Goal: Communication & Community: Answer question/provide support

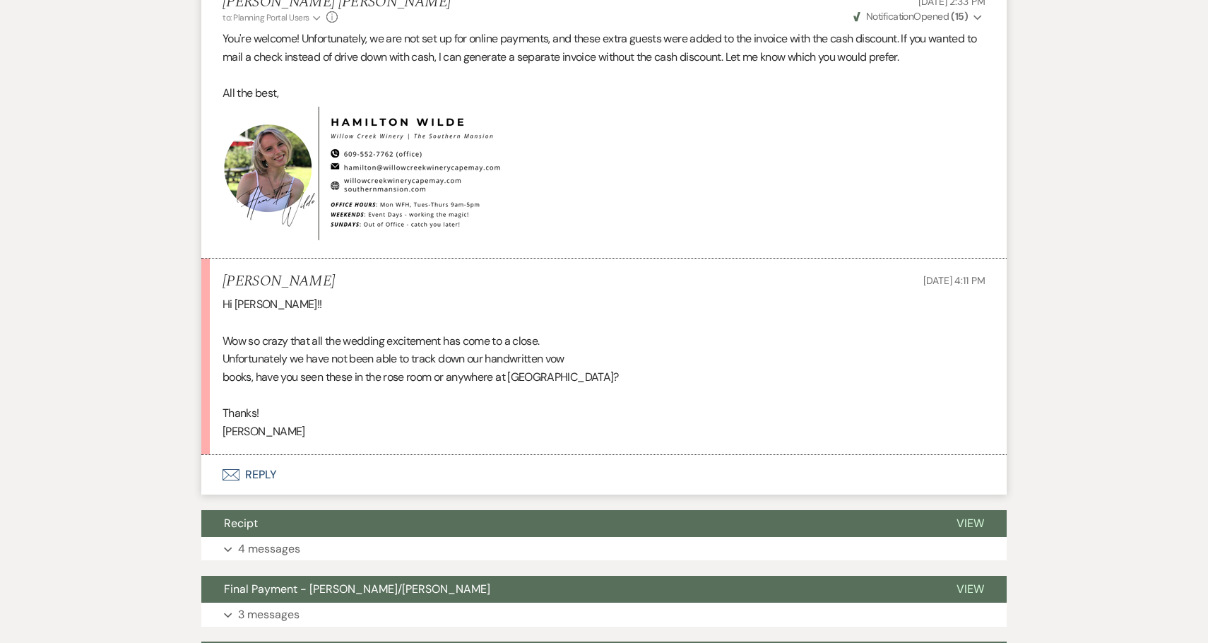
scroll to position [9552, 0]
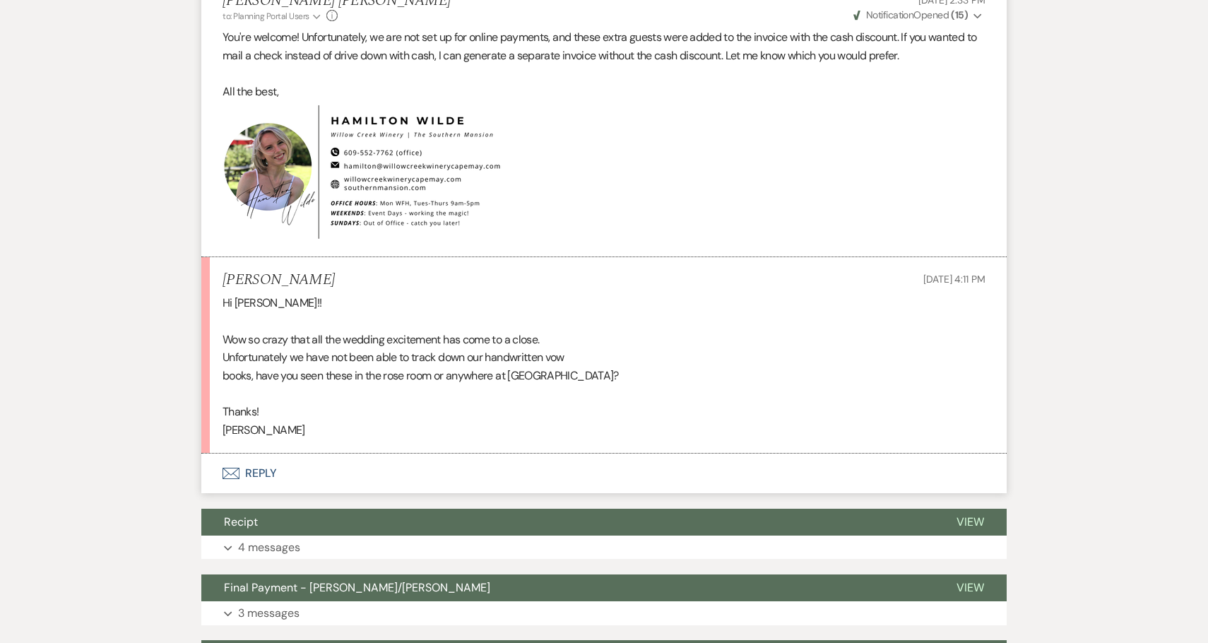
click at [300, 460] on button "Envelope Reply" at bounding box center [603, 473] width 805 height 40
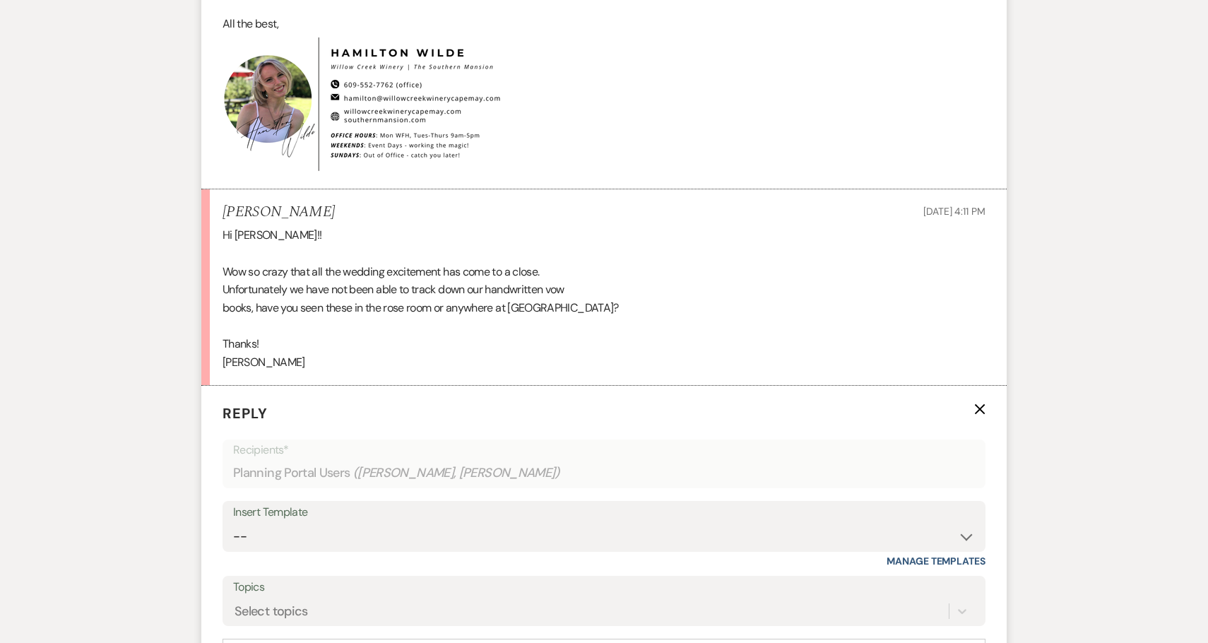
scroll to position [9706, 0]
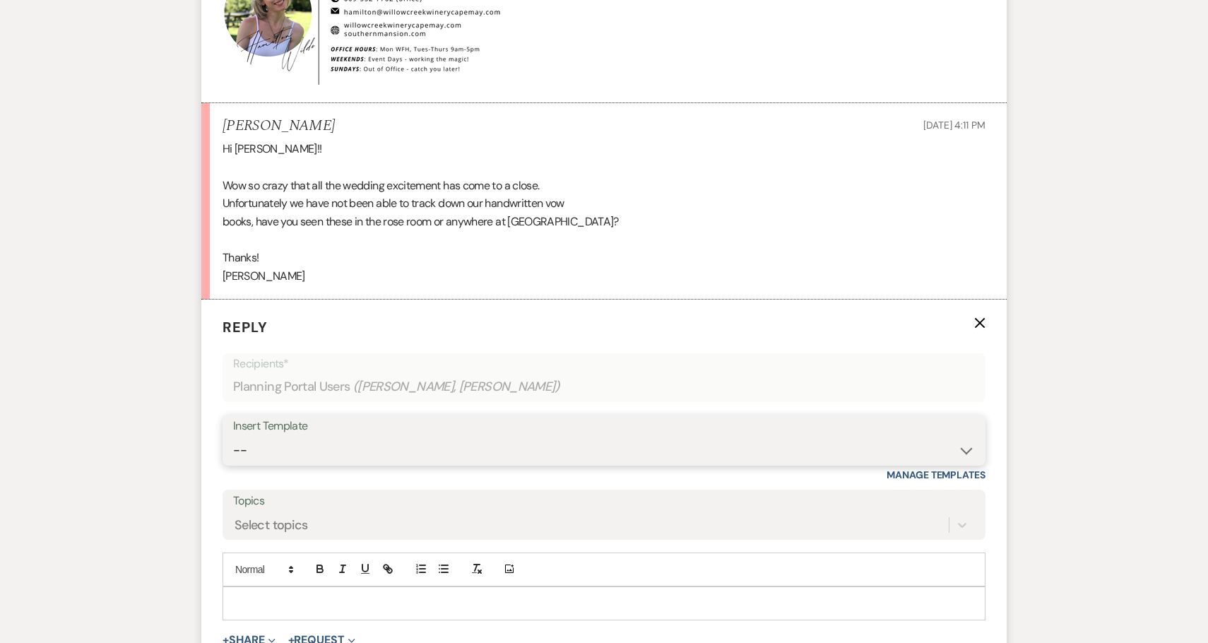
click at [322, 436] on select "-- Weven Planning Portal Introduction (Booked Events) 6-Month Check-in Review R…" at bounding box center [604, 450] width 742 height 28
click at [233, 436] on select "-- Weven Planning Portal Introduction (Booked Events) 6-Month Check-in Review R…" at bounding box center [604, 450] width 742 height 28
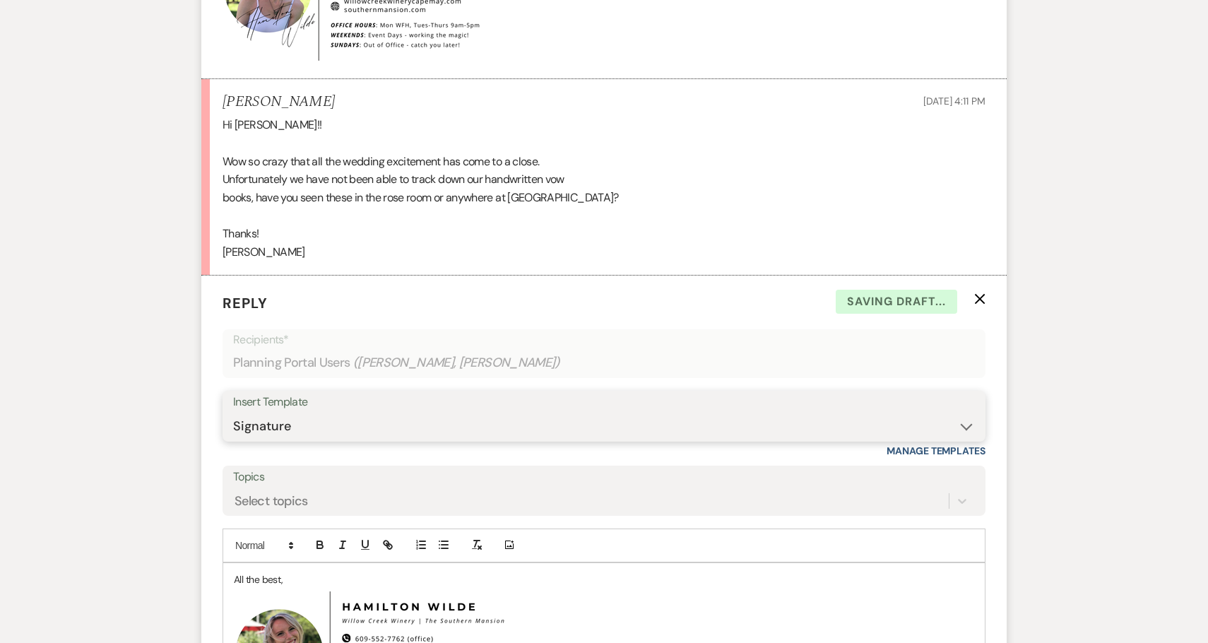
scroll to position [9733, 0]
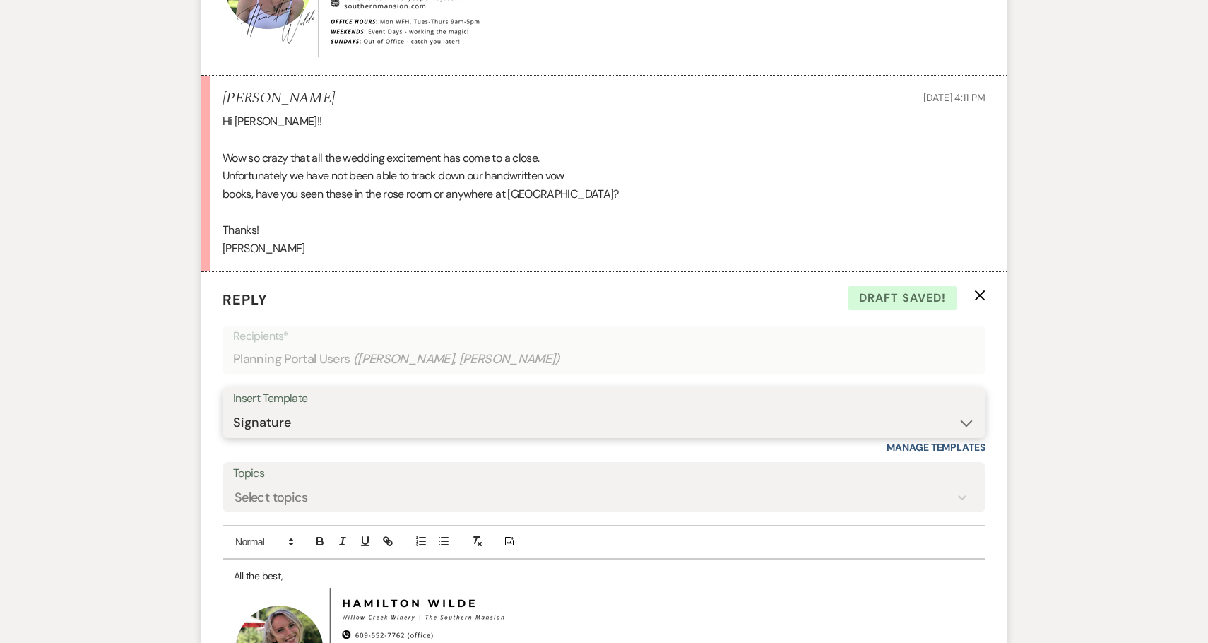
click at [386, 409] on select "-- Weven Planning Portal Introduction (Booked Events) 6-Month Check-in Review R…" at bounding box center [604, 423] width 742 height 28
select select "1228"
click at [233, 409] on select "-- Weven Planning Portal Introduction (Booked Events) 6-Month Check-in Review R…" at bounding box center [604, 423] width 742 height 28
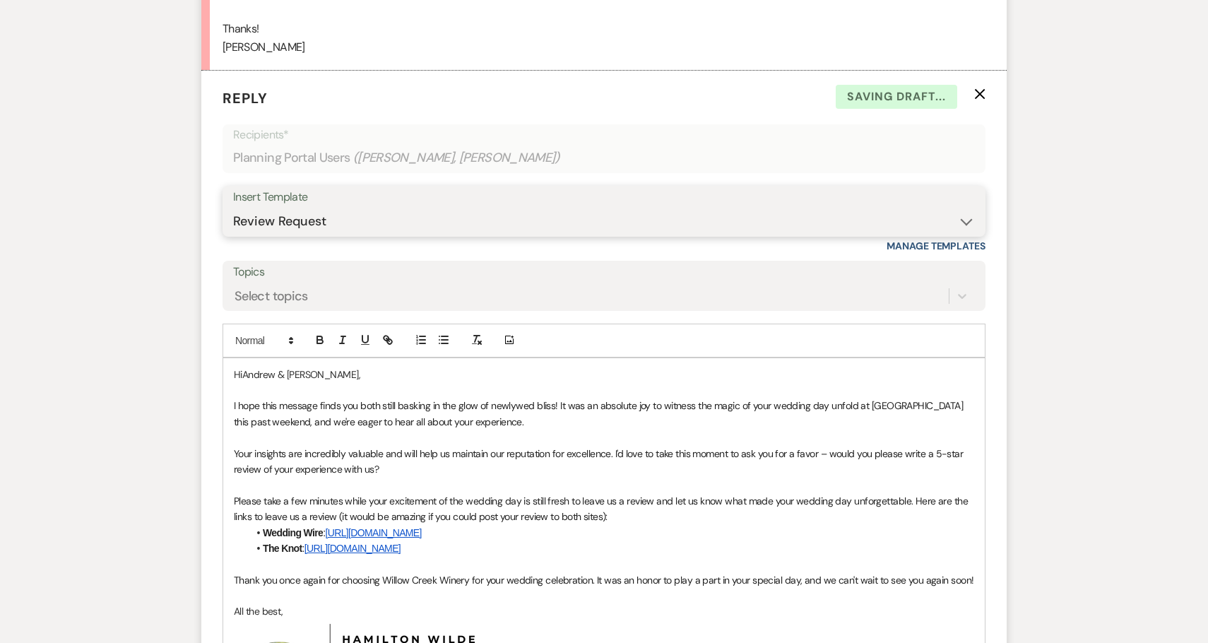
scroll to position [9946, 0]
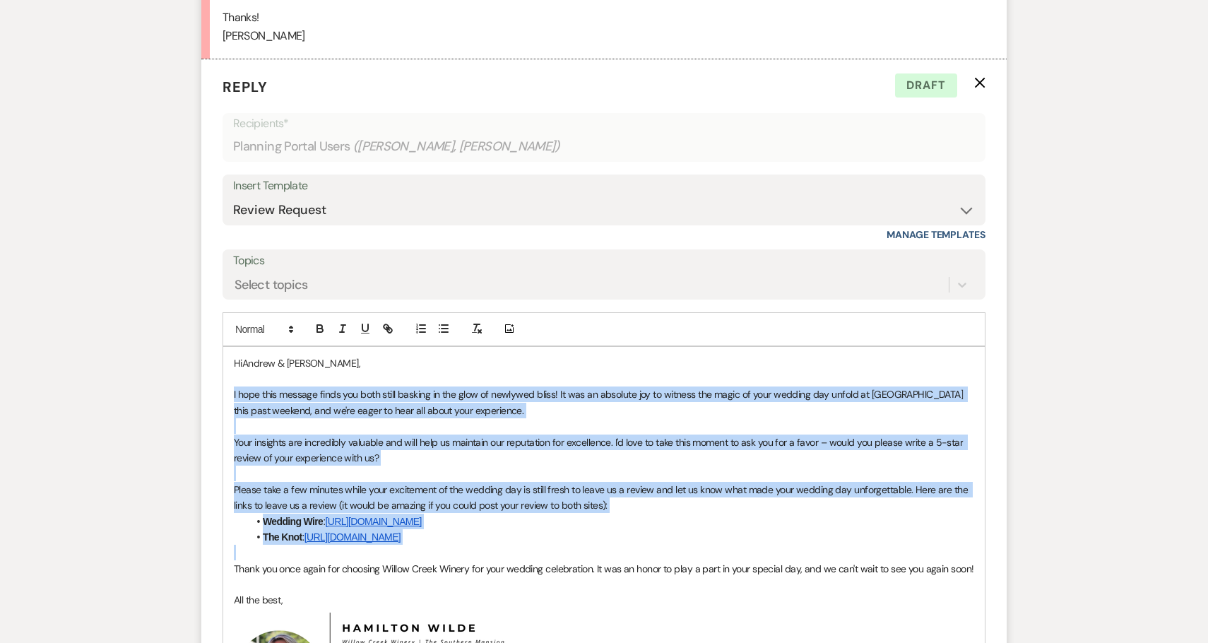
drag, startPoint x: 569, startPoint y: 540, endPoint x: 221, endPoint y: 374, distance: 385.1
click at [221, 374] on form "Reply X Draft Recipients* Planning Portal Users ( Maura Enright, Helene Enright…" at bounding box center [603, 457] width 805 height 797
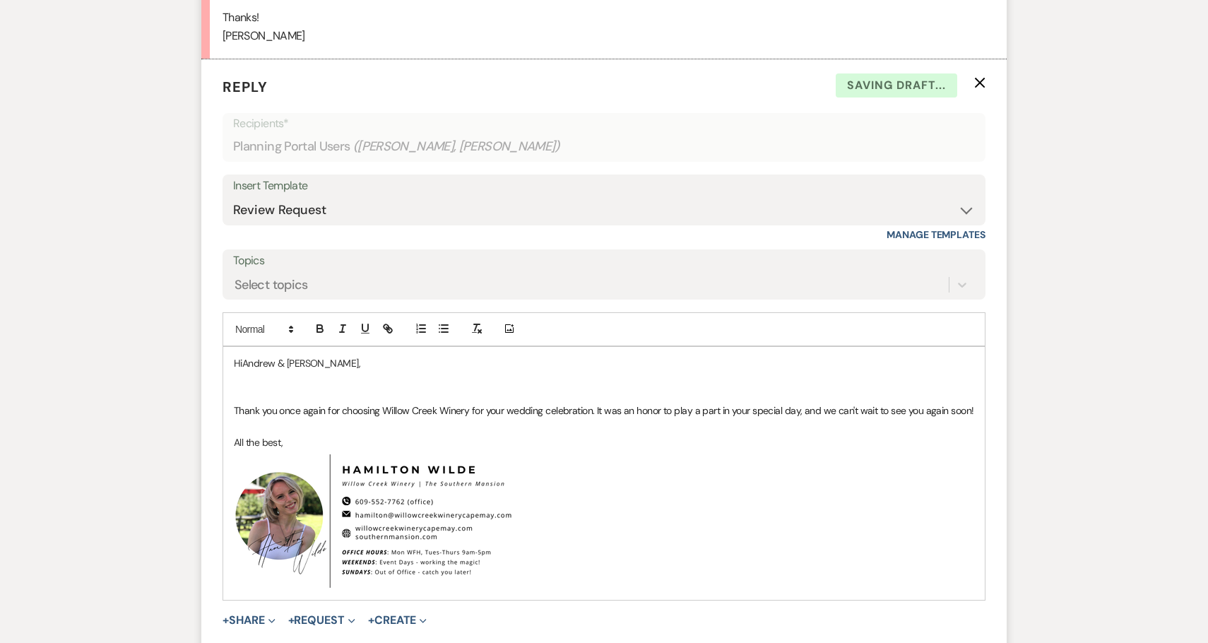
click at [266, 355] on p "HiAndrew & Maura," at bounding box center [604, 363] width 740 height 16
drag, startPoint x: 266, startPoint y: 346, endPoint x: 279, endPoint y: 345, distance: 12.8
click at [279, 355] on p "HiAndrew & Maura," at bounding box center [604, 363] width 740 height 16
click at [290, 371] on p at bounding box center [604, 379] width 740 height 16
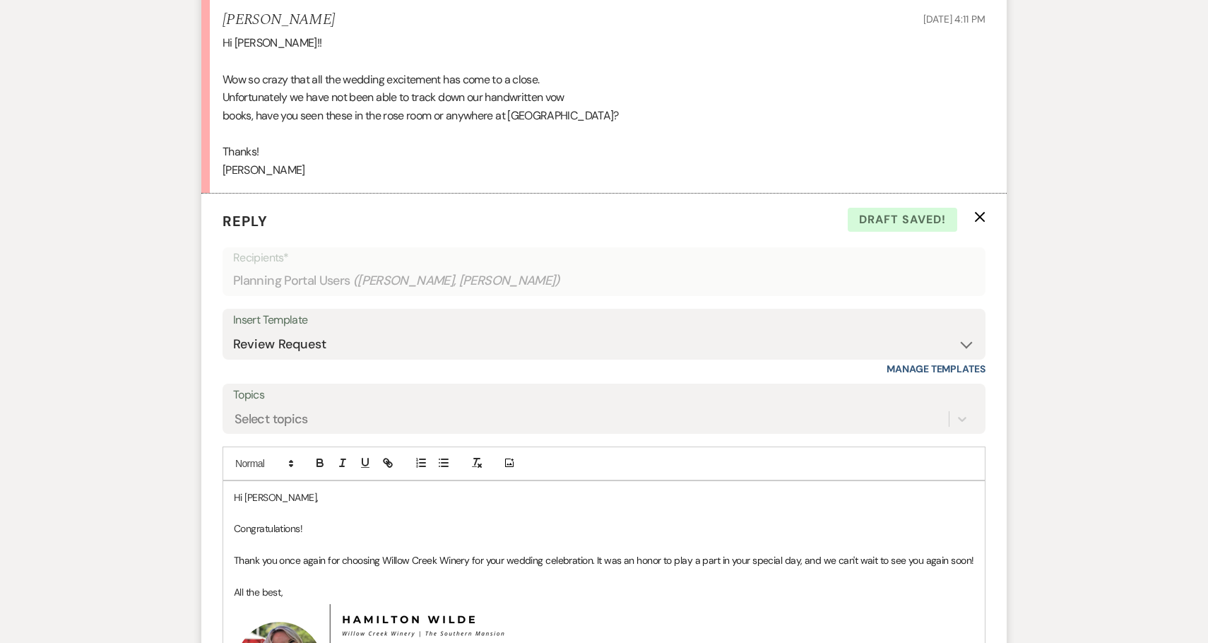
scroll to position [9816, 0]
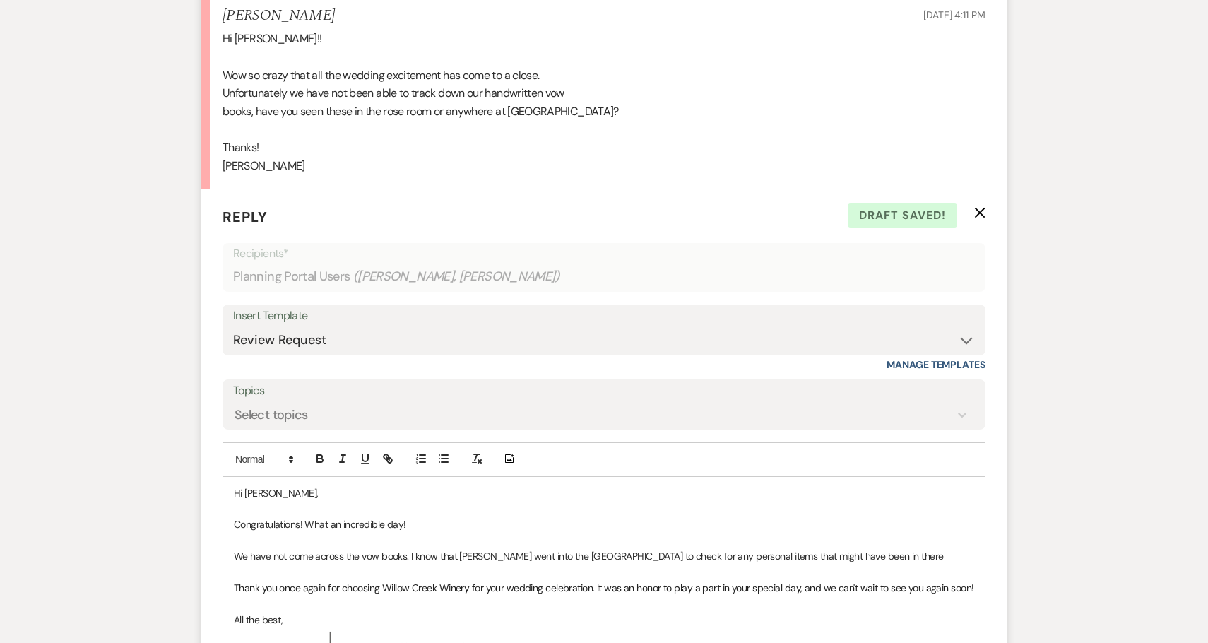
click at [596, 548] on p "We have not come across the vow books. I know that Crystal went into the Rosé R…" at bounding box center [604, 556] width 740 height 16
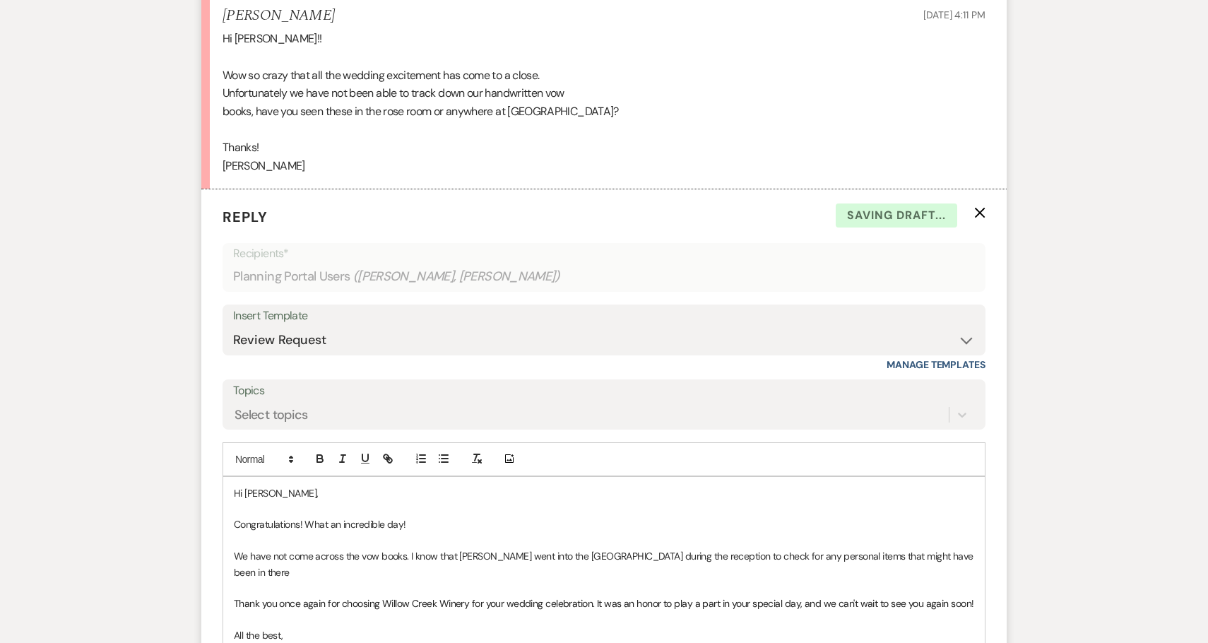
click at [961, 548] on p "We have not come across the vow books. I know that Crystal went into the Rosé R…" at bounding box center [604, 564] width 740 height 32
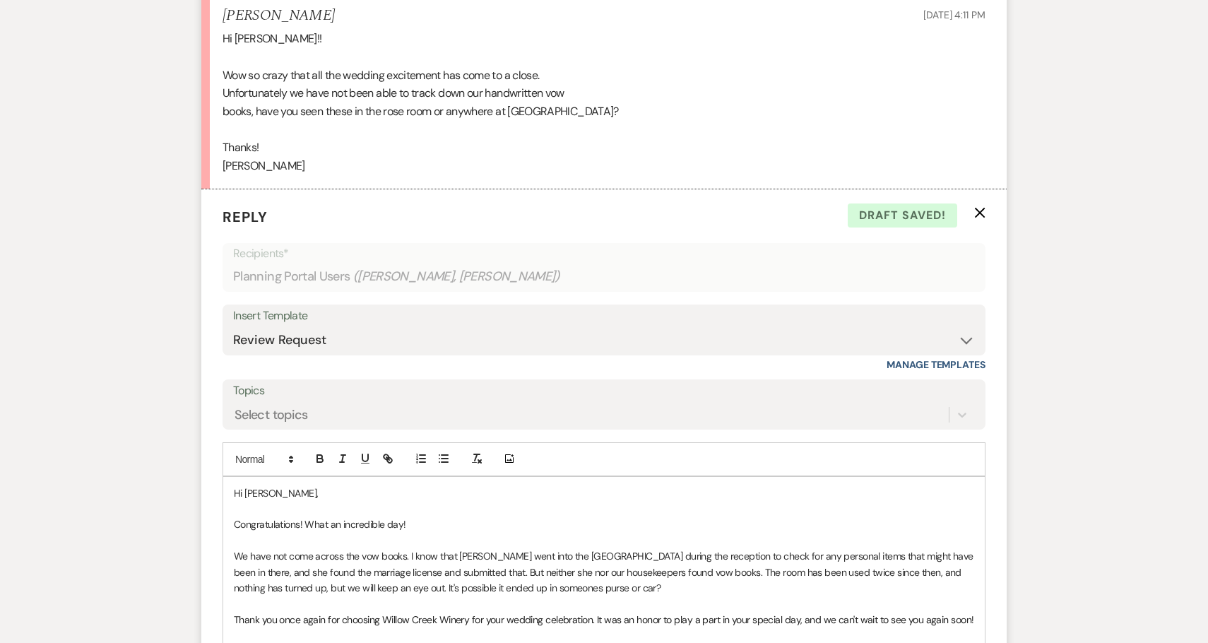
click at [520, 571] on p "We have not come across the vow books. I know that Crystal went into the Rosé R…" at bounding box center [604, 571] width 740 height 47
click at [701, 572] on p "We have not come across the vow books. I know that Crystal went into the Rosé R…" at bounding box center [604, 571] width 740 height 47
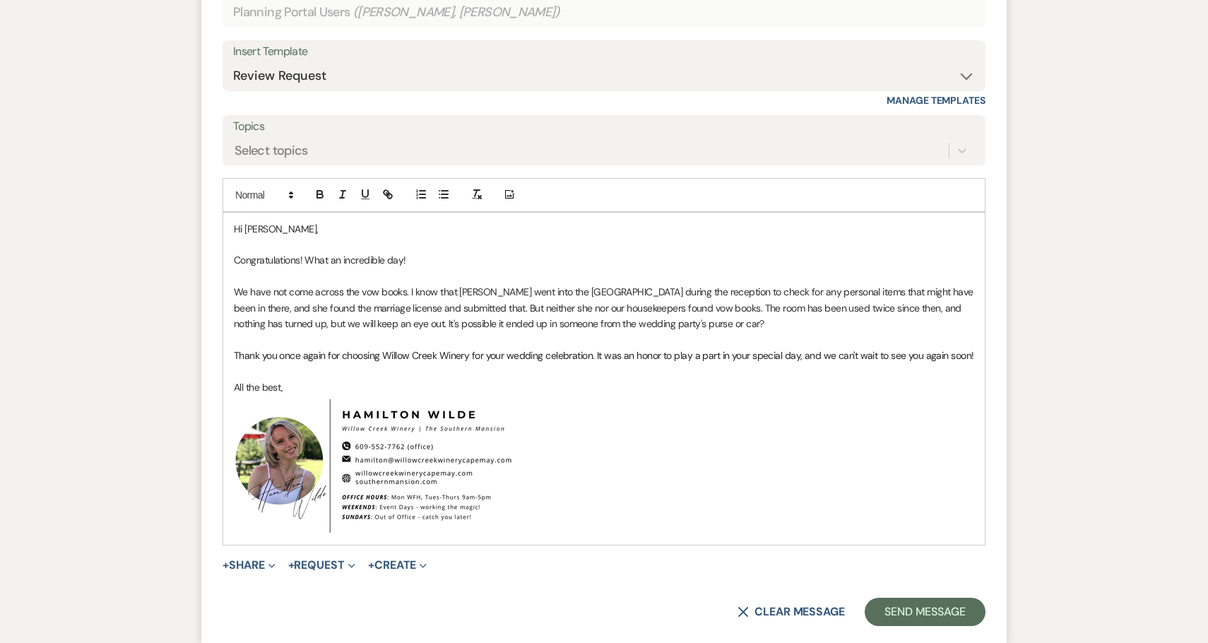
scroll to position [10084, 0]
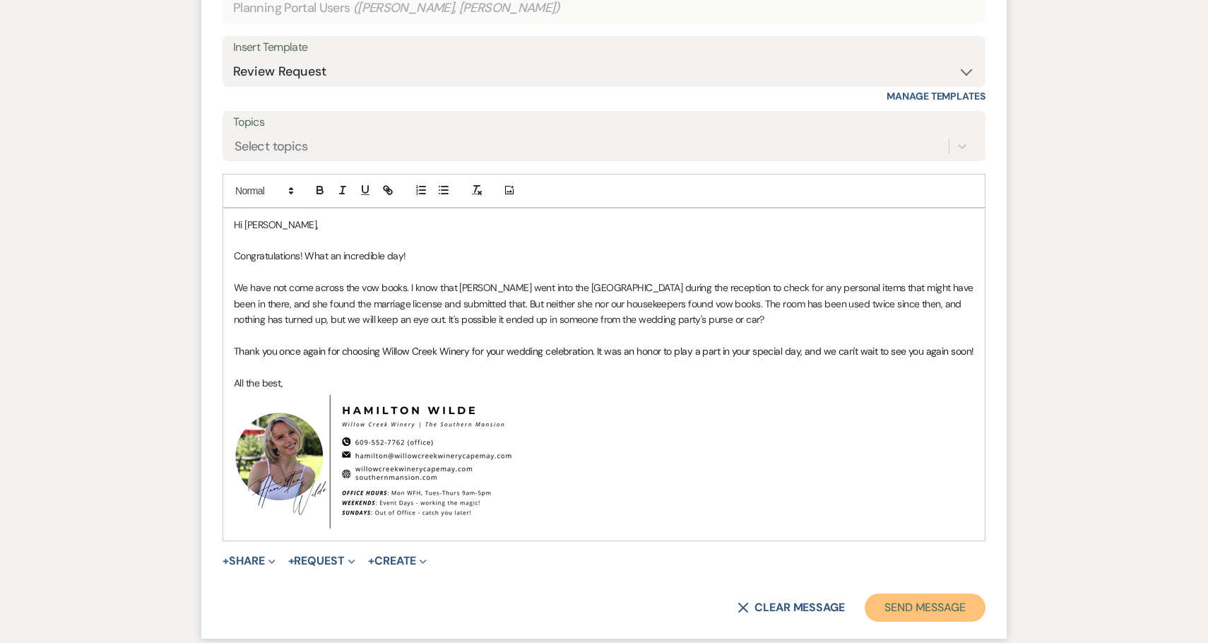
click at [909, 593] on button "Send Message" at bounding box center [924, 607] width 121 height 28
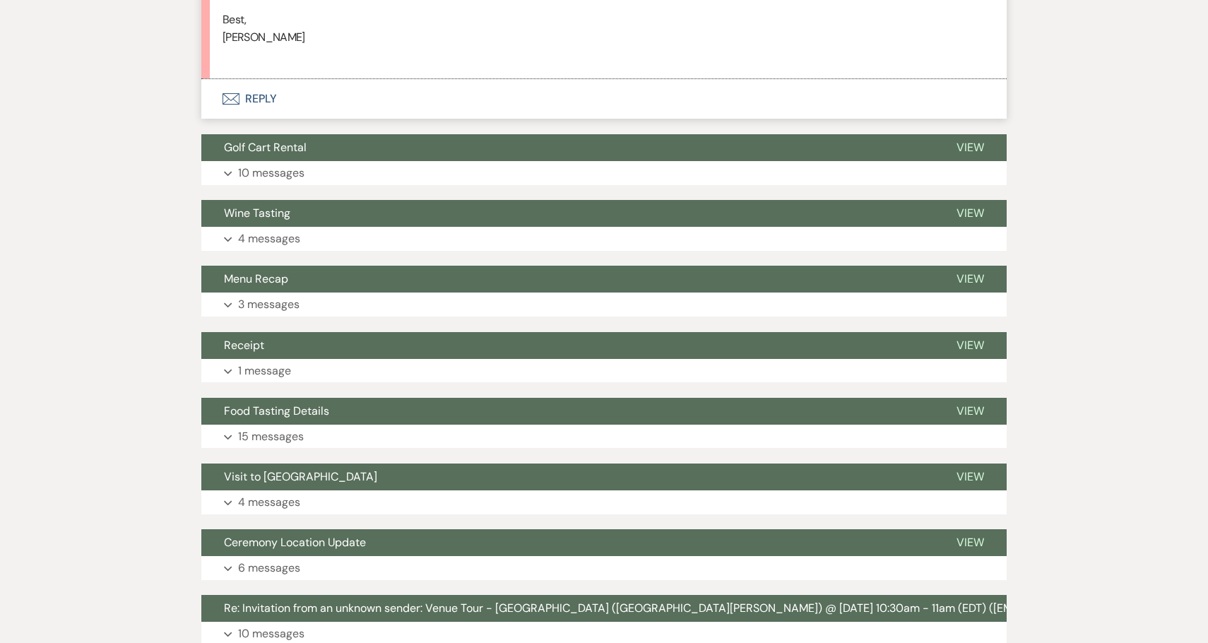
scroll to position [1552, 0]
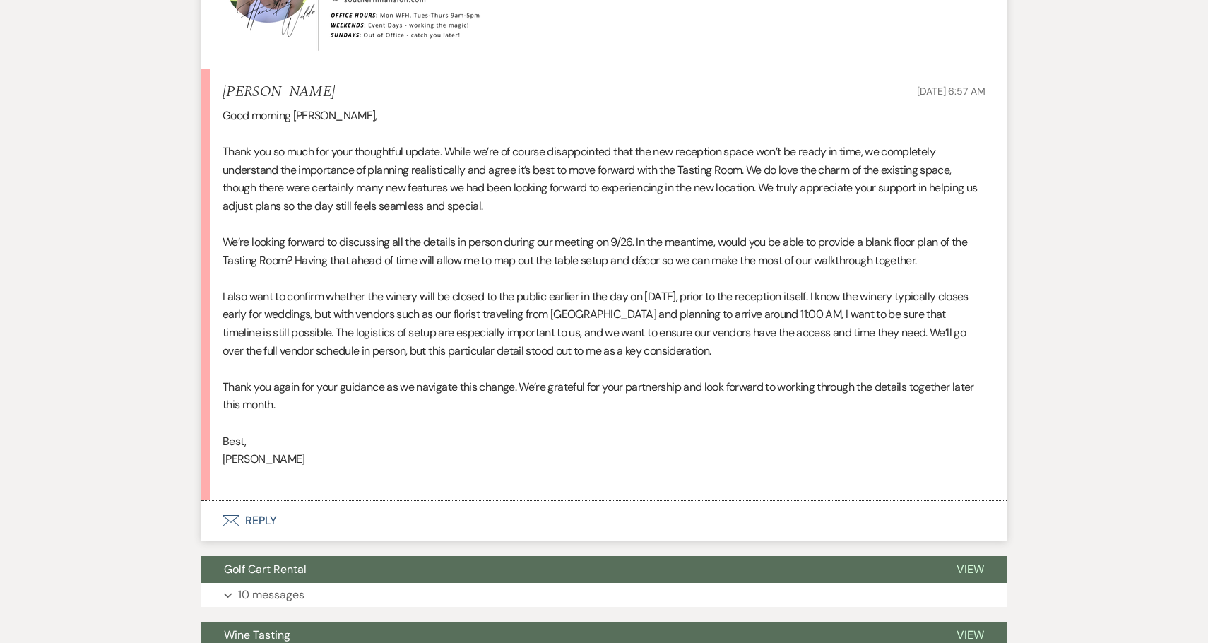
click at [399, 530] on button "Envelope Reply" at bounding box center [603, 521] width 805 height 40
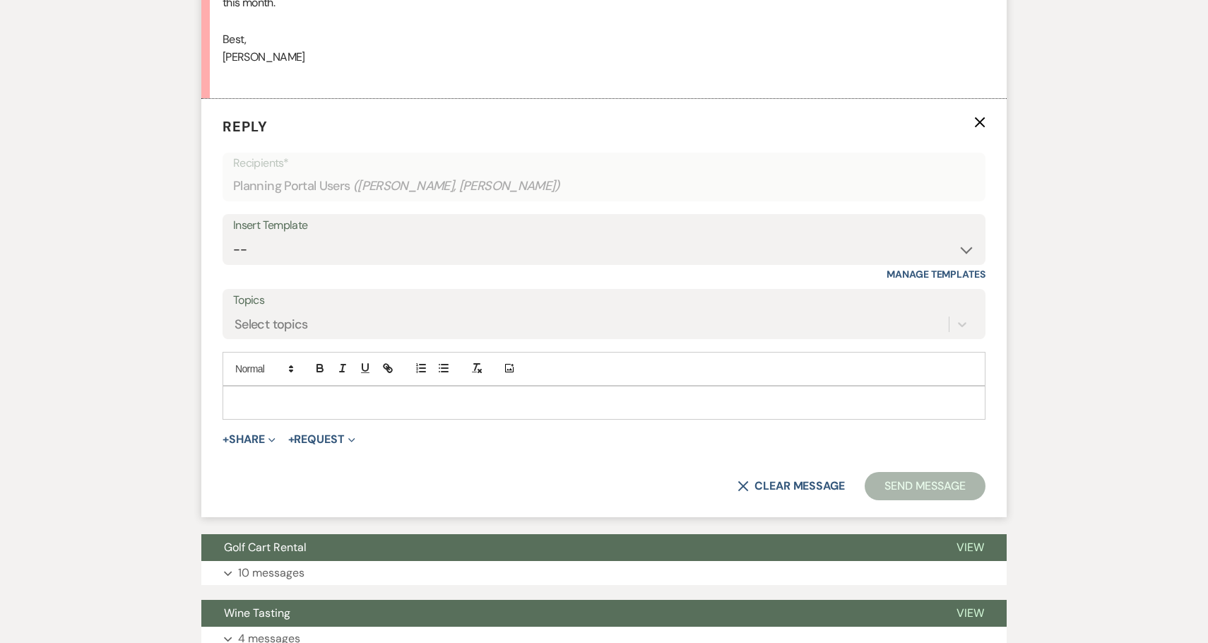
scroll to position [1997, 0]
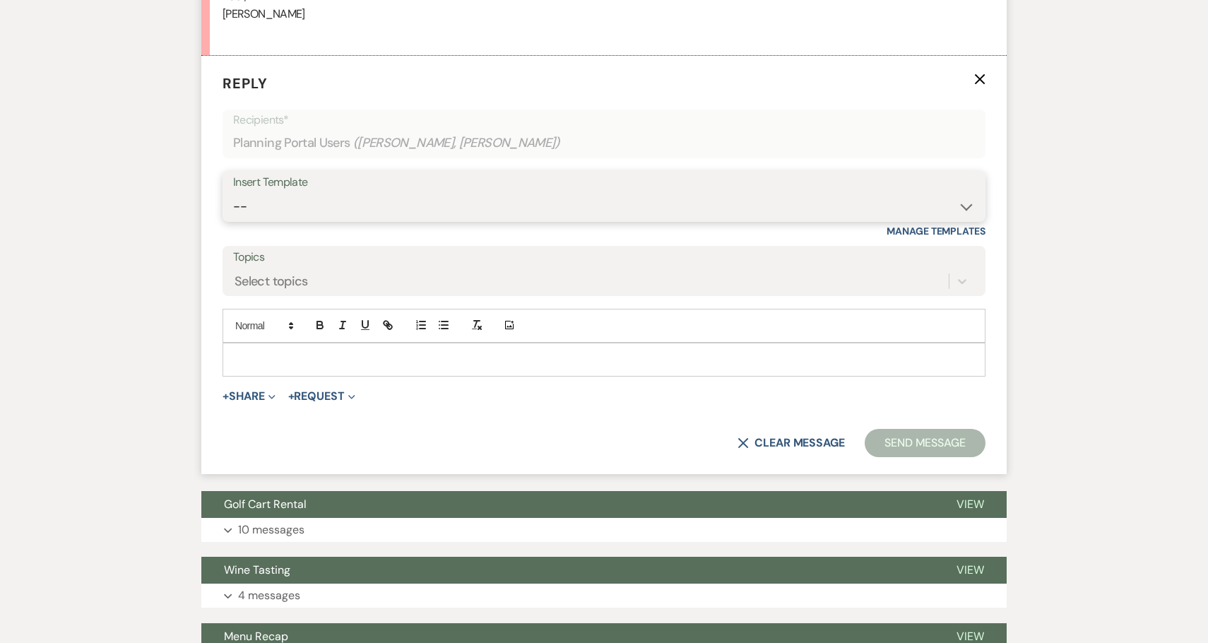
click at [345, 194] on select "-- Weven Planning Portal Introduction (Booked Events) 6-Month Check-in Review R…" at bounding box center [604, 207] width 742 height 28
select select "1589"
click at [233, 193] on select "-- Weven Planning Portal Introduction (Booked Events) 6-Month Check-in Review R…" at bounding box center [604, 207] width 742 height 28
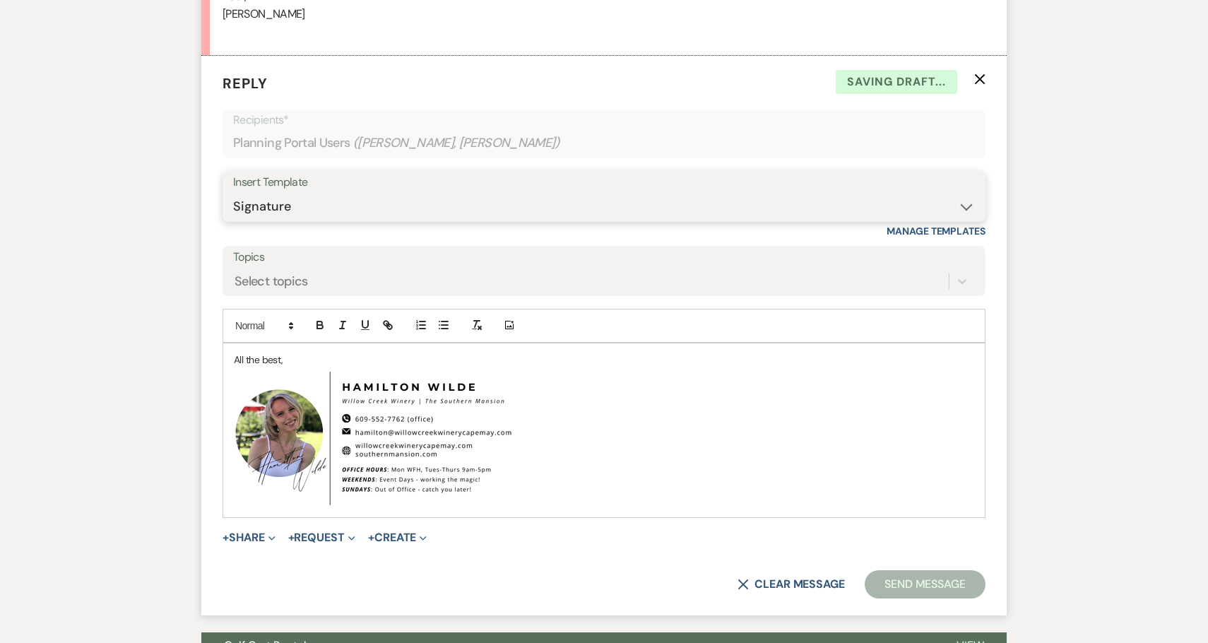
scroll to position [2076, 0]
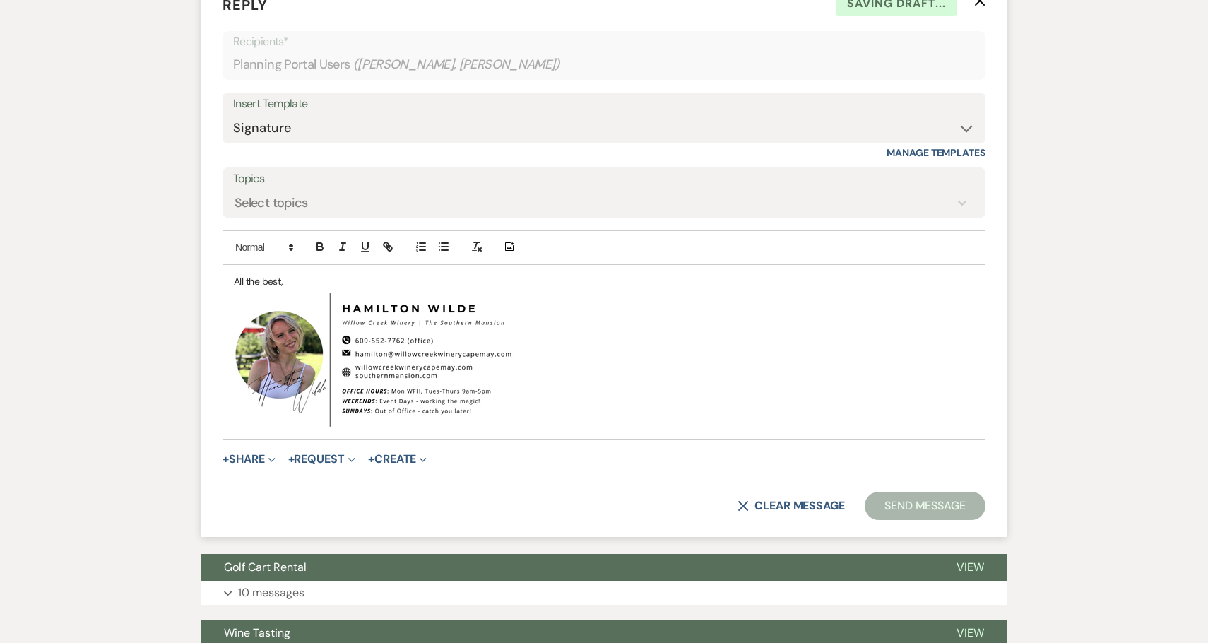
click at [242, 457] on button "+ Share Expand" at bounding box center [248, 458] width 53 height 11
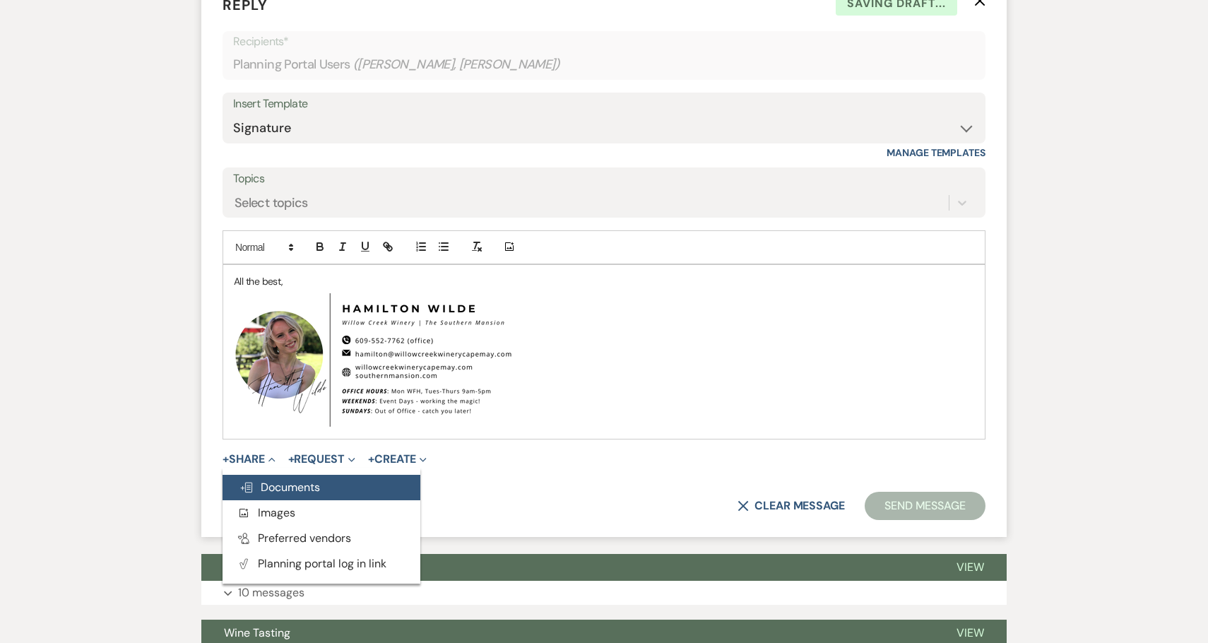
click at [290, 492] on span "Doc Upload Documents" at bounding box center [279, 487] width 81 height 15
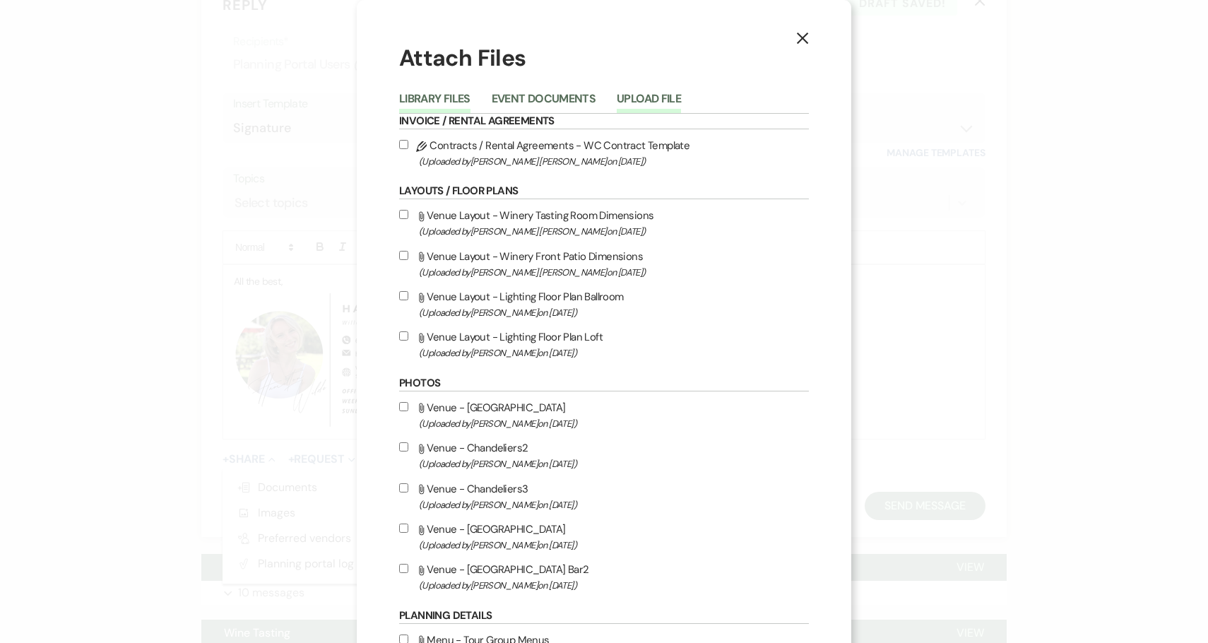
click at [634, 97] on button "Upload File" at bounding box center [649, 103] width 64 height 20
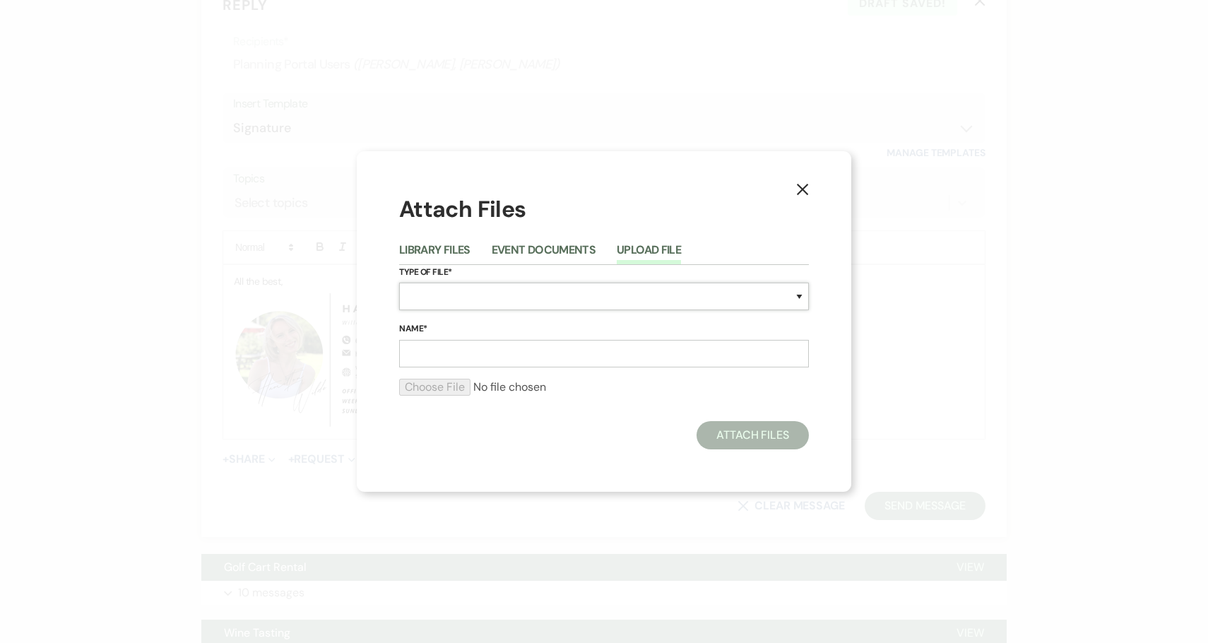
click at [498, 309] on select "Special Event Insurance Vendor Certificate of Insurance Contracts / Rental Agre…" at bounding box center [604, 297] width 410 height 28
select select "24"
click at [399, 283] on select "Special Event Insurance Vendor Certificate of Insurance Contracts / Rental Agre…" at bounding box center [604, 297] width 410 height 28
click at [491, 360] on input "Name*" at bounding box center [604, 354] width 410 height 28
type input "Blank Floor Plan"
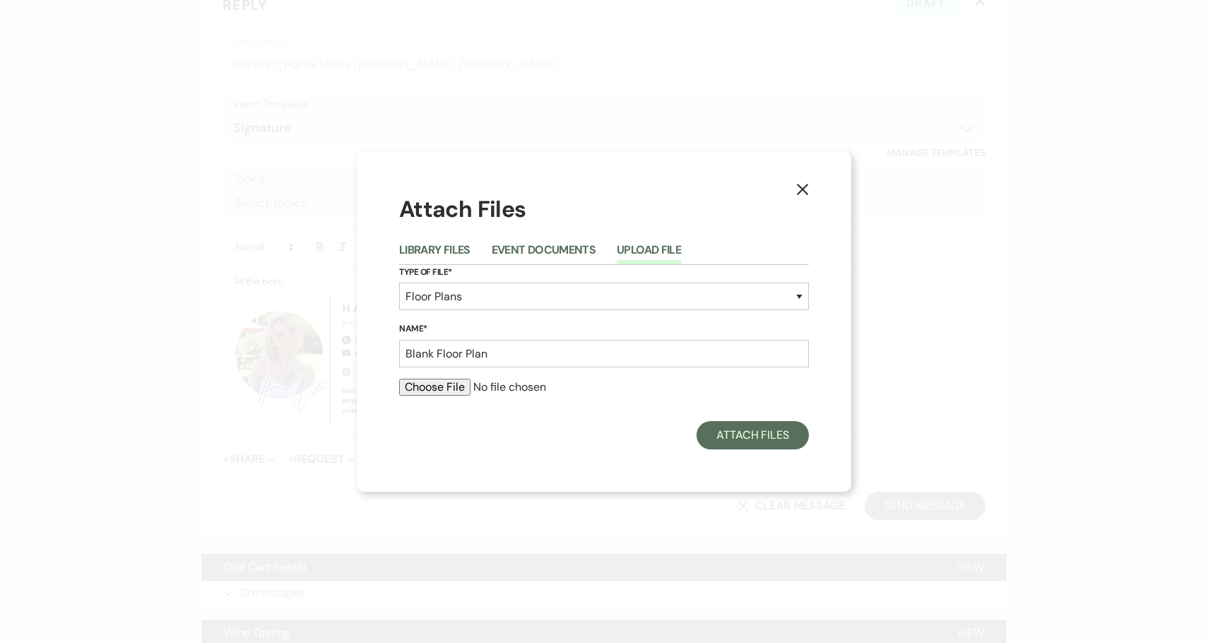
click at [432, 390] on input "file" at bounding box center [604, 387] width 410 height 17
type input "C:\fakepath\Blank Tasting Room.pdf"
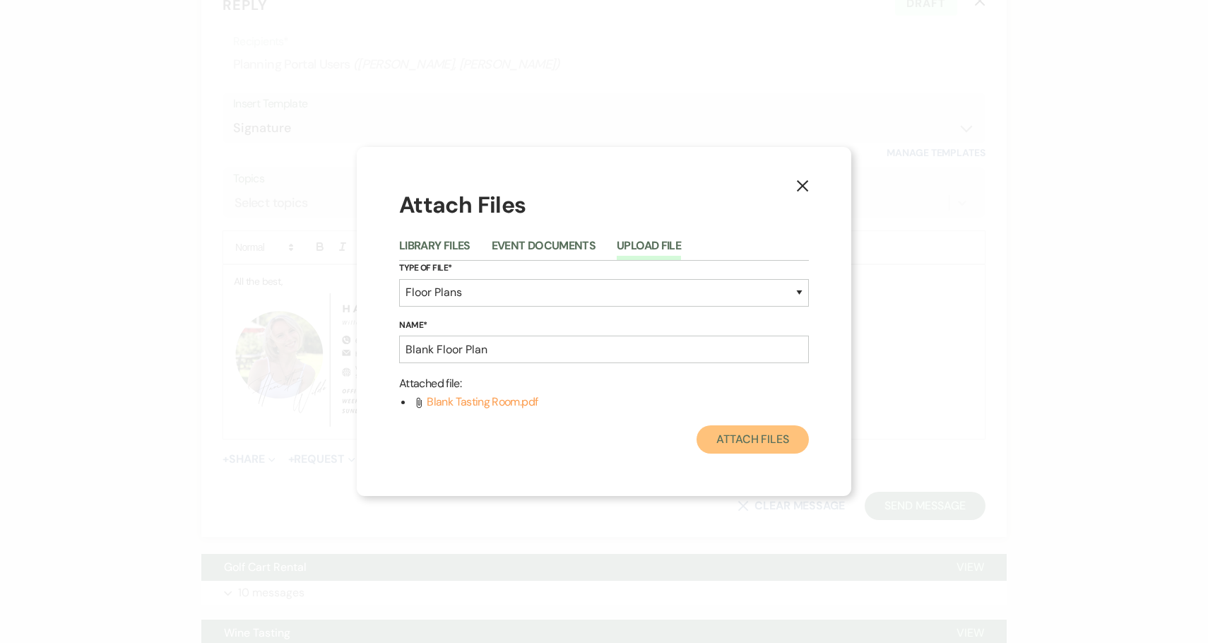
click at [763, 444] on button "Attach Files" at bounding box center [752, 439] width 112 height 28
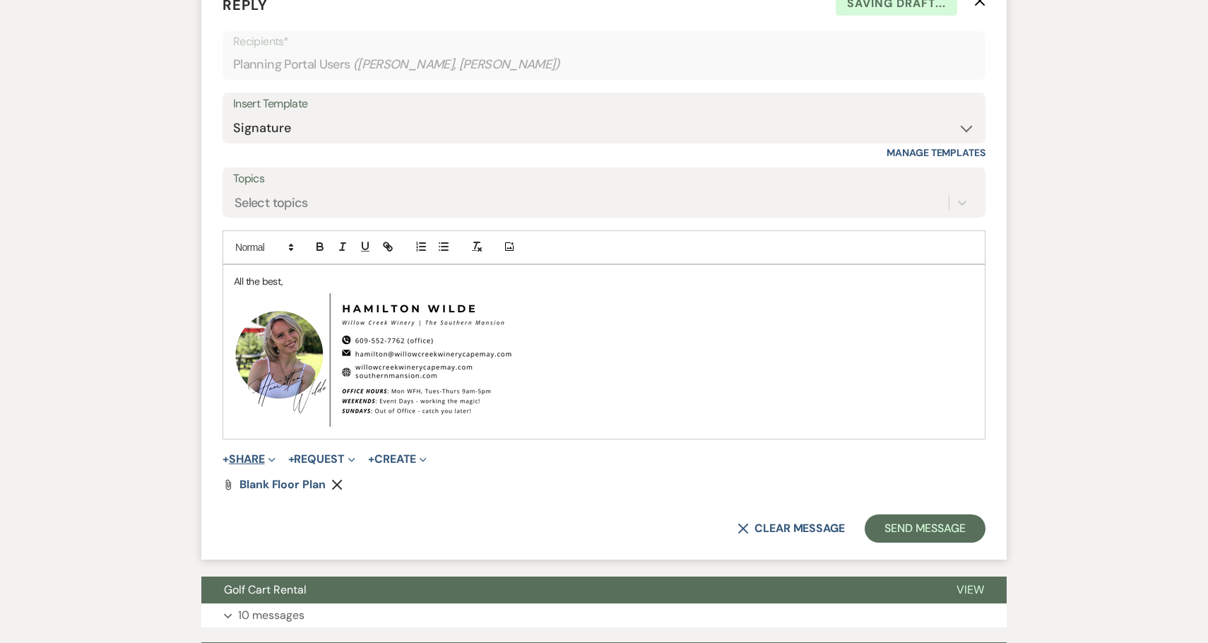
click at [258, 453] on button "+ Share Expand" at bounding box center [248, 458] width 53 height 11
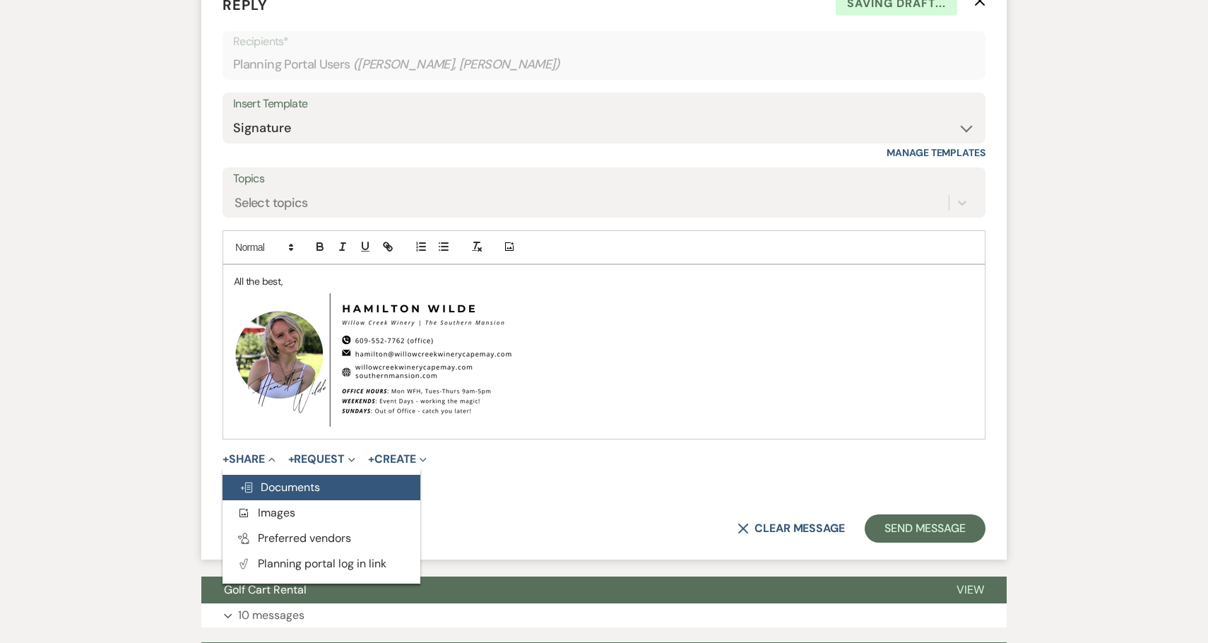
click at [279, 494] on span "Doc Upload Documents" at bounding box center [279, 487] width 81 height 15
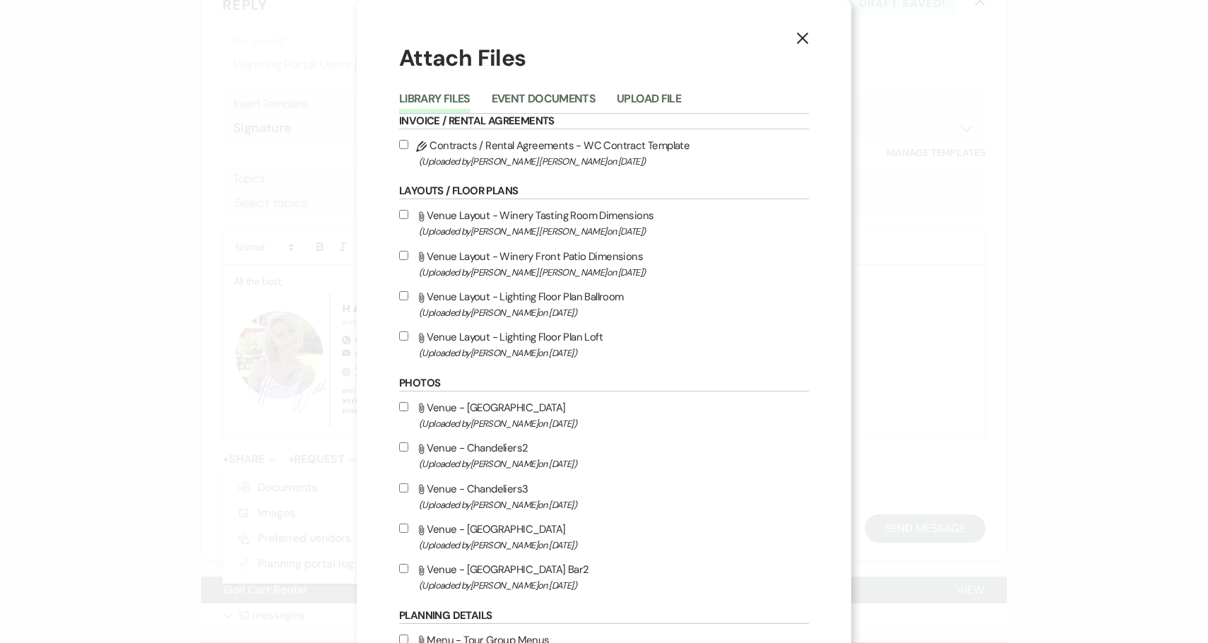
click at [636, 88] on div "Library Files Event Documents Upload File" at bounding box center [604, 99] width 410 height 30
click at [636, 94] on button "Upload File" at bounding box center [649, 103] width 64 height 20
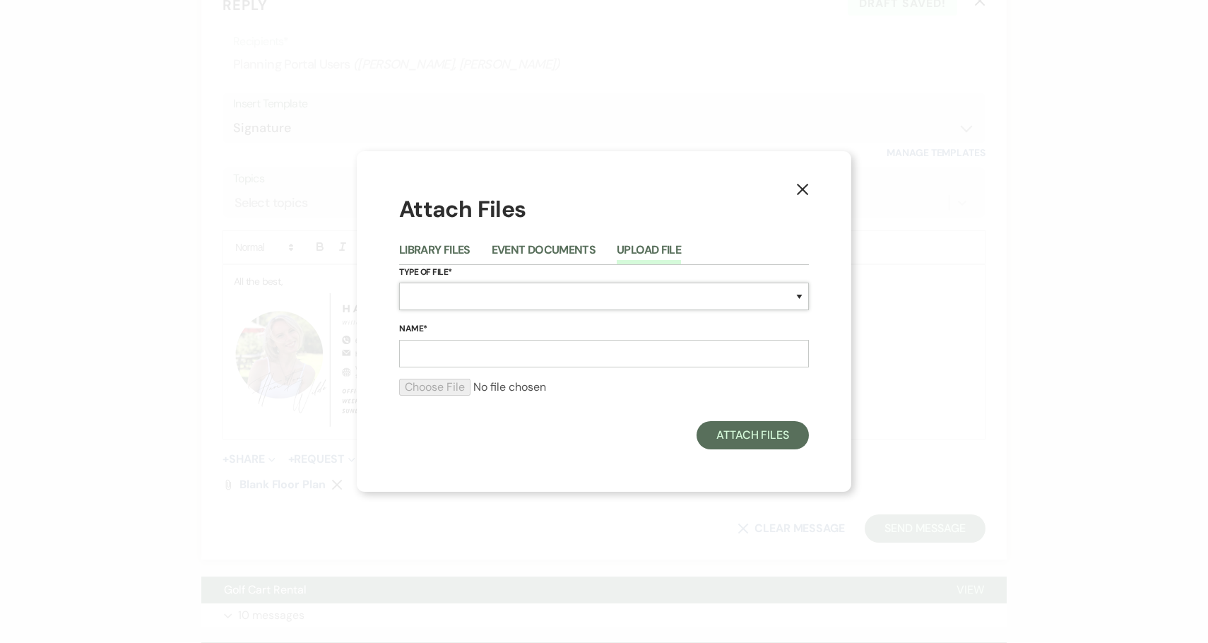
click at [588, 292] on select "Special Event Insurance Vendor Certificate of Insurance Contracts / Rental Agre…" at bounding box center [604, 297] width 410 height 28
select select "24"
click at [399, 283] on select "Special Event Insurance Vendor Certificate of Insurance Contracts / Rental Agre…" at bounding box center [604, 297] width 410 height 28
click at [593, 351] on input "Name*" at bounding box center [604, 354] width 410 height 28
type input "Sample Floor Plan - 200"
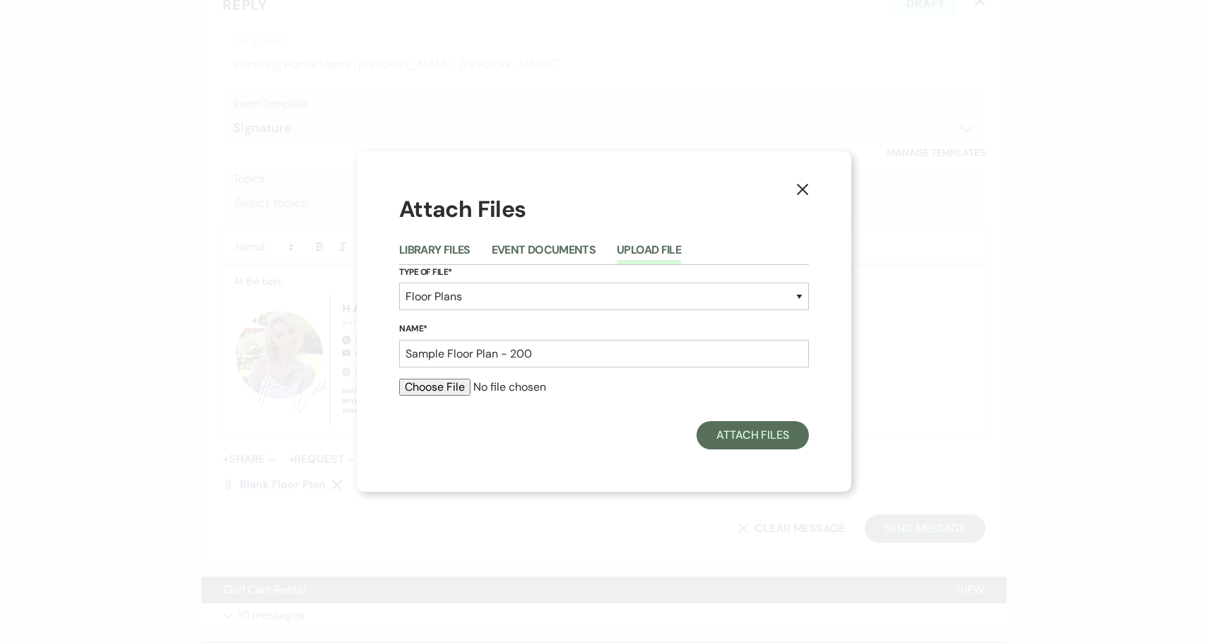
click at [451, 379] on input "file" at bounding box center [604, 387] width 410 height 17
type input "C:\fakepath\[PERSON_NAME] 200.pdf"
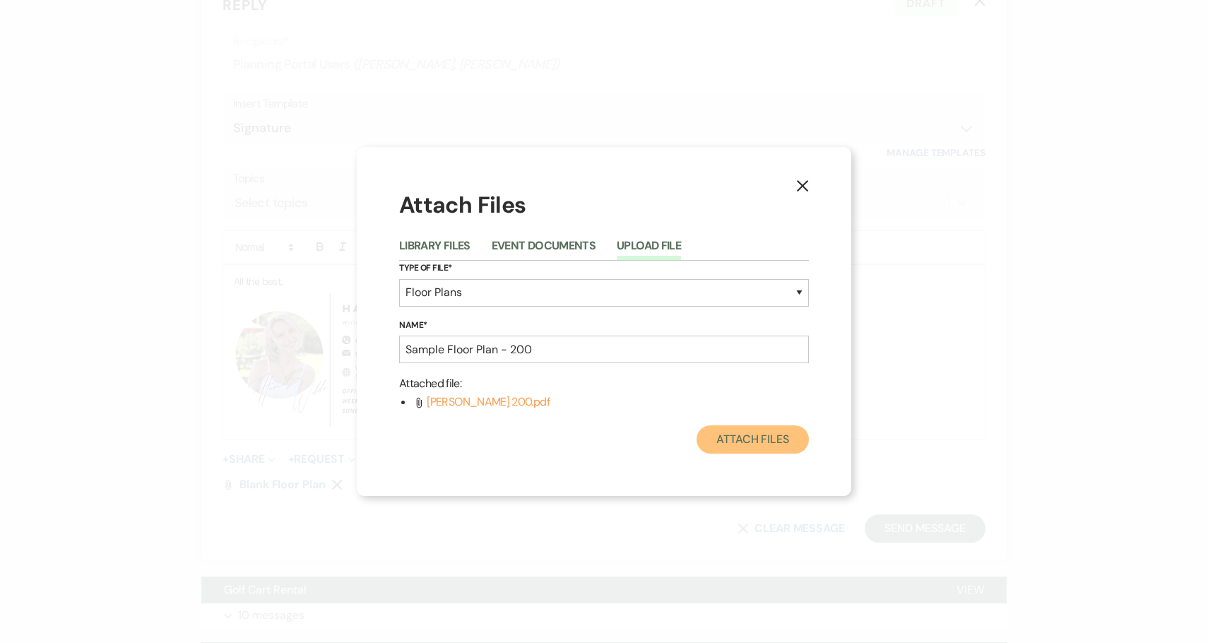
click at [725, 439] on button "Attach Files" at bounding box center [752, 439] width 112 height 28
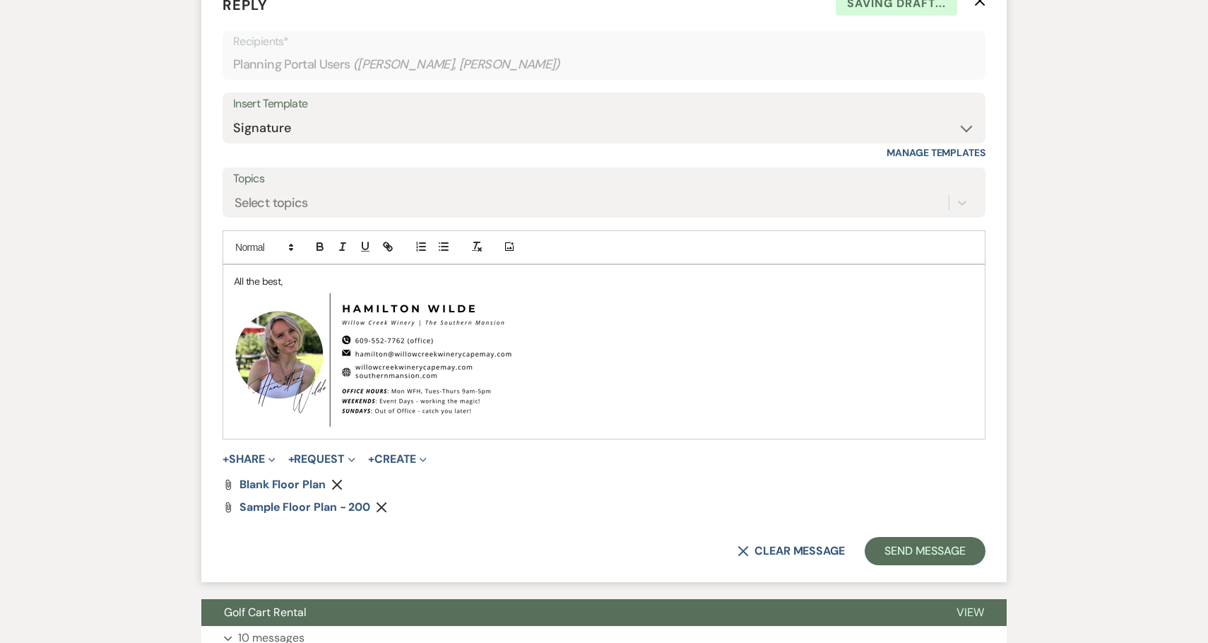
click at [234, 283] on p "All the best," at bounding box center [604, 281] width 740 height 16
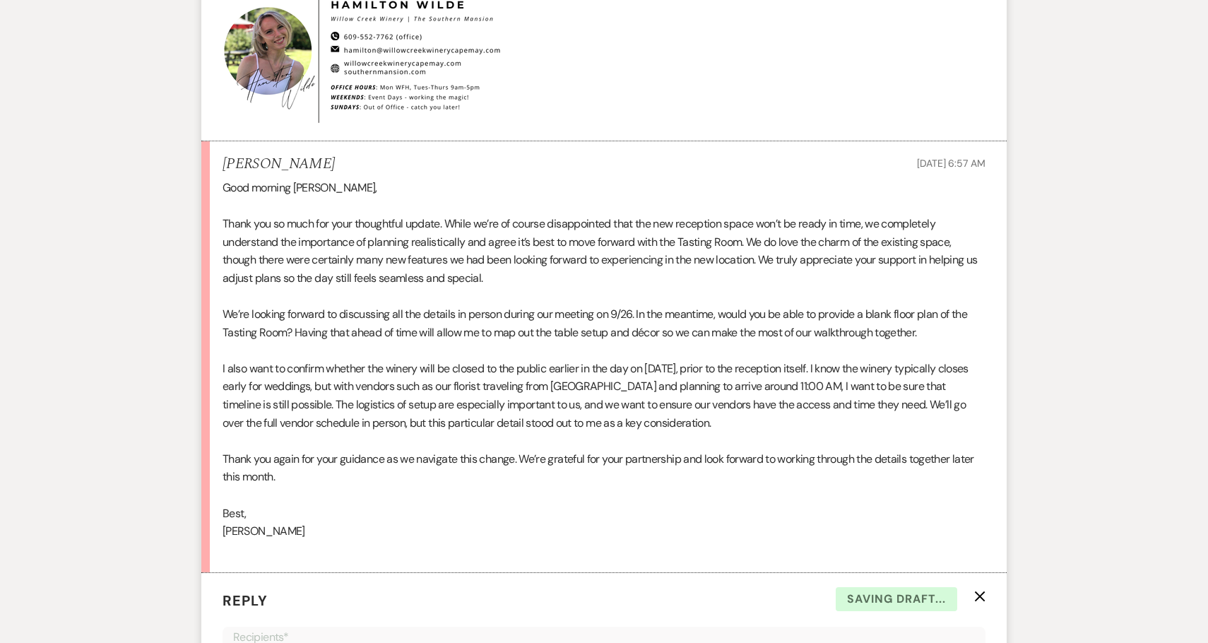
scroll to position [1507, 0]
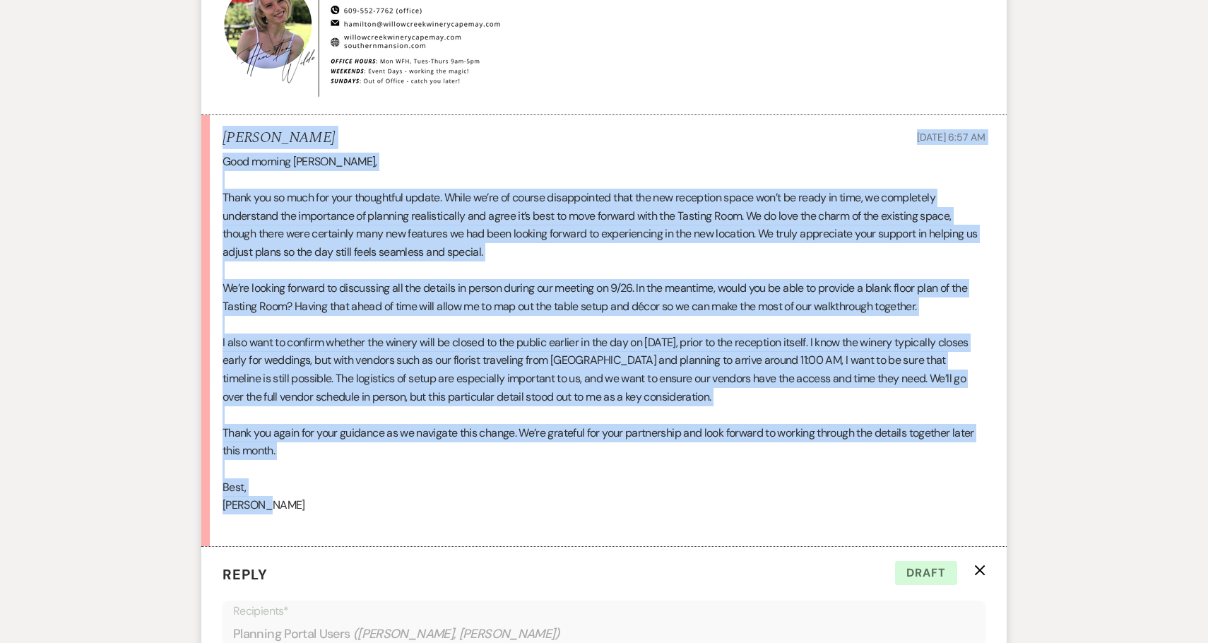
drag, startPoint x: 263, startPoint y: 508, endPoint x: 213, endPoint y: 141, distance: 370.7
click at [213, 140] on li "[PERSON_NAME] [DATE] 6:57 AM Good morning [PERSON_NAME], Thank you so much for …" at bounding box center [603, 331] width 805 height 432
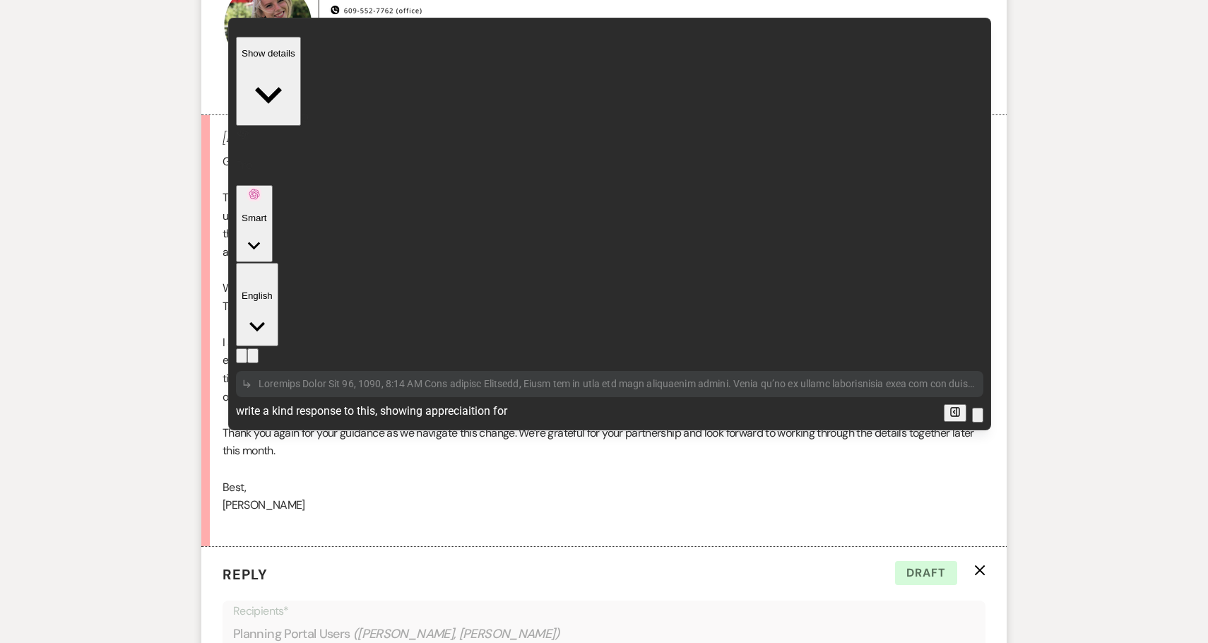
click at [473, 403] on textarea "write a kind response to this, showing appreciaition for" at bounding box center [587, 411] width 702 height 17
click at [547, 403] on textarea "write a kind response to this, showing appreciation for" at bounding box center [587, 411] width 702 height 17
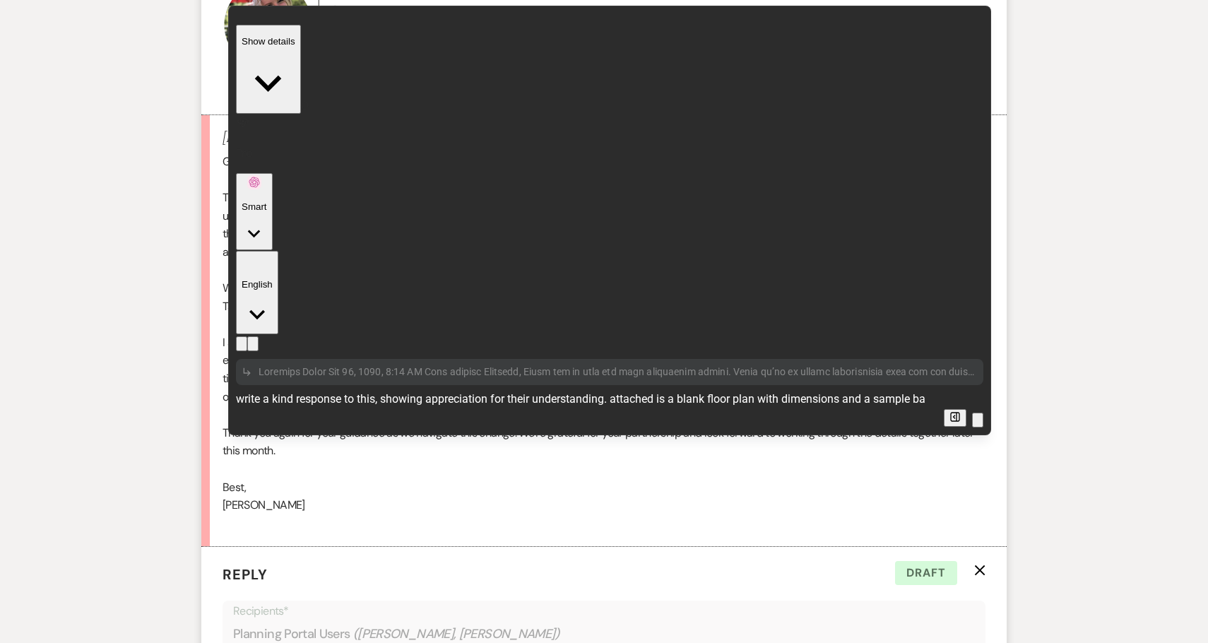
scroll to position [0, 0]
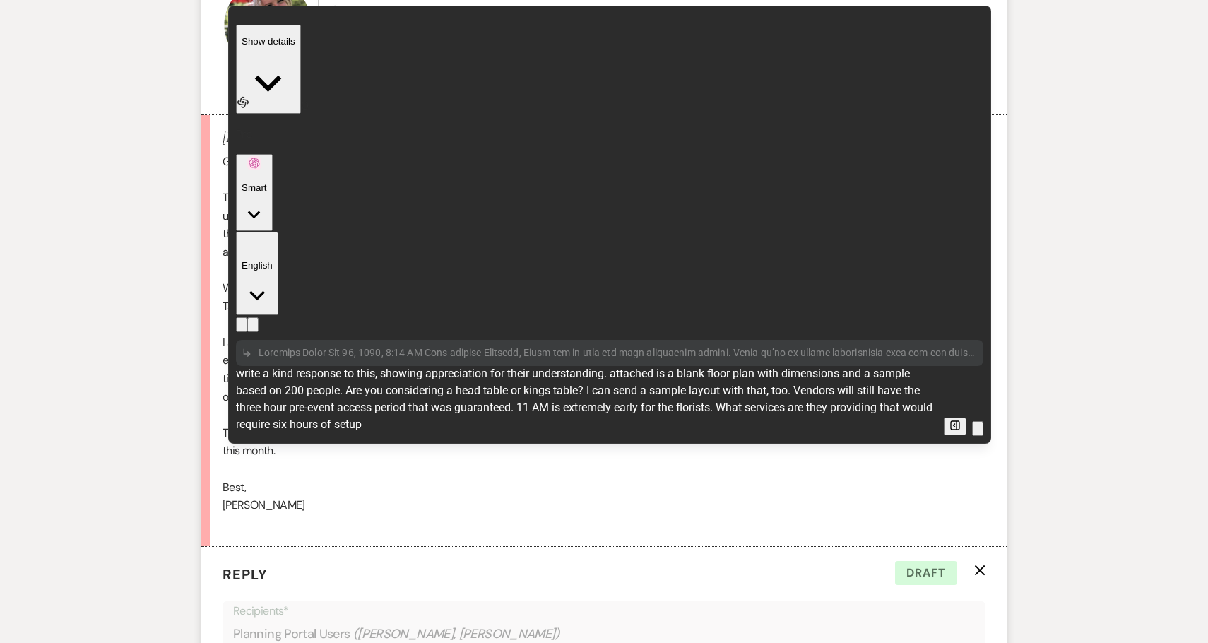
type textarea "write a kind response to this, showing appreciation for their understanding. at…"
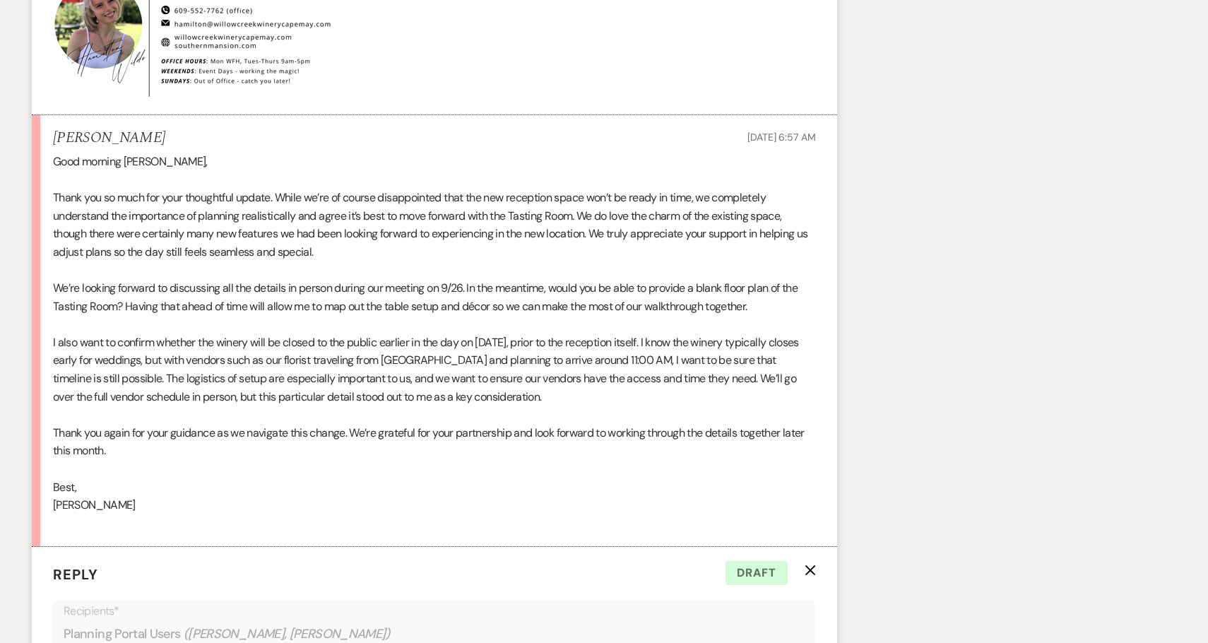
scroll to position [851, 0]
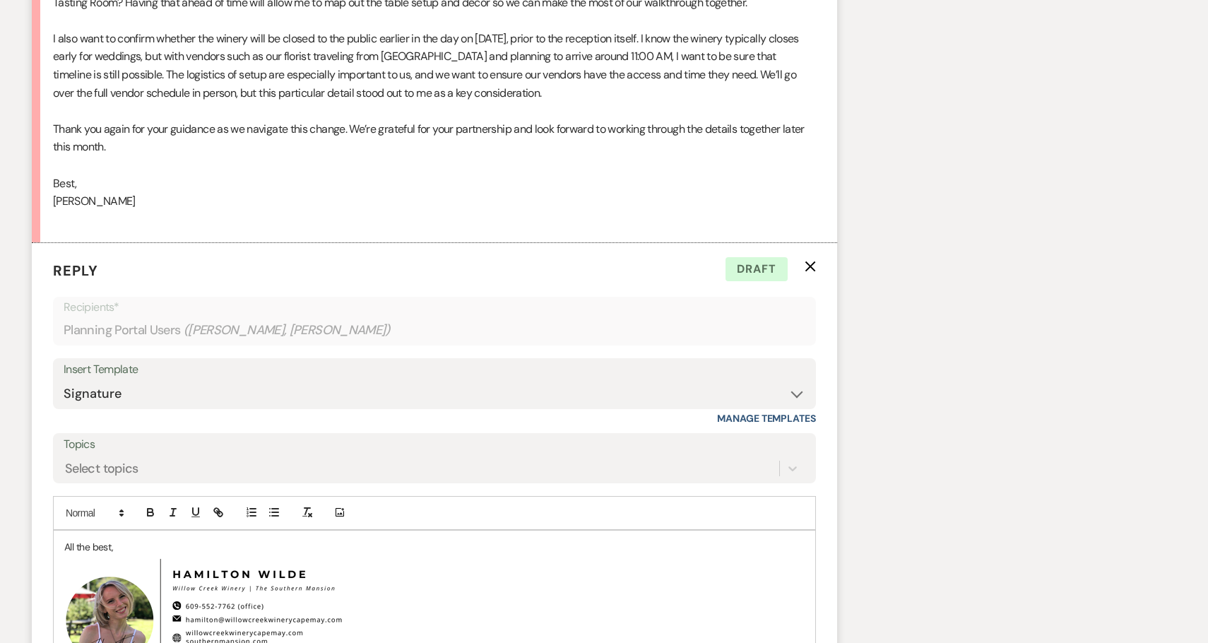
scroll to position [1843, 0]
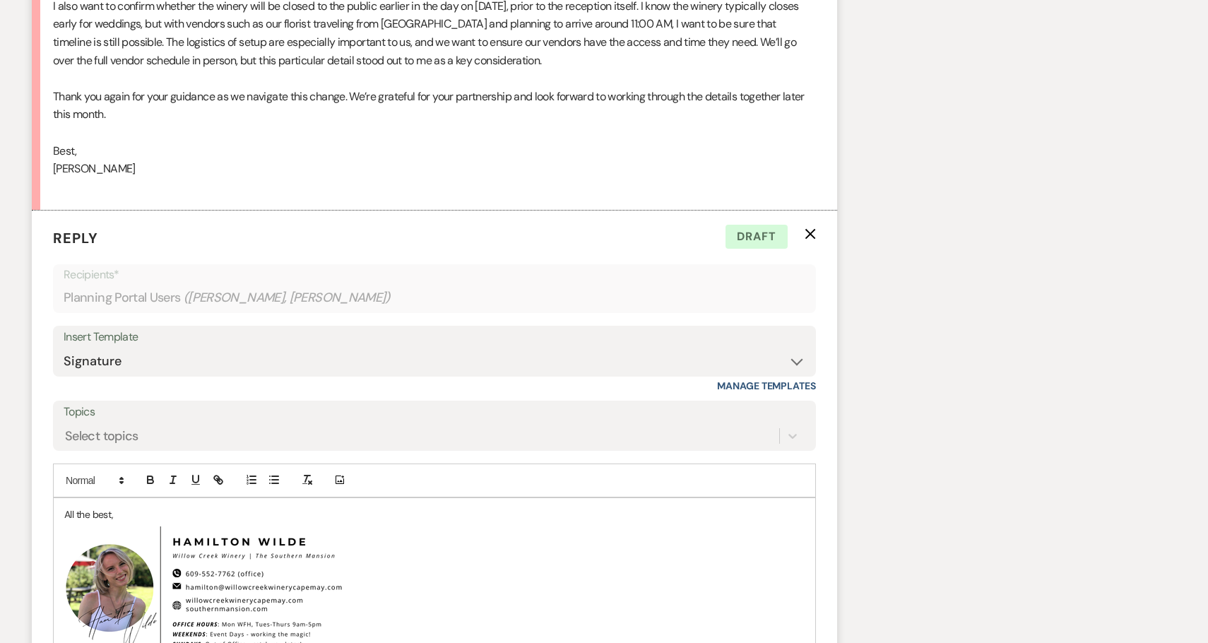
click at [64, 514] on p "All the best," at bounding box center [434, 514] width 740 height 16
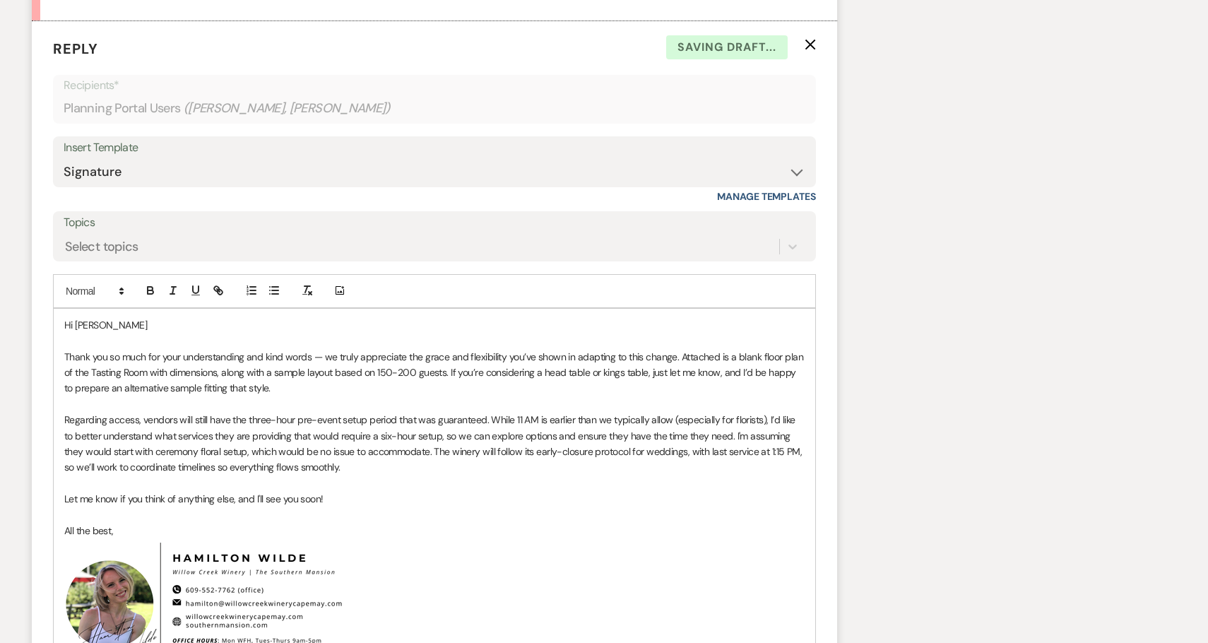
scroll to position [2048, 0]
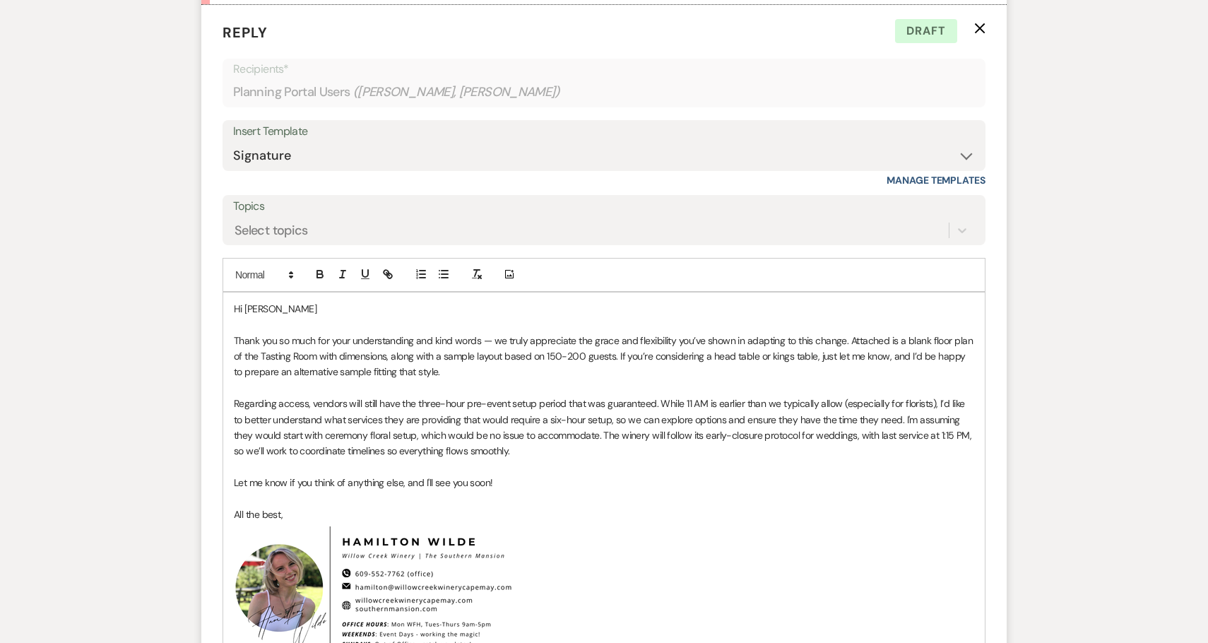
click at [801, 463] on p at bounding box center [604, 467] width 740 height 16
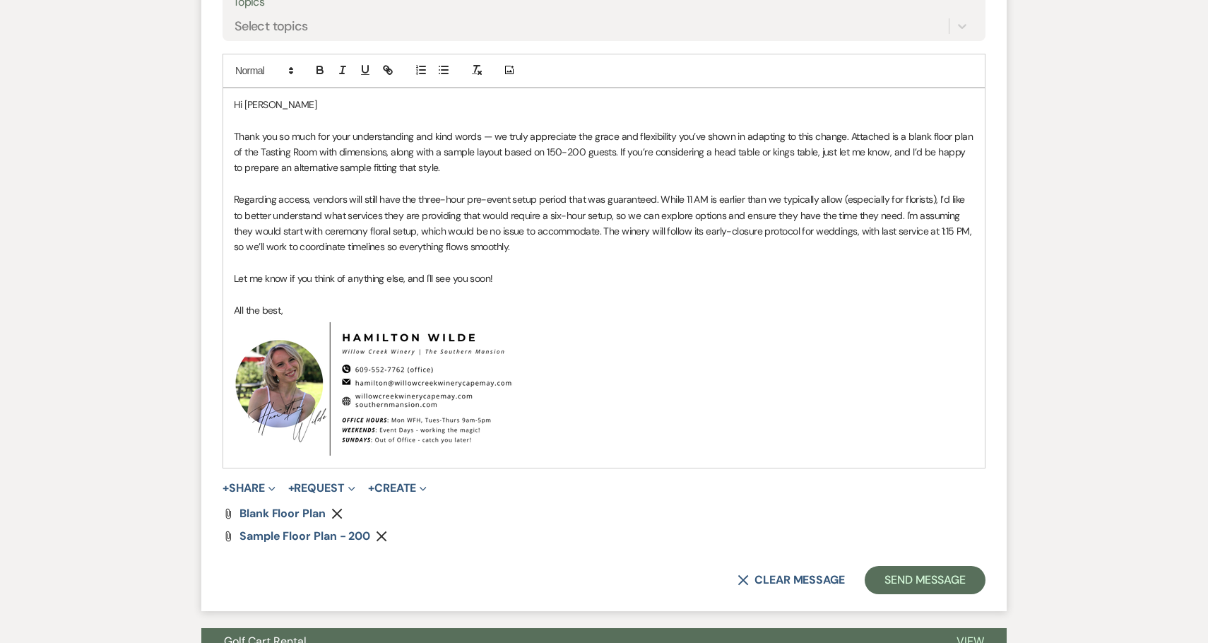
scroll to position [2253, 0]
click at [930, 575] on button "Send Message" at bounding box center [924, 579] width 121 height 28
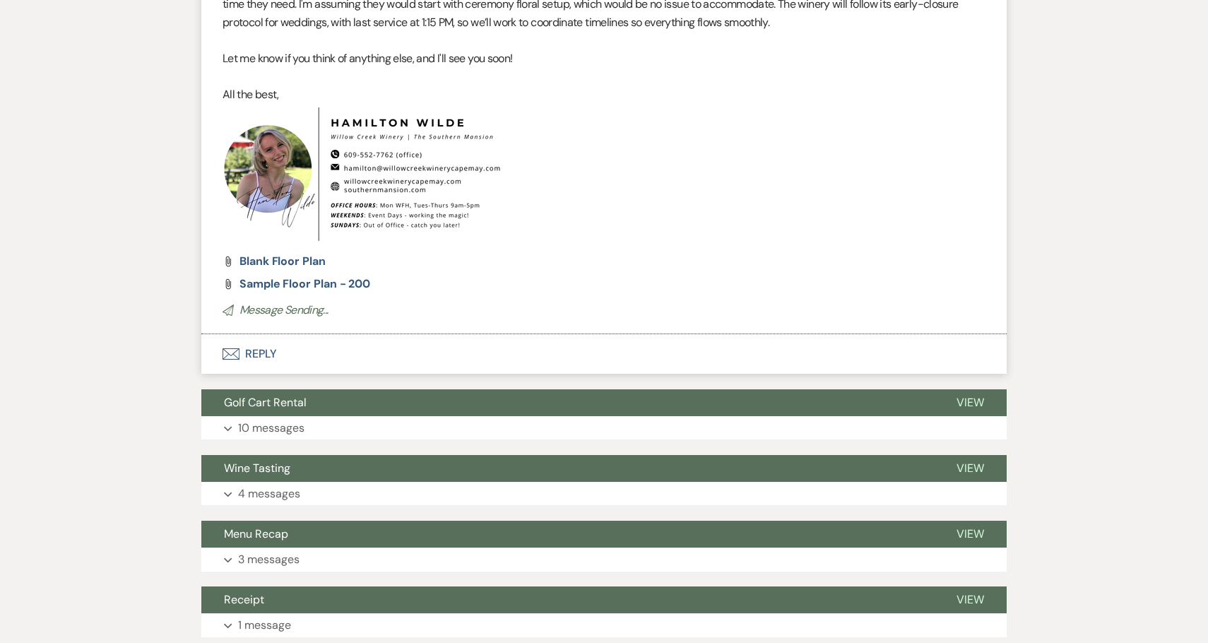
scroll to position [2754, 0]
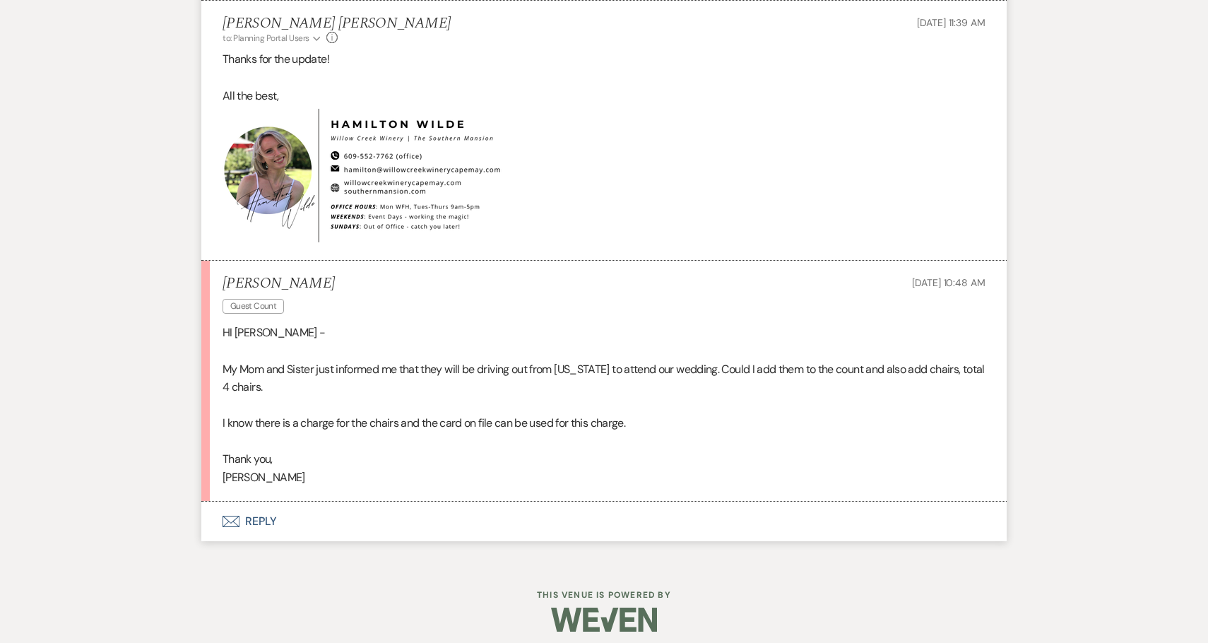
scroll to position [2067, 0]
click at [279, 523] on button "Envelope Reply" at bounding box center [603, 521] width 805 height 40
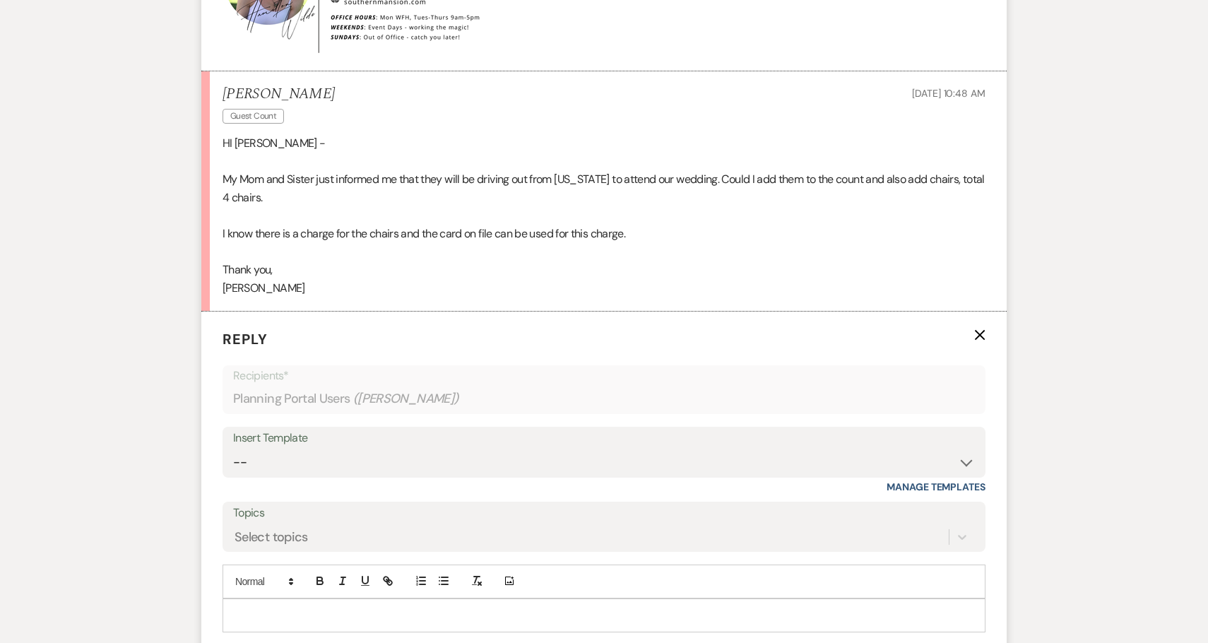
scroll to position [2259, 0]
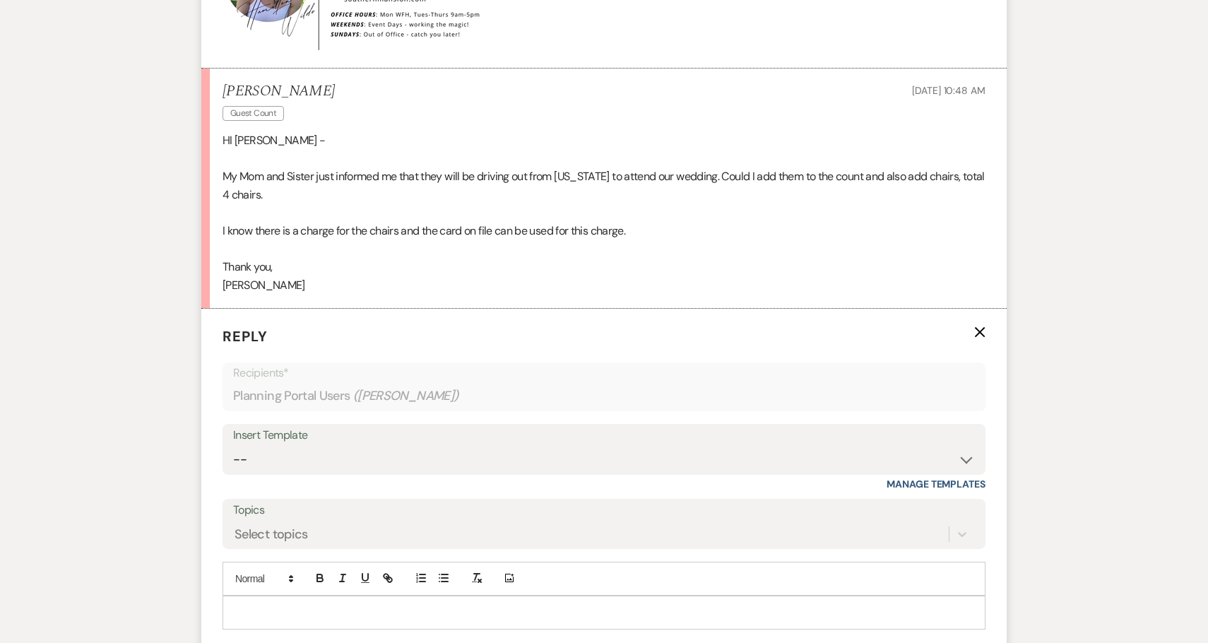
click at [303, 442] on div "Insert Template" at bounding box center [604, 435] width 742 height 20
click at [329, 456] on select "-- Weven Planning Portal Introduction (Booked Events) 6-Month Check-in Review R…" at bounding box center [604, 460] width 742 height 28
select select "1589"
click at [233, 446] on select "-- Weven Planning Portal Introduction (Booked Events) 6-Month Check-in Review R…" at bounding box center [604, 460] width 742 height 28
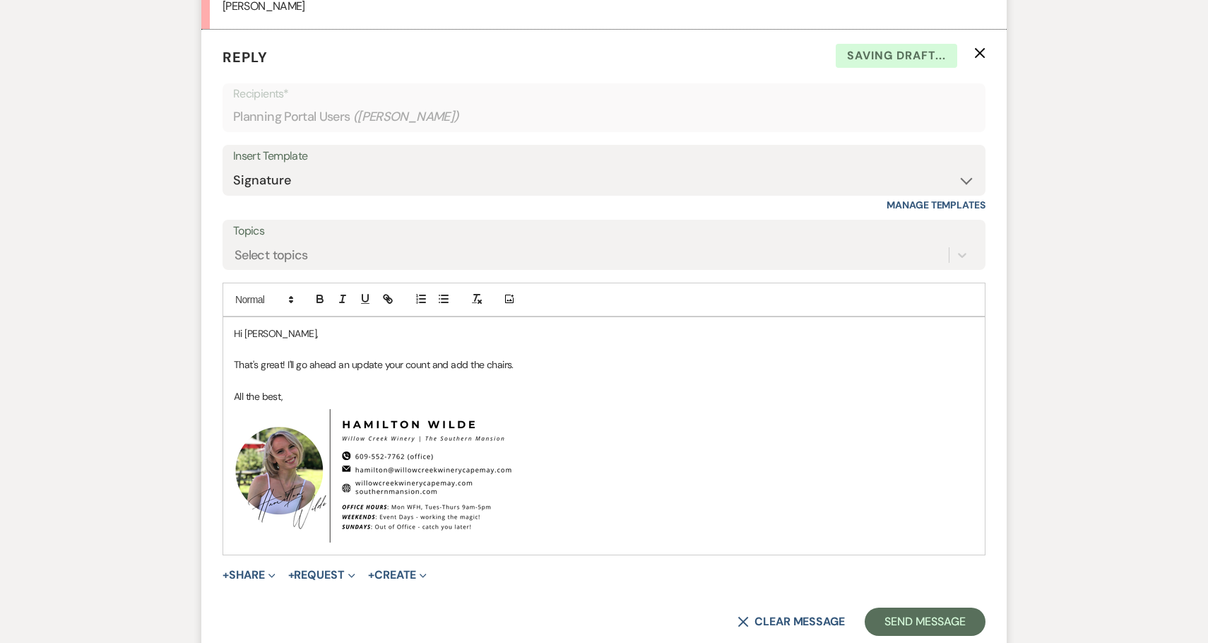
scroll to position [2541, 0]
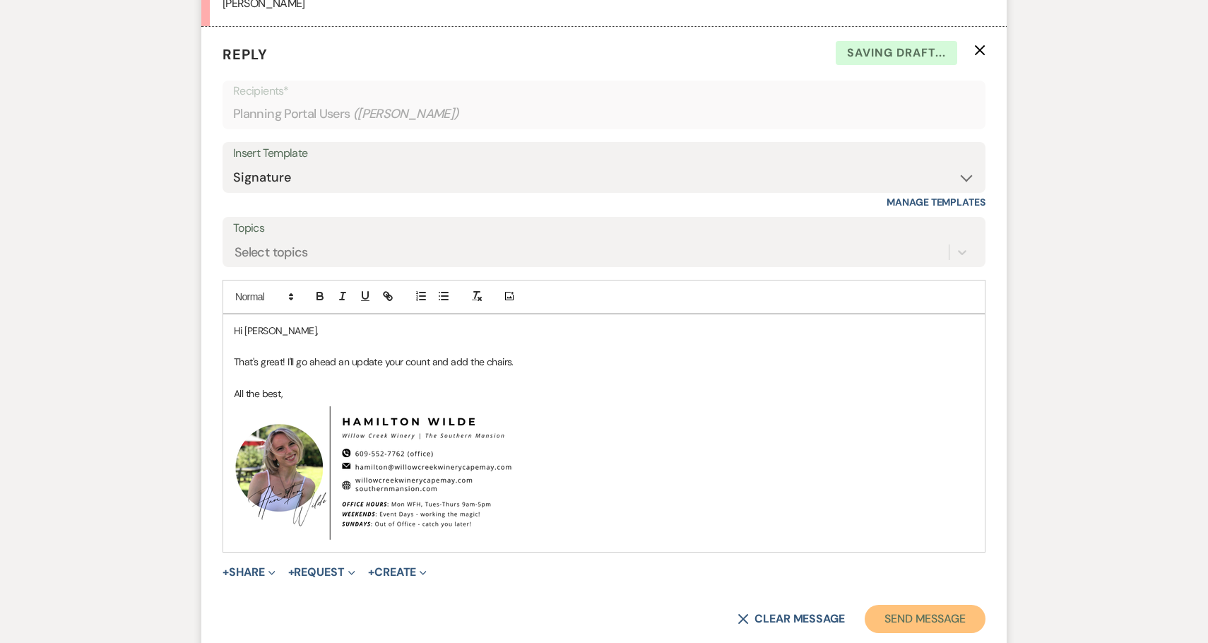
click at [939, 615] on button "Send Message" at bounding box center [924, 619] width 121 height 28
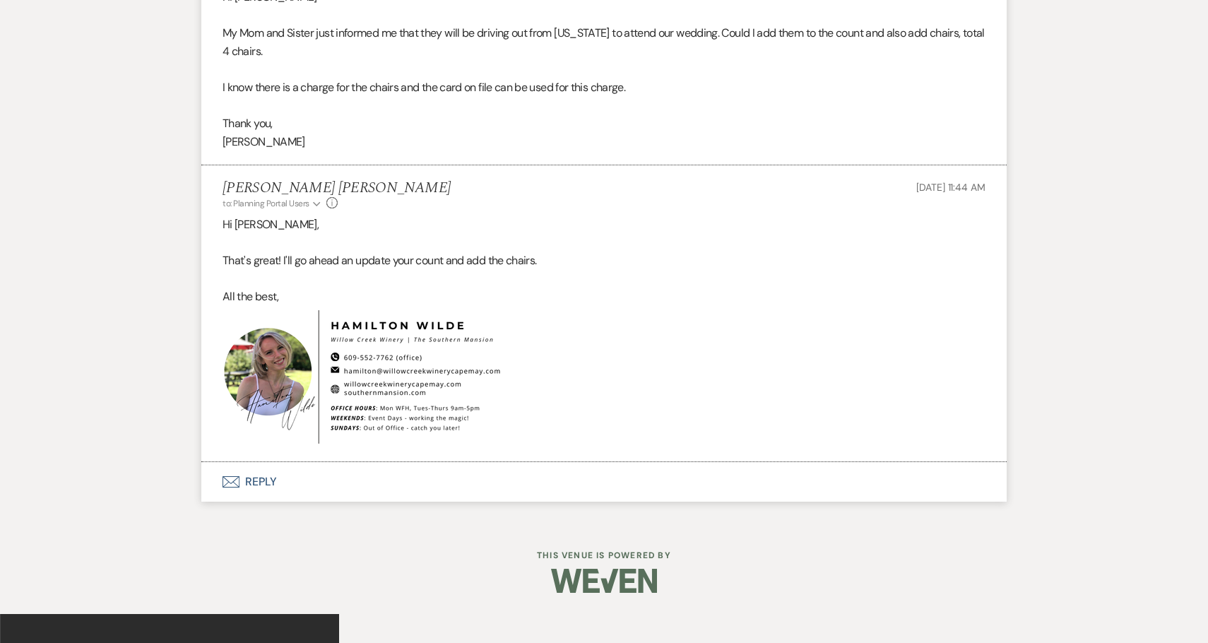
scroll to position [2374, 0]
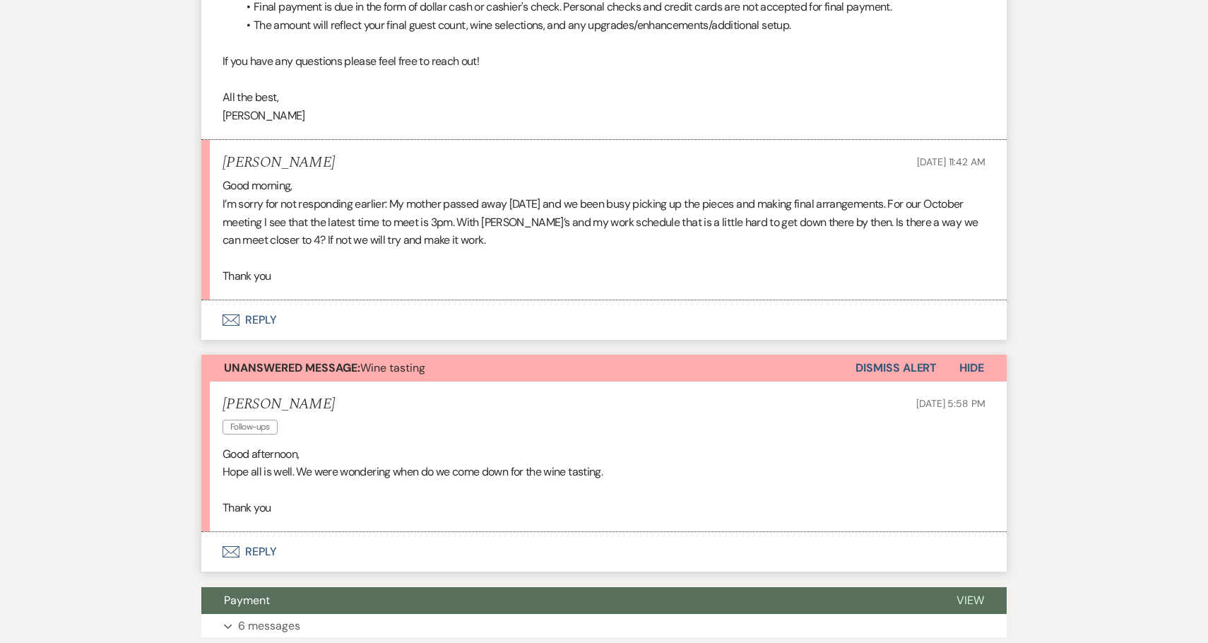
scroll to position [1014, 0]
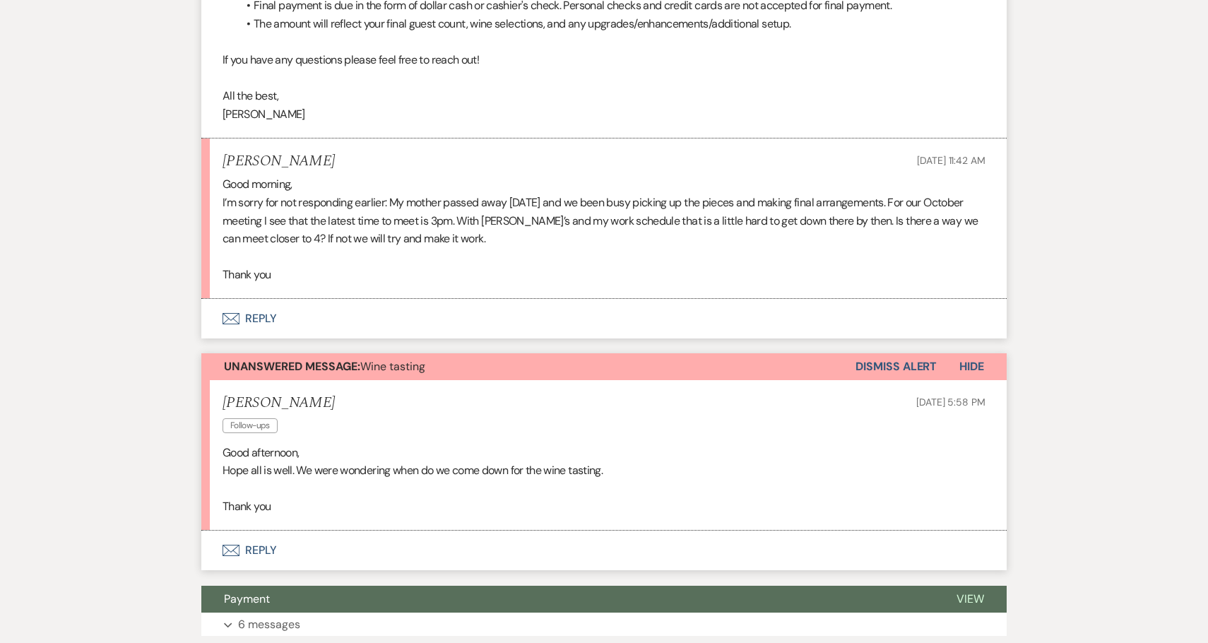
click at [917, 362] on button "Dismiss Alert" at bounding box center [895, 366] width 81 height 27
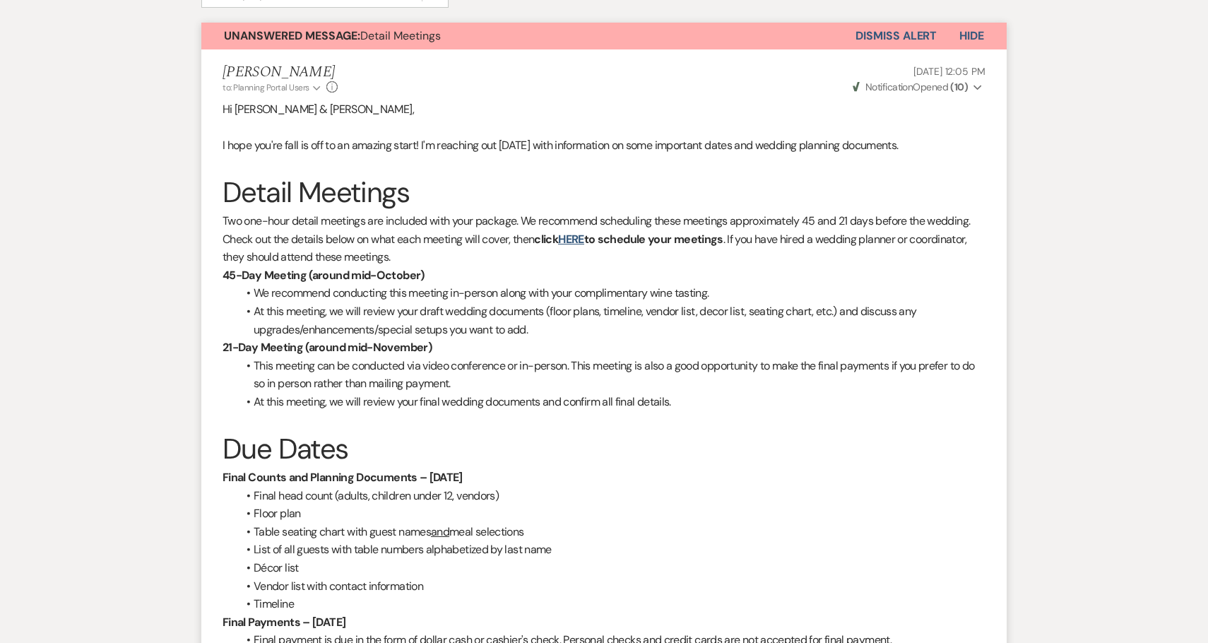
scroll to position [391, 0]
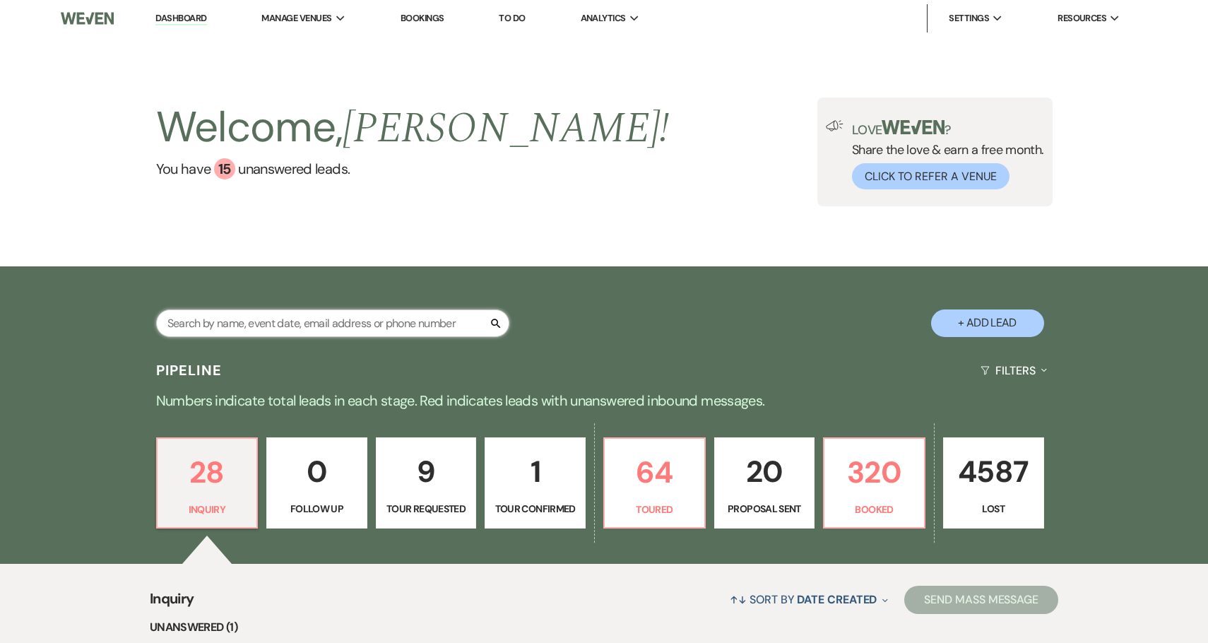
click at [332, 322] on input "text" at bounding box center [332, 323] width 353 height 28
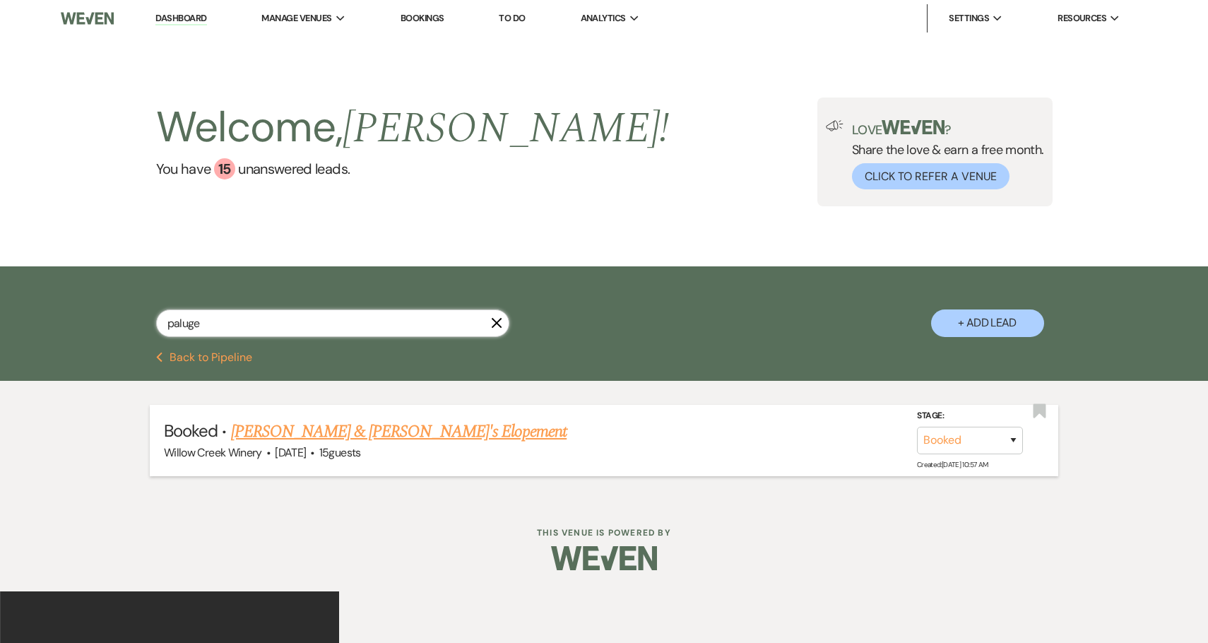
type input "paluge"
click at [323, 436] on link "[PERSON_NAME] & [PERSON_NAME]'s Elopement" at bounding box center [399, 431] width 336 height 25
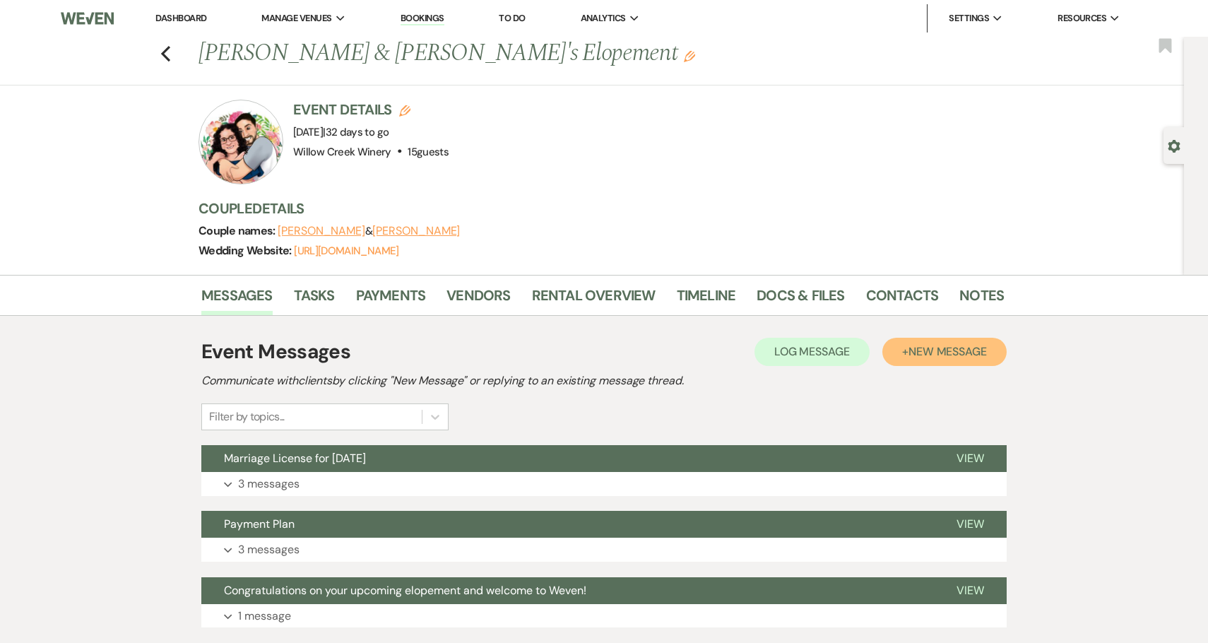
click at [980, 347] on span "New Message" at bounding box center [947, 351] width 78 height 15
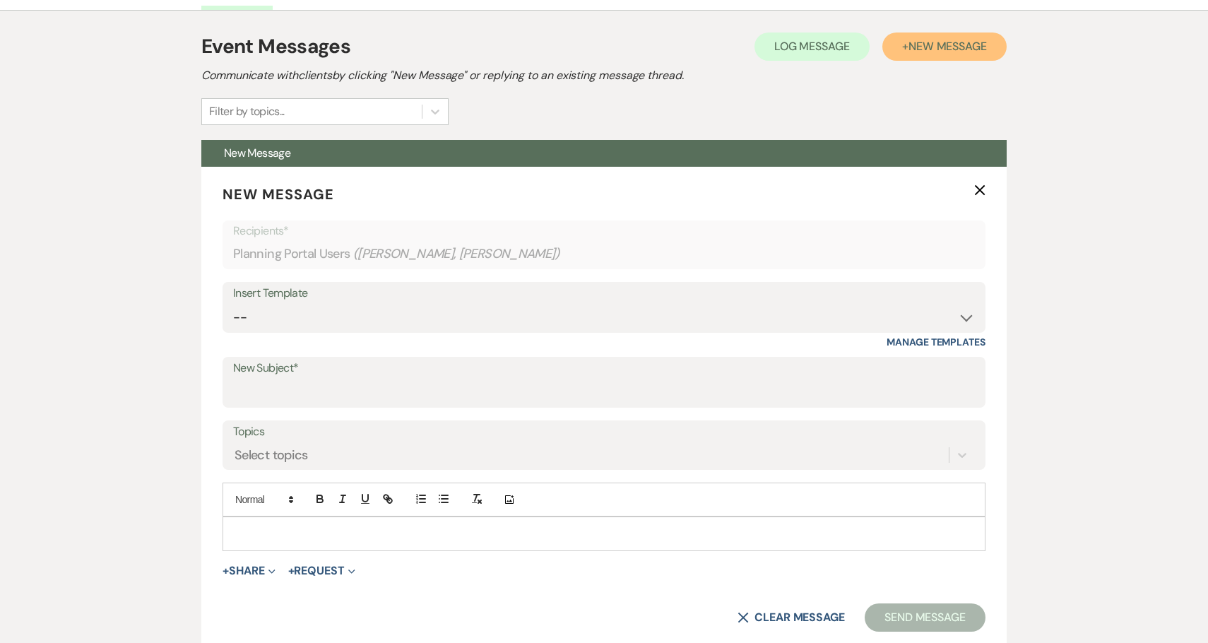
scroll to position [306, 0]
click at [980, 187] on icon "X" at bounding box center [979, 189] width 11 height 11
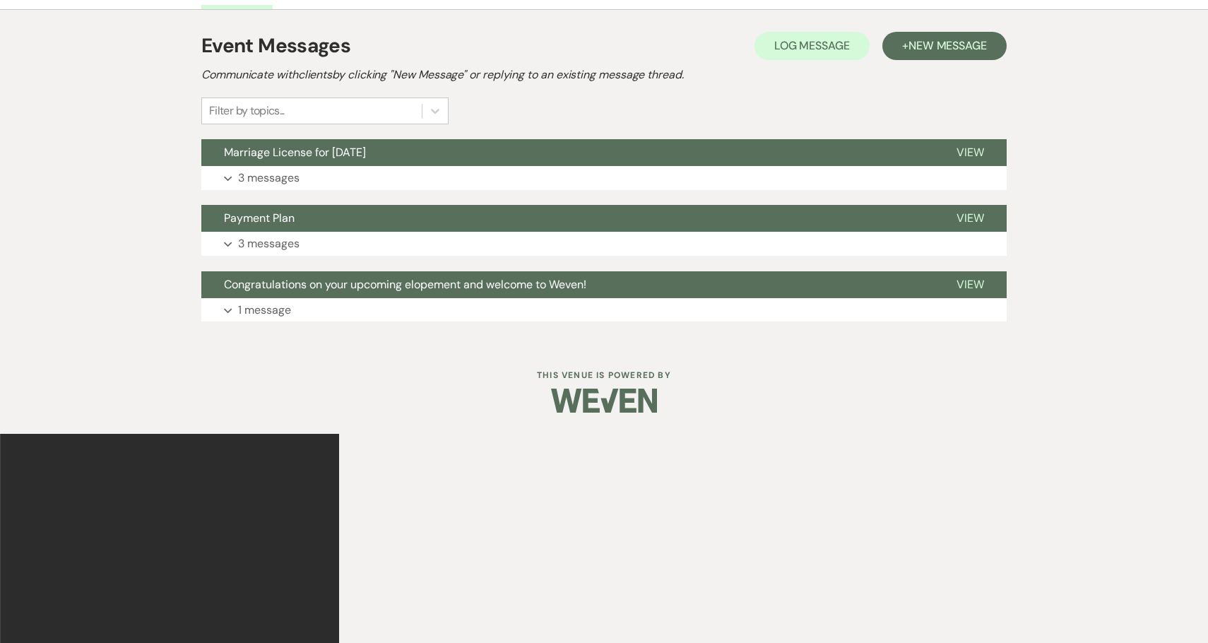
scroll to position [97, 0]
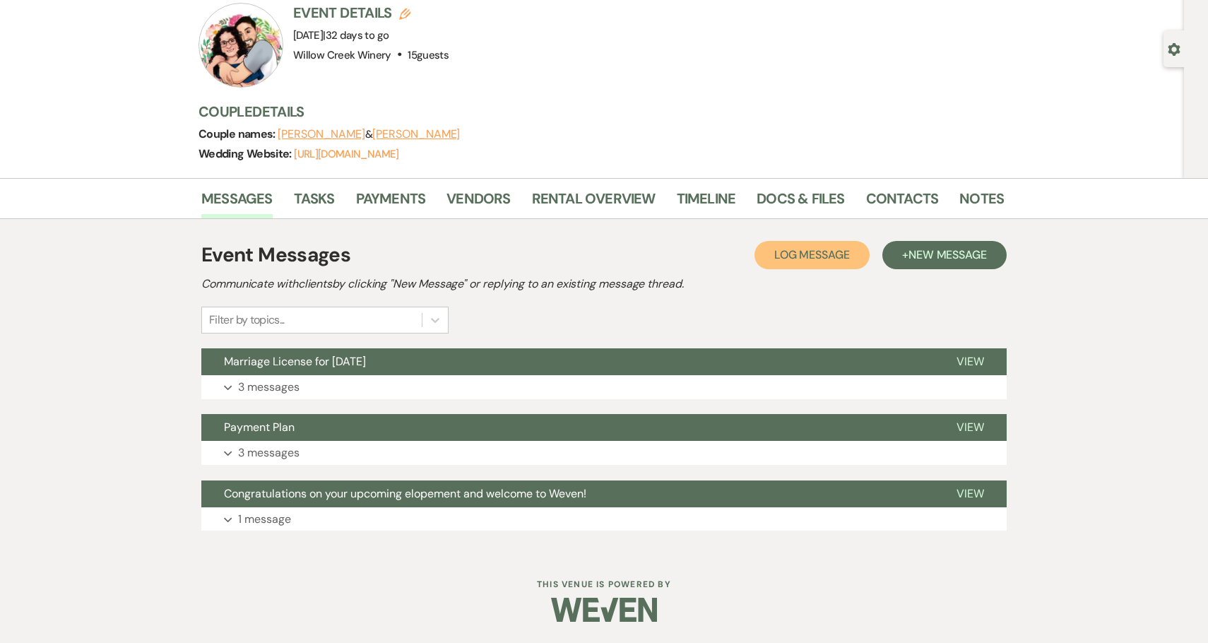
click at [806, 242] on button "Log Log Message" at bounding box center [811, 255] width 115 height 28
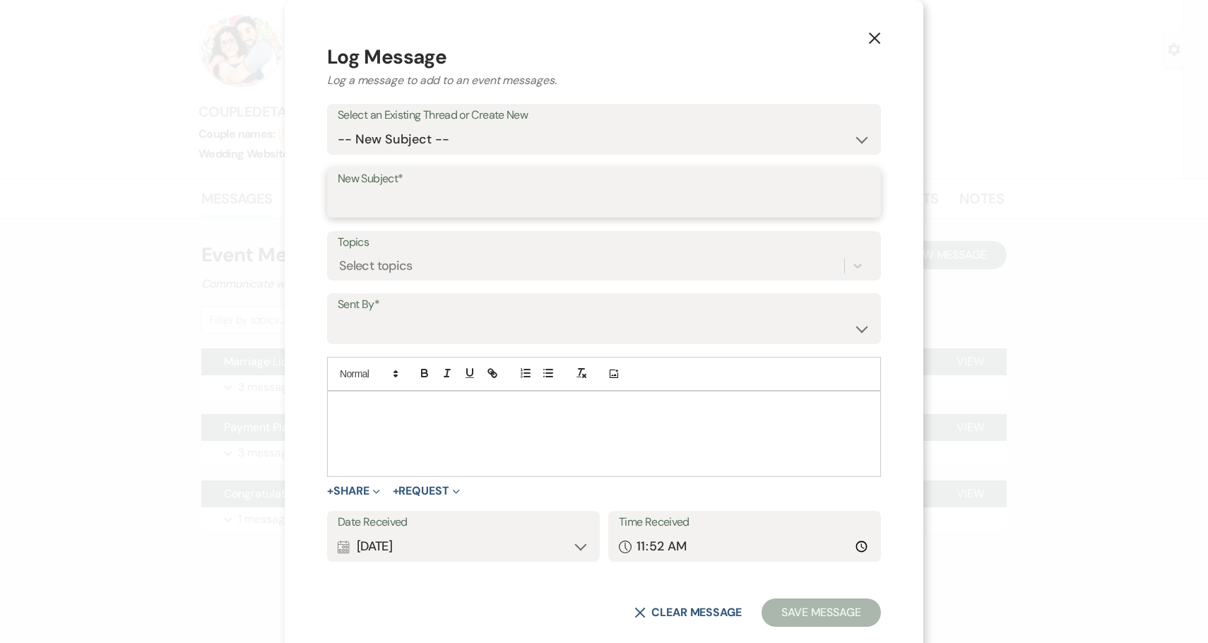
click at [436, 208] on input "New Subject*" at bounding box center [604, 203] width 533 height 28
paste input "10/19 Elopement Cermeony"
type input "10/19 Elopement Cermeony"
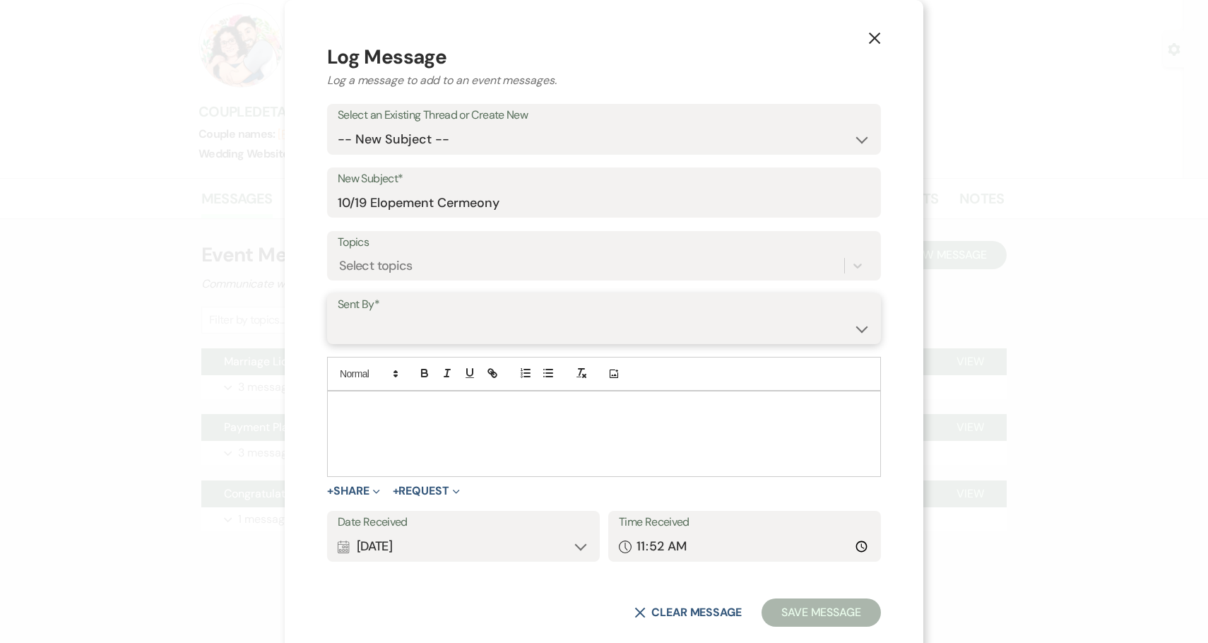
click at [456, 329] on select "Hamilton Wilde (hamilton@willowcreekwinerycapemay.com) Tyler Campoli (tyshaw626…" at bounding box center [604, 329] width 533 height 28
select select "contact-325408"
click at [393, 315] on select "Hamilton Wilde (hamilton@willowcreekwinerycapemay.com) Tyler Campoli (tyshaw626…" at bounding box center [604, 329] width 533 height 28
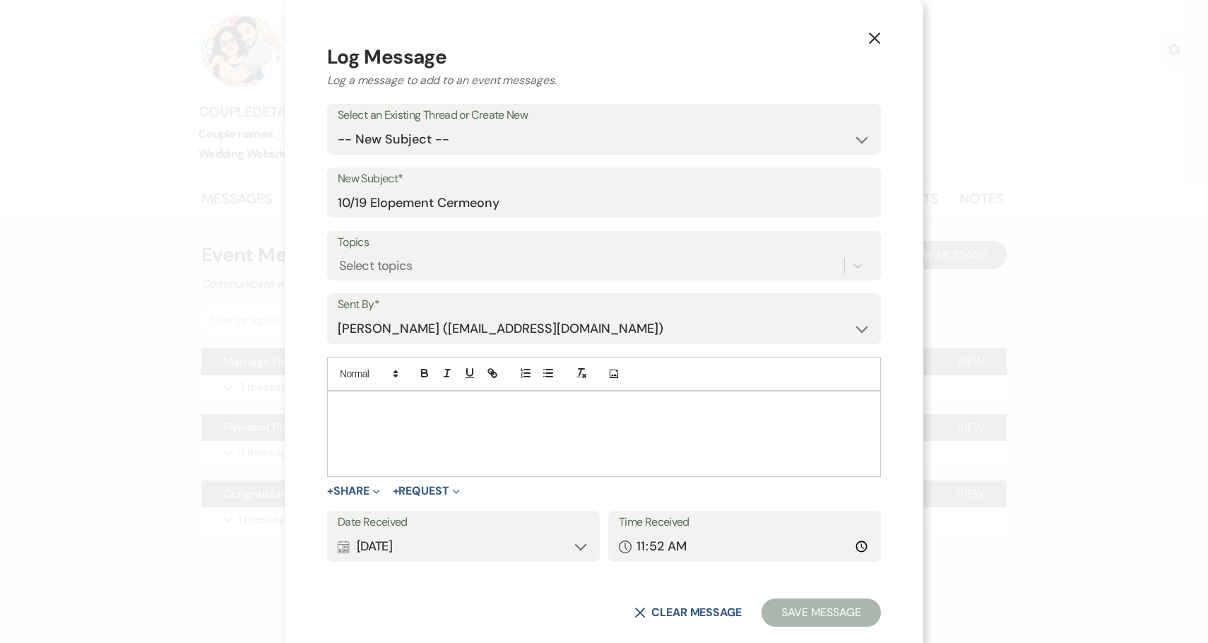
click at [473, 410] on p at bounding box center [603, 408] width 531 height 16
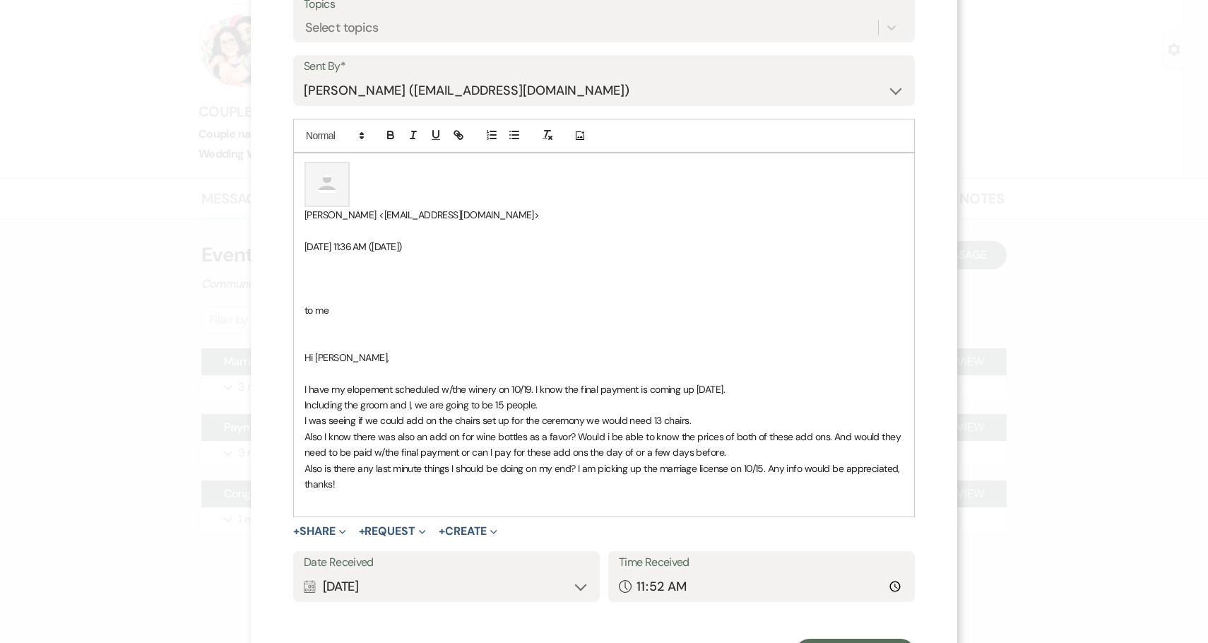
scroll to position [239, 0]
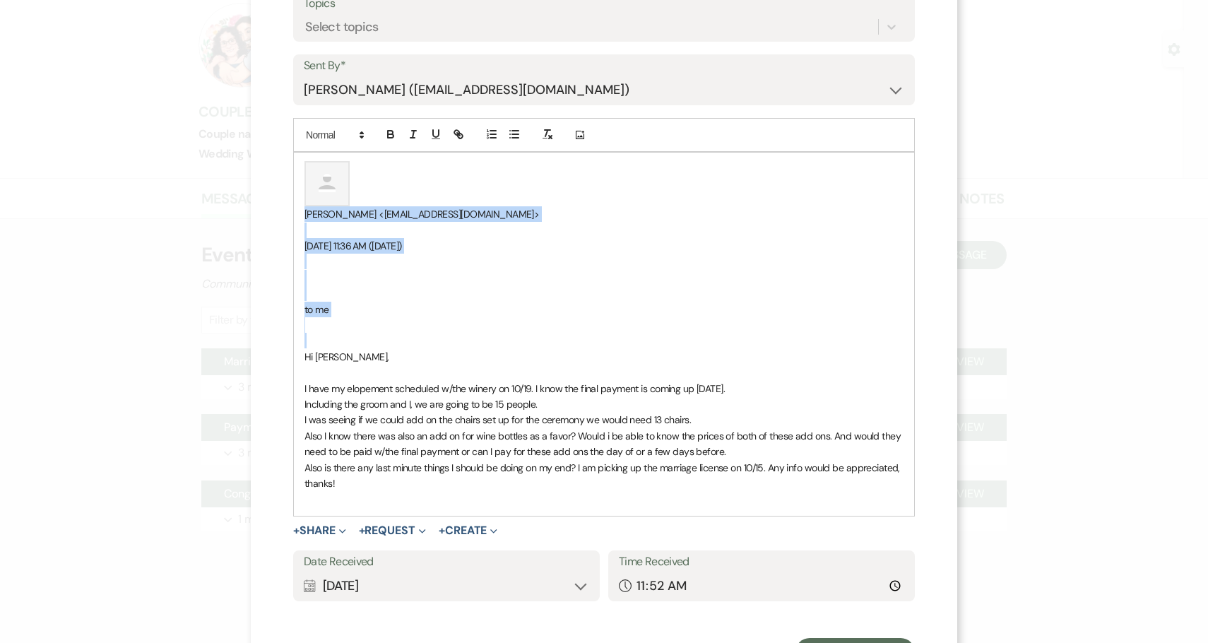
drag, startPoint x: 304, startPoint y: 358, endPoint x: 303, endPoint y: 150, distance: 207.7
click at [303, 150] on div "Add Photo ﻿ ﻿ Mary Paluge <mpaluge@gmail.com> Sep 15, 2025, 11:36 AM (1 day ago…" at bounding box center [604, 317] width 622 height 398
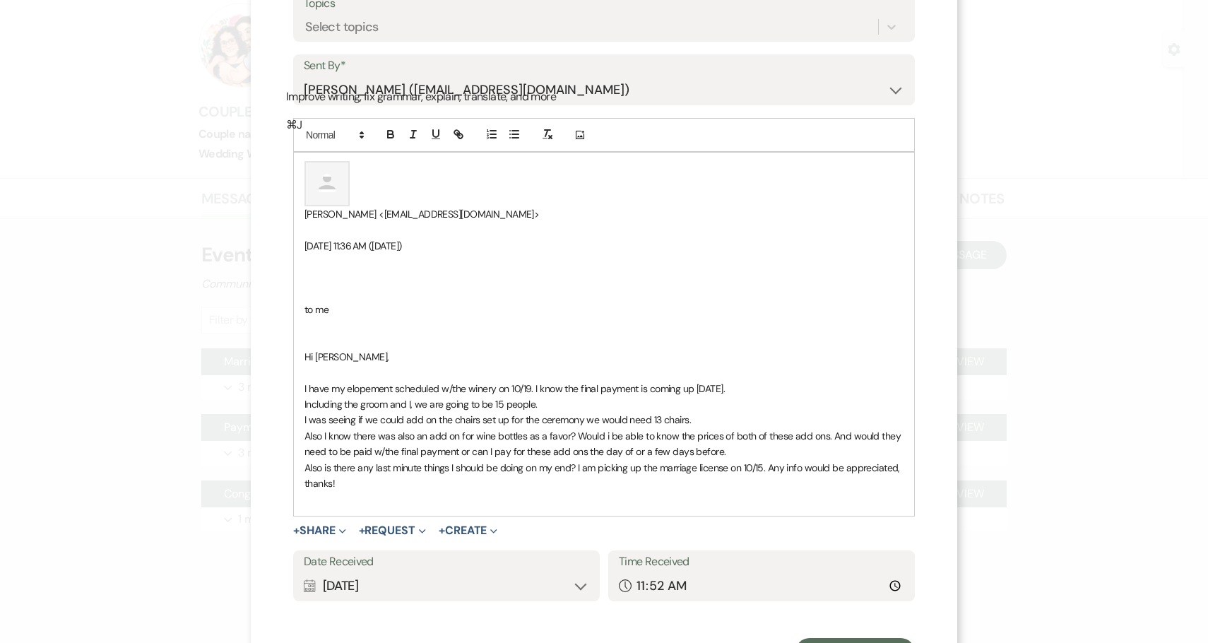
scroll to position [116, 0]
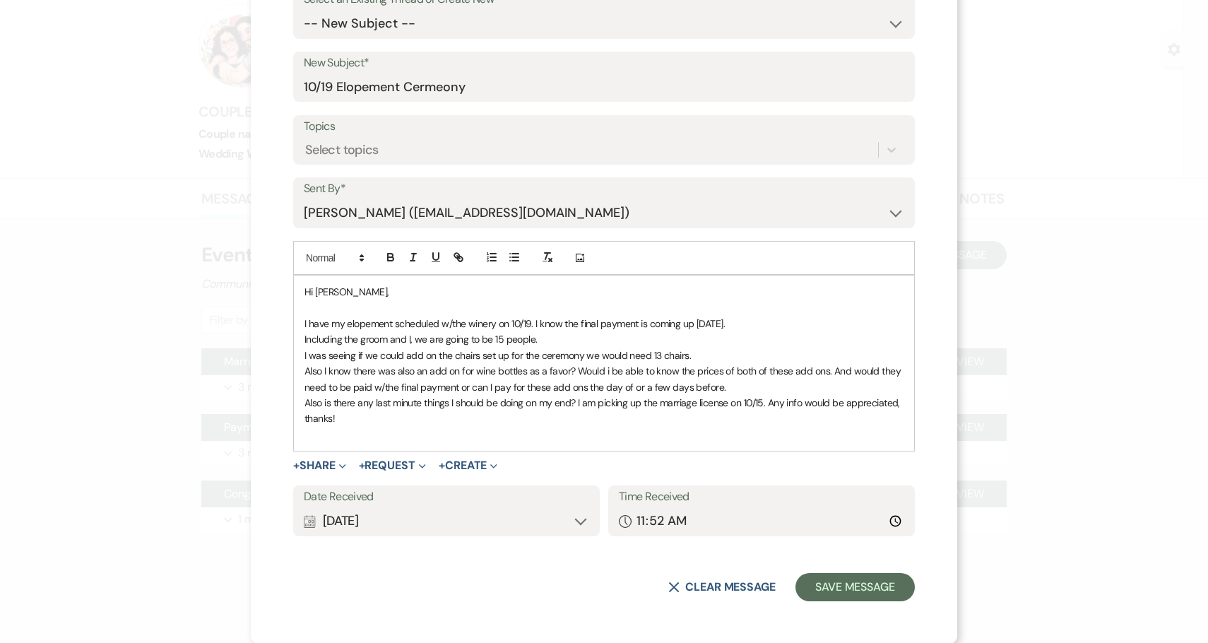
click at [359, 519] on div "Calendar Sep 16, 2025 Expand" at bounding box center [446, 521] width 285 height 28
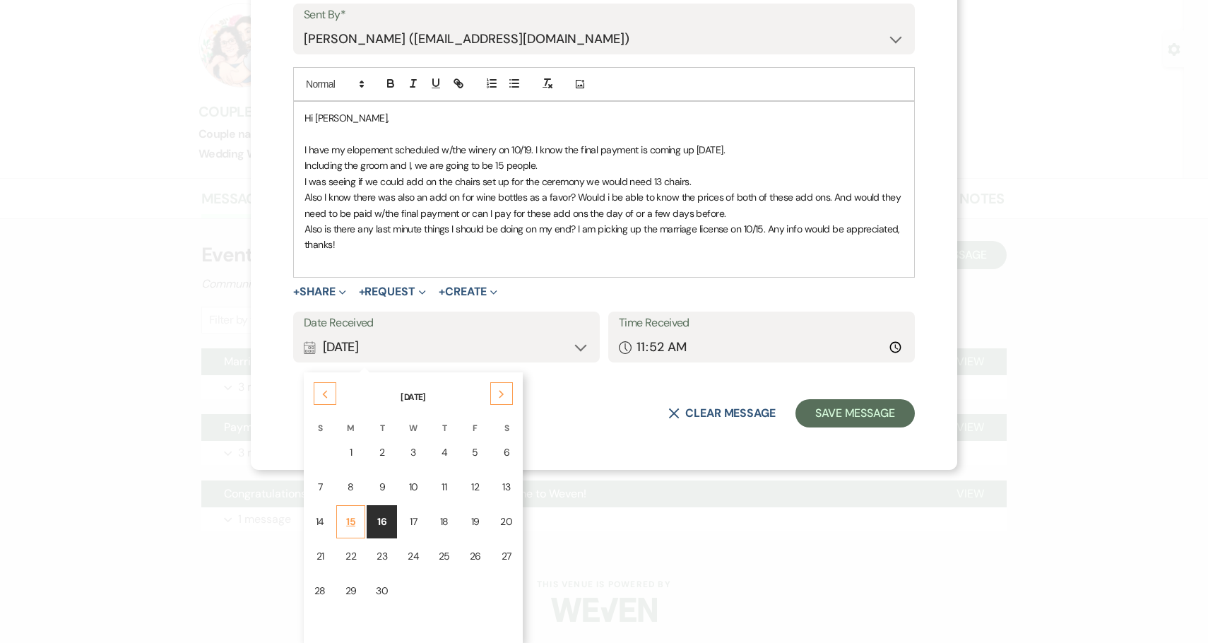
click at [353, 526] on div "15" at bounding box center [350, 521] width 11 height 15
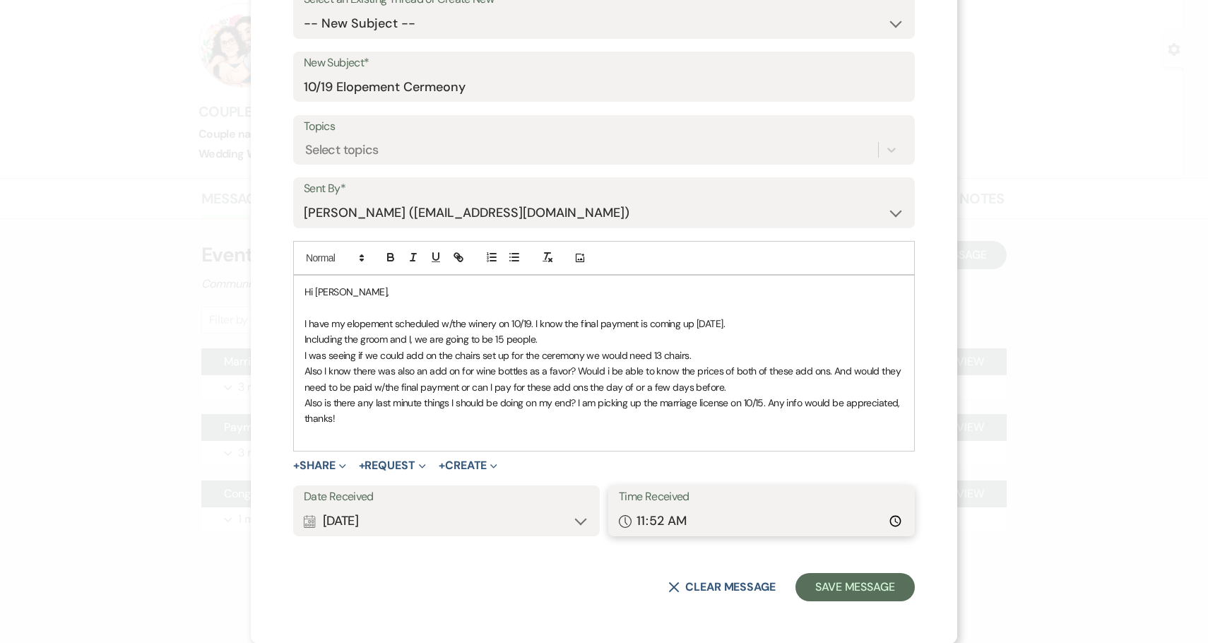
click at [655, 518] on input "11:52" at bounding box center [761, 521] width 285 height 28
type input "11:36"
click at [833, 579] on button "Save Message" at bounding box center [854, 587] width 119 height 28
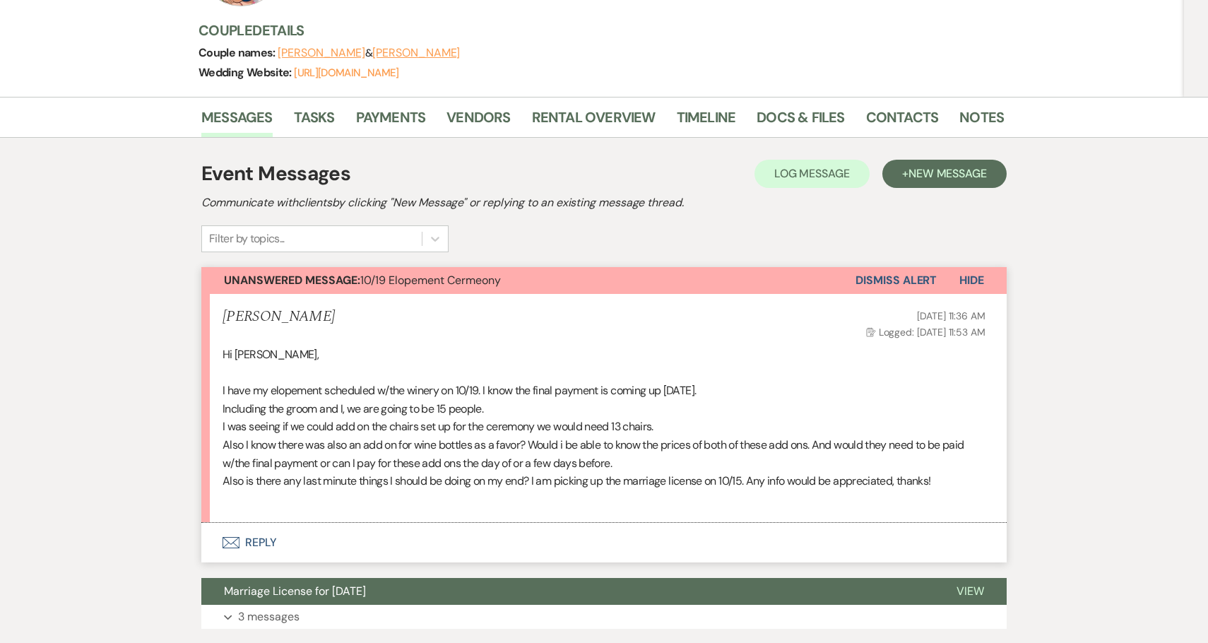
scroll to position [179, 0]
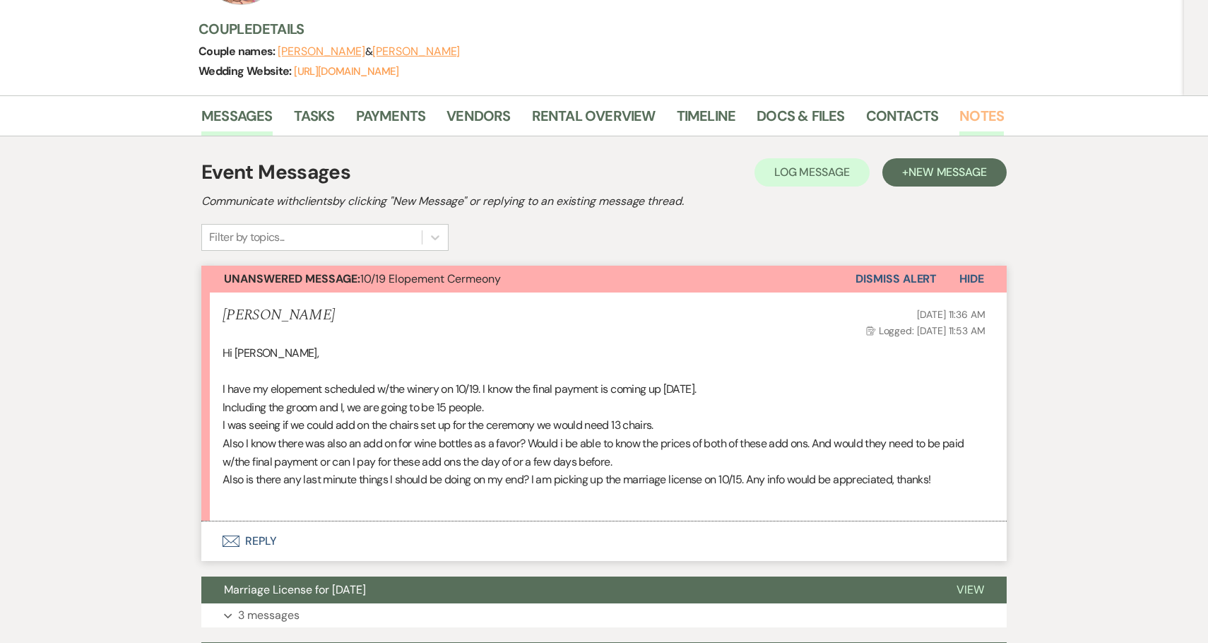
click at [965, 124] on link "Notes" at bounding box center [981, 120] width 44 height 31
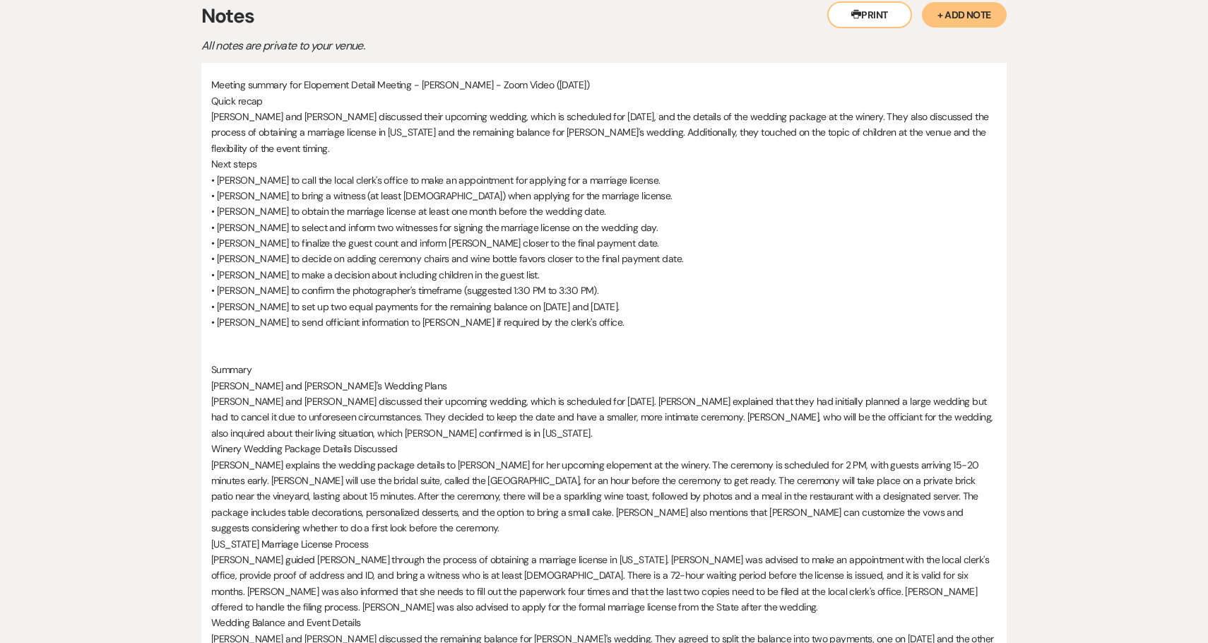
scroll to position [340, 0]
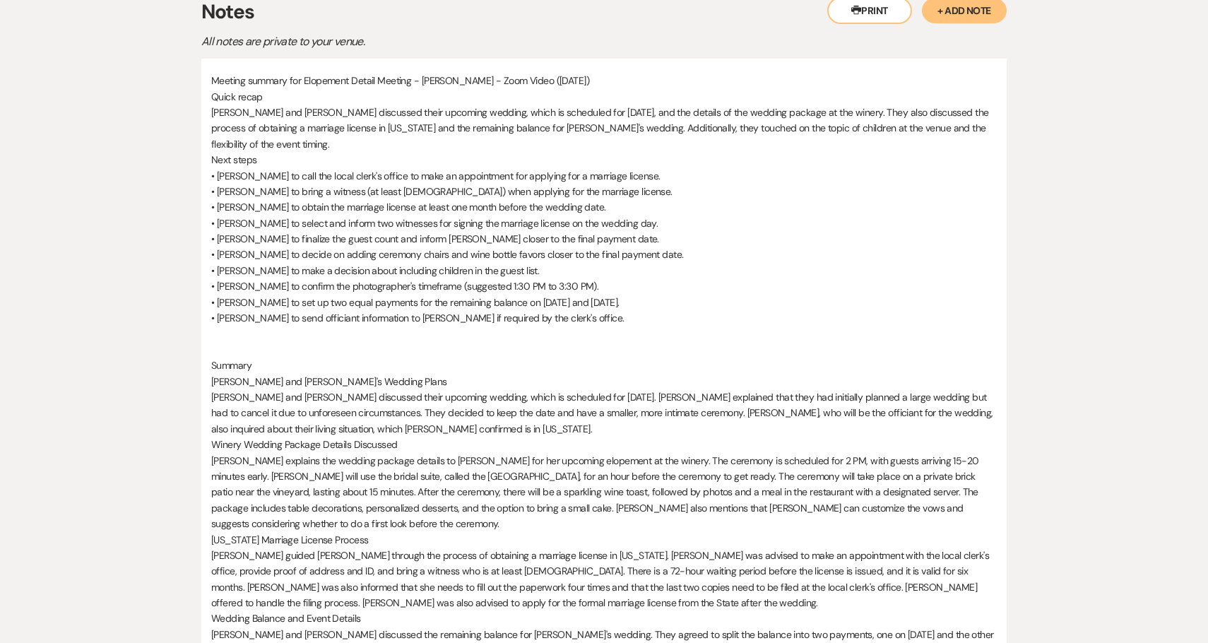
click at [280, 273] on span "• Mary to make a decision about including children in the guest list." at bounding box center [375, 270] width 328 height 13
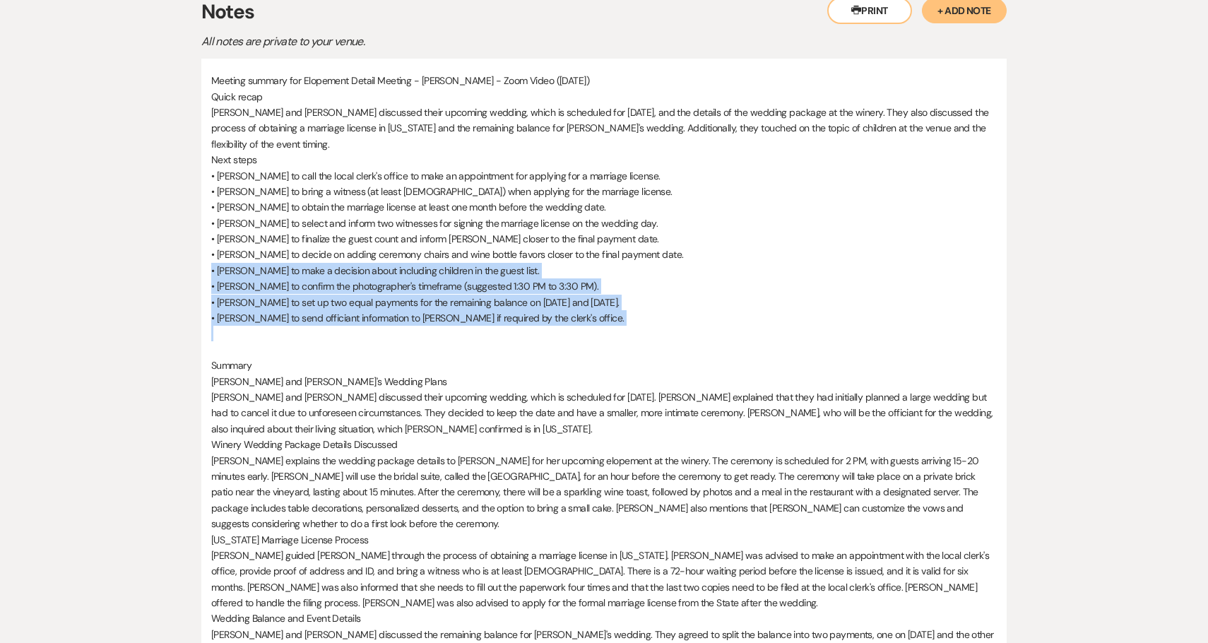
drag, startPoint x: 280, startPoint y: 273, endPoint x: 378, endPoint y: 320, distance: 109.0
click at [379, 320] on div "Meeting summary for Elopement Detail Meeting - Mary Paluge - Zoom Video (04/28/…" at bounding box center [603, 397] width 785 height 648
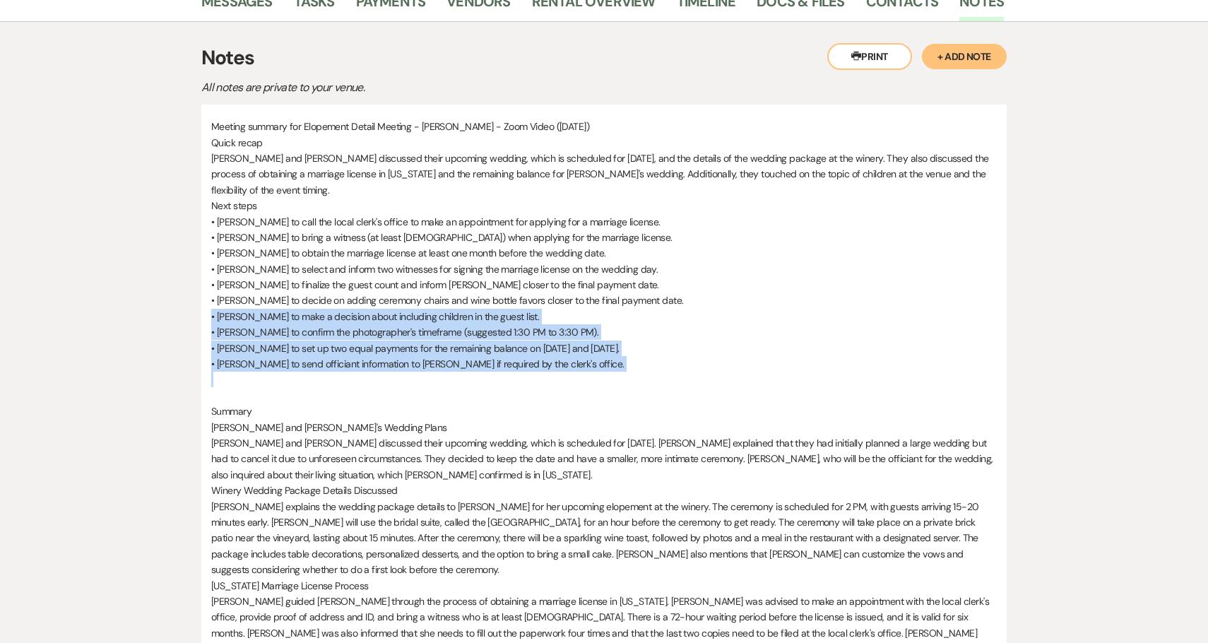
scroll to position [0, 0]
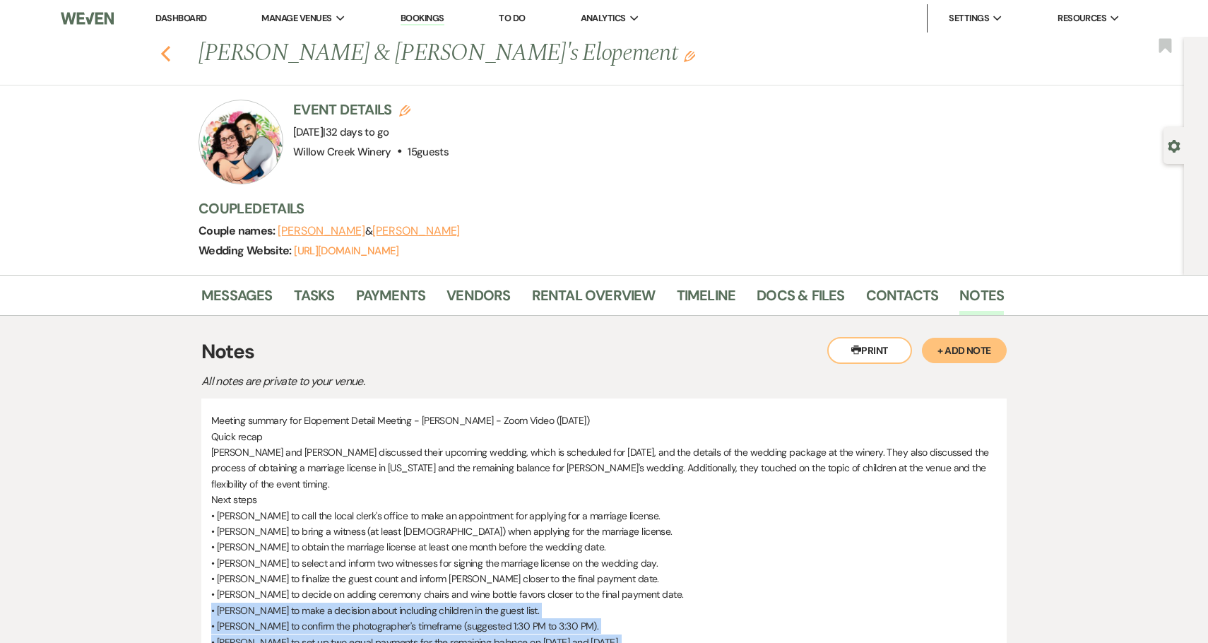
click at [164, 53] on use "button" at bounding box center [165, 54] width 9 height 16
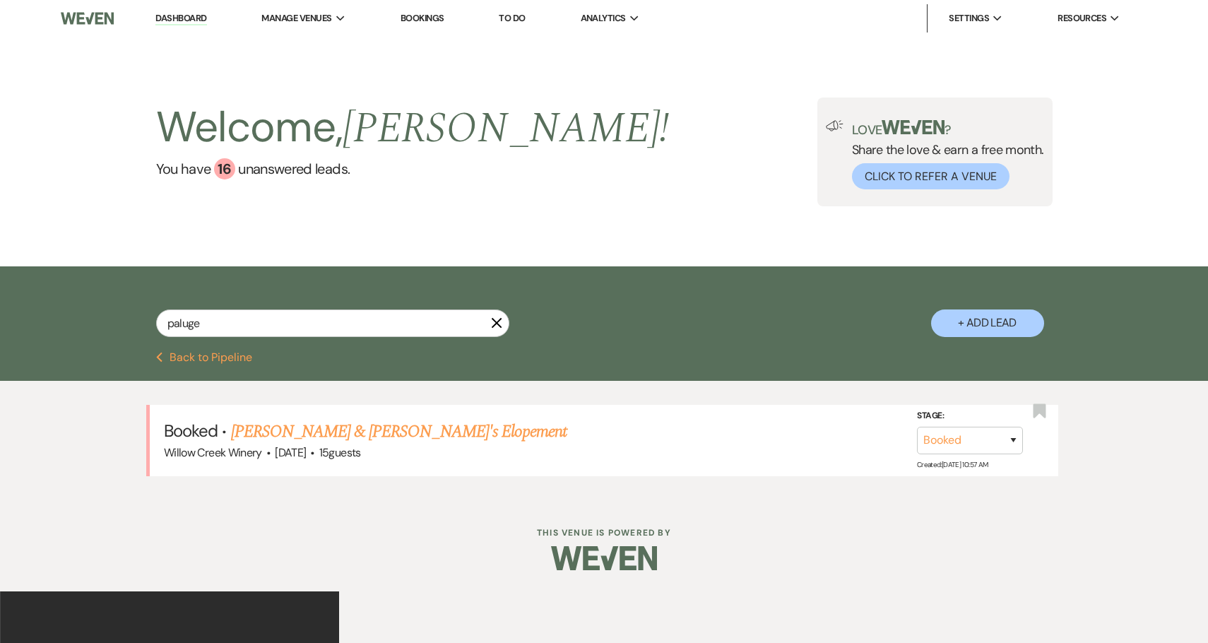
click at [200, 353] on button "Previous Back to Pipeline" at bounding box center [204, 357] width 97 height 11
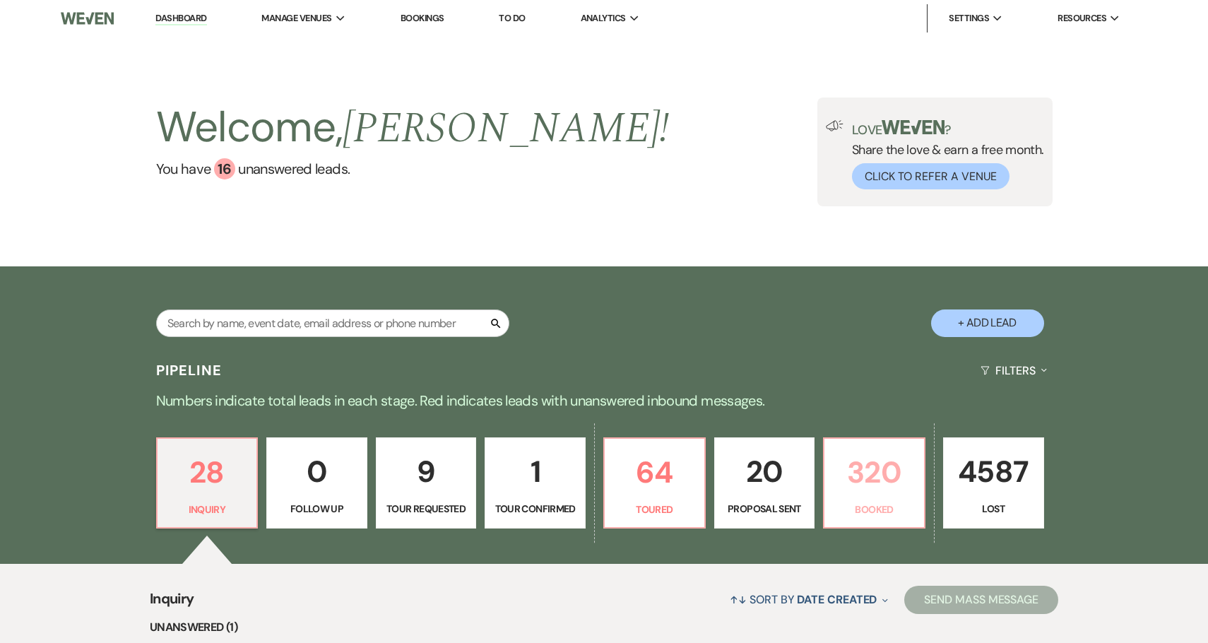
click at [861, 505] on p "Booked" at bounding box center [874, 509] width 83 height 16
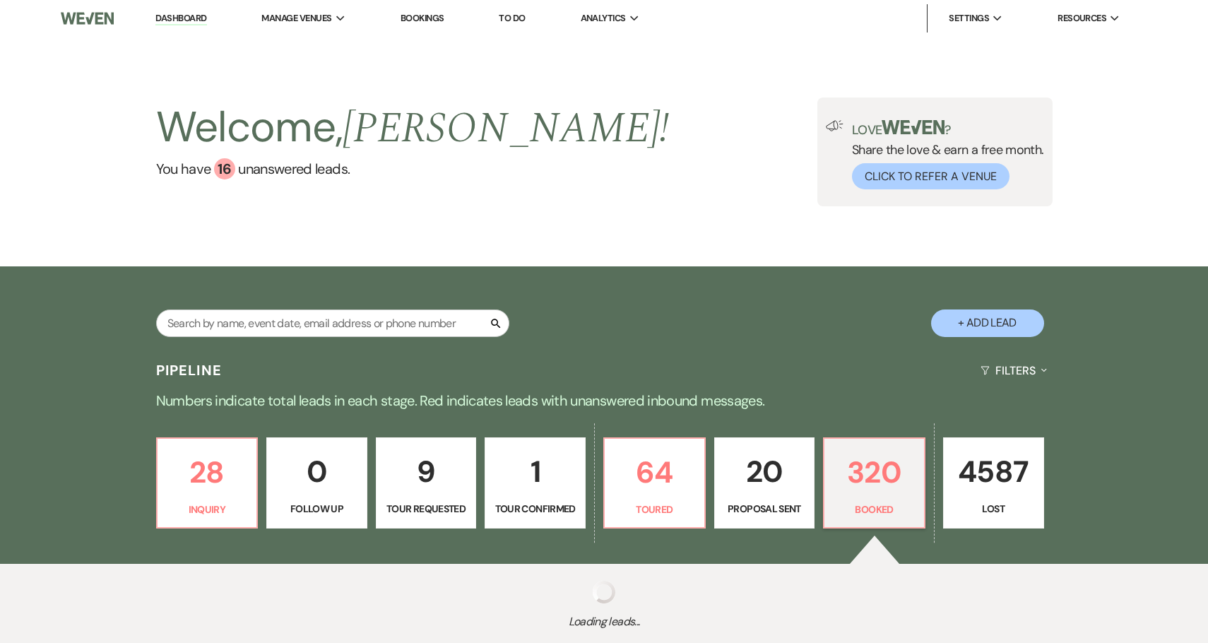
scroll to position [95, 0]
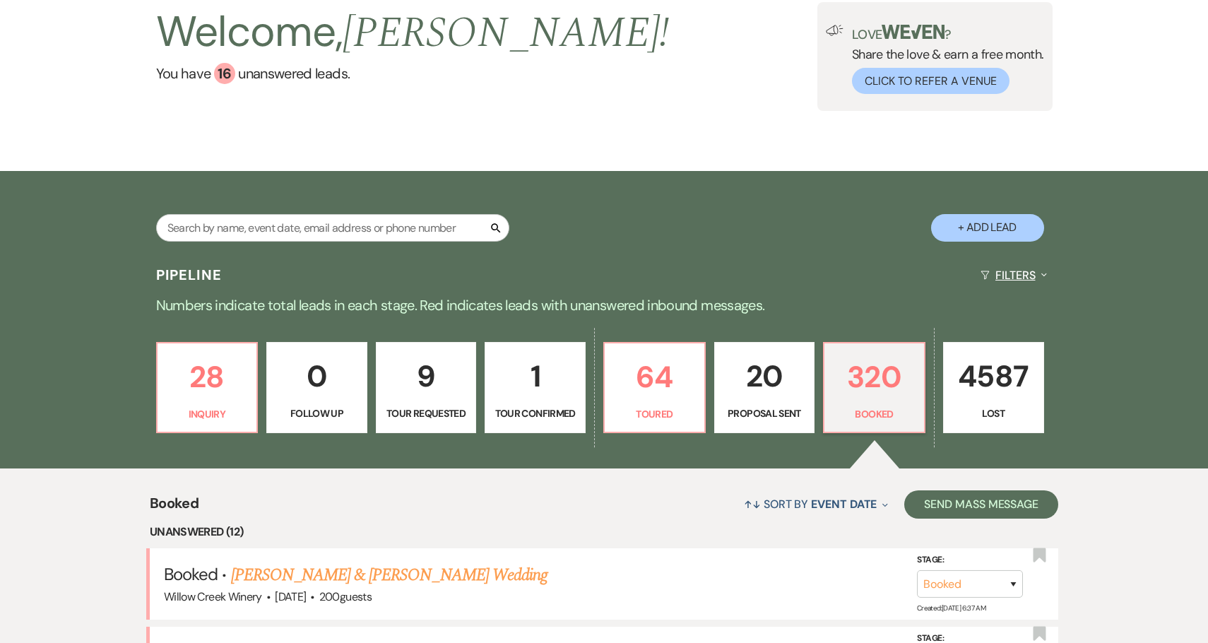
click at [1016, 271] on button "Filters Expand" at bounding box center [1013, 274] width 77 height 37
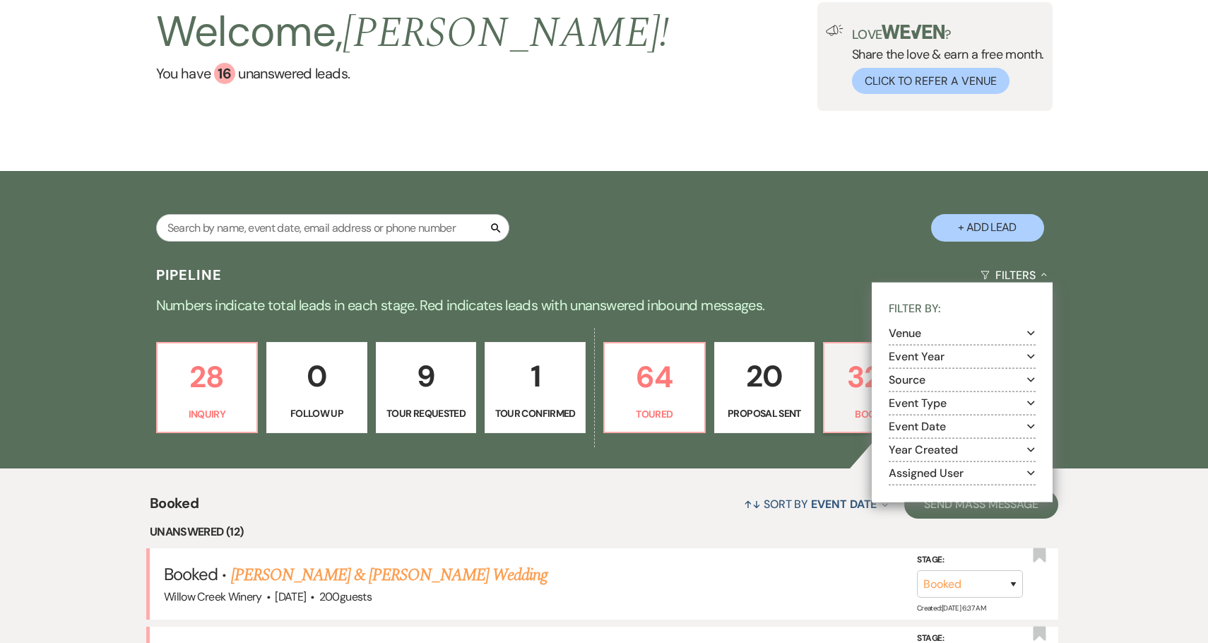
click at [893, 467] on button "Assigned User Expand" at bounding box center [962, 472] width 147 height 11
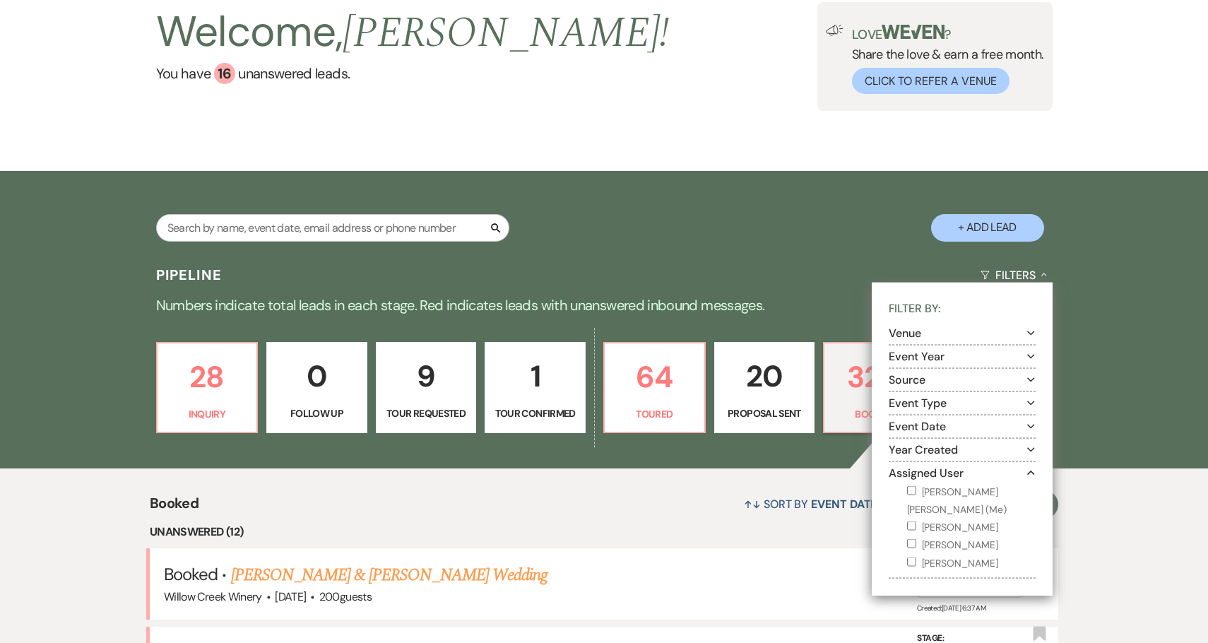
click at [913, 489] on input "Hamilton Wilde (Me)" at bounding box center [911, 489] width 9 height 9
checkbox input "true"
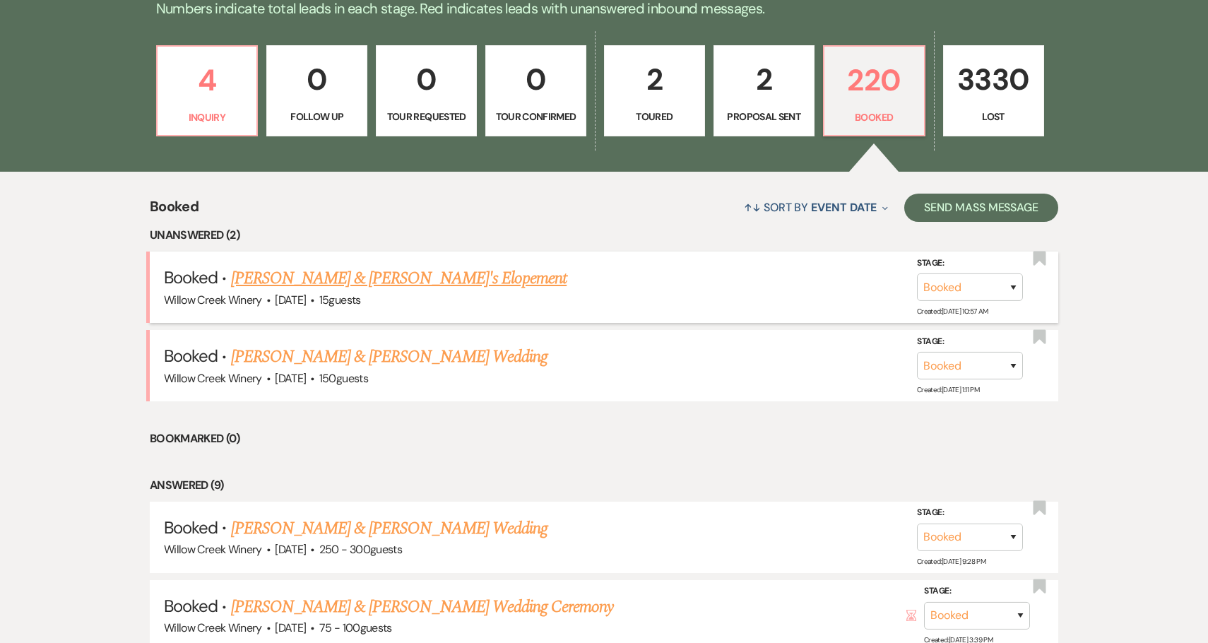
scroll to position [404, 0]
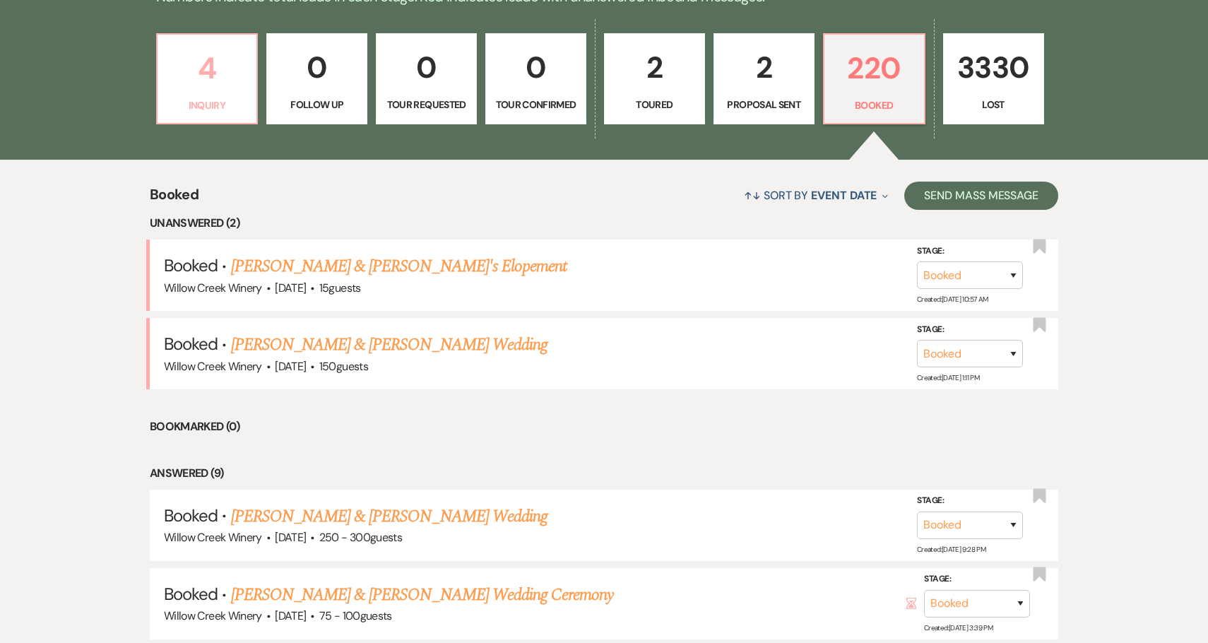
click at [186, 52] on p "4" at bounding box center [207, 67] width 83 height 47
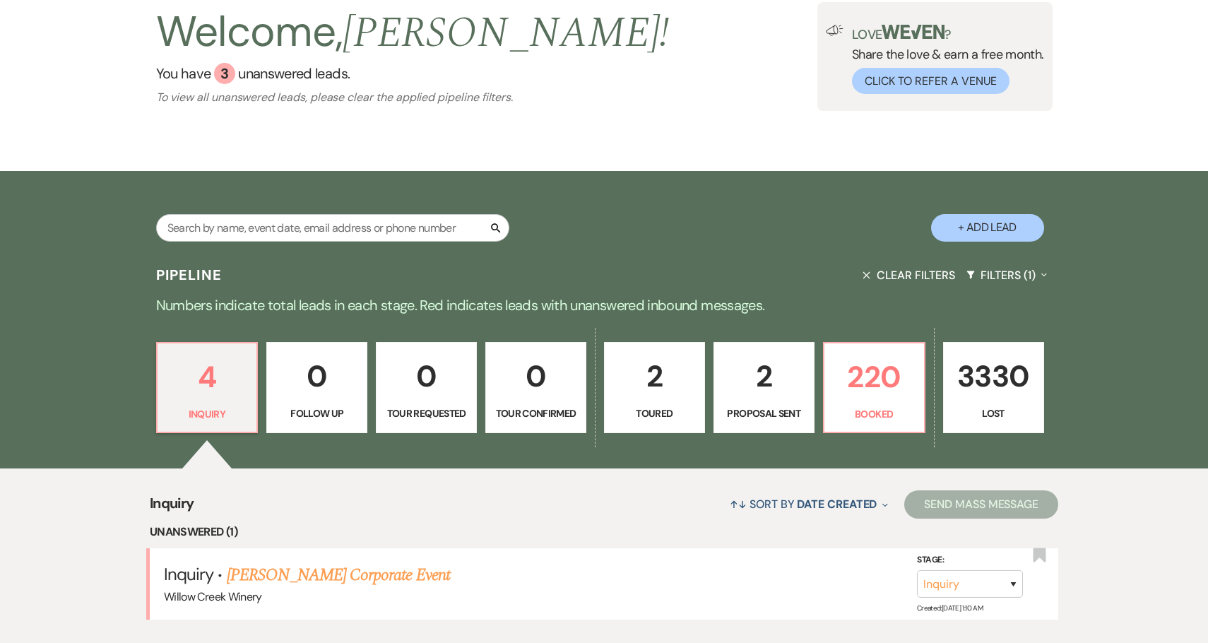
scroll to position [404, 0]
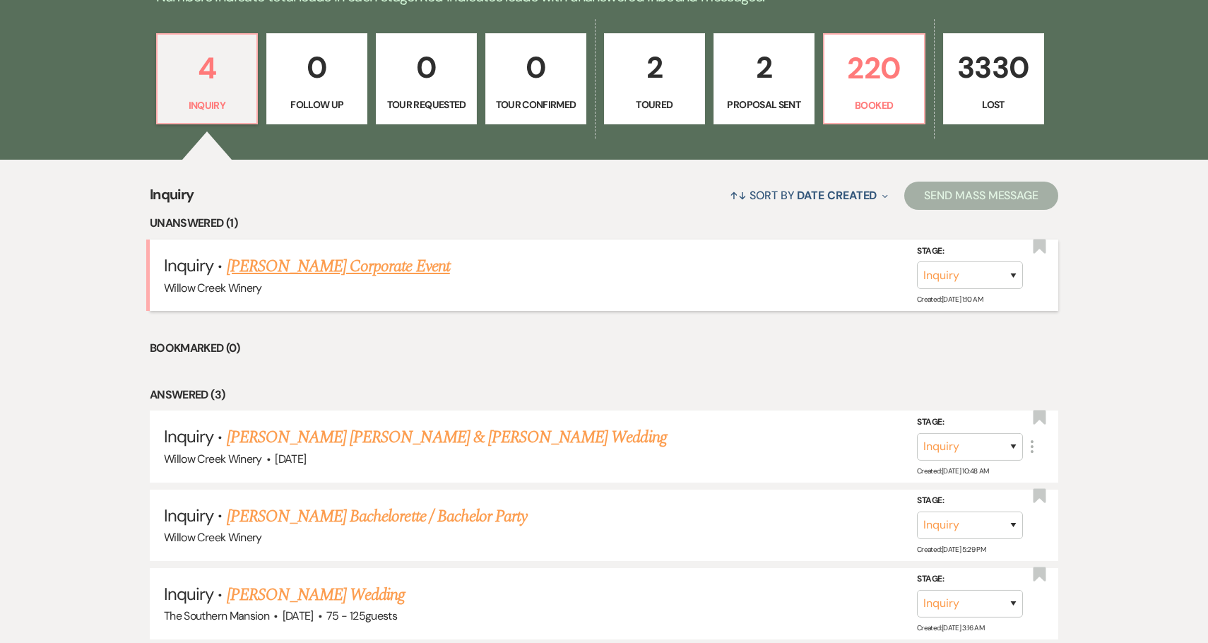
click at [338, 274] on link "Natali Conti's Corporate Event" at bounding box center [338, 266] width 223 height 25
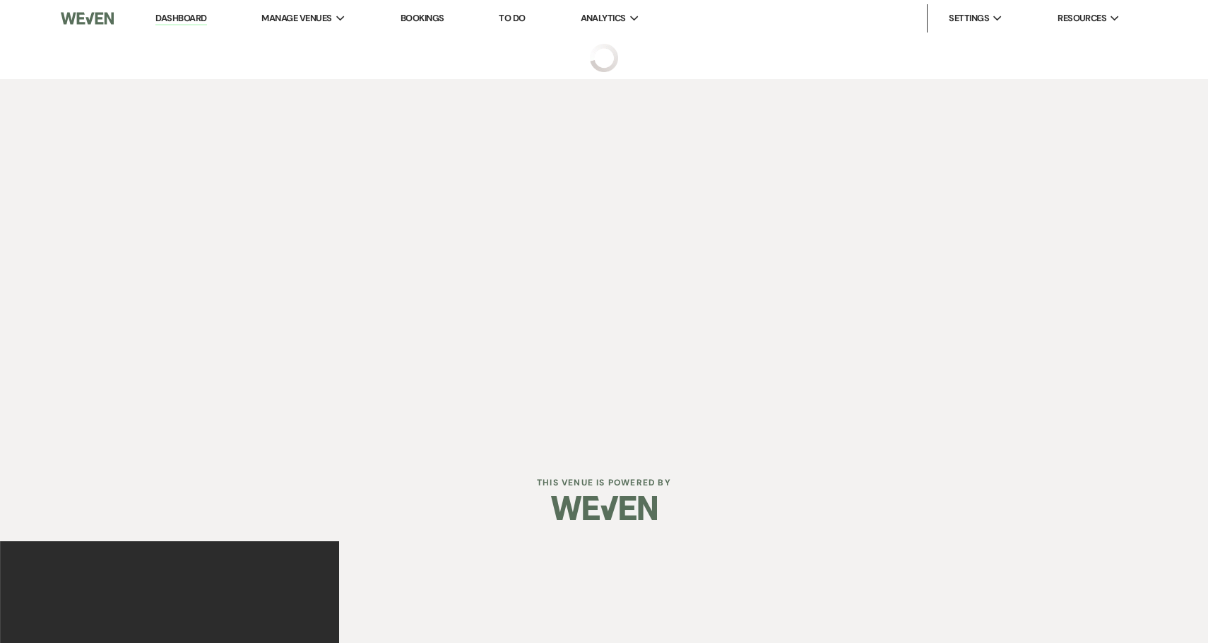
select select "7"
select select "9"
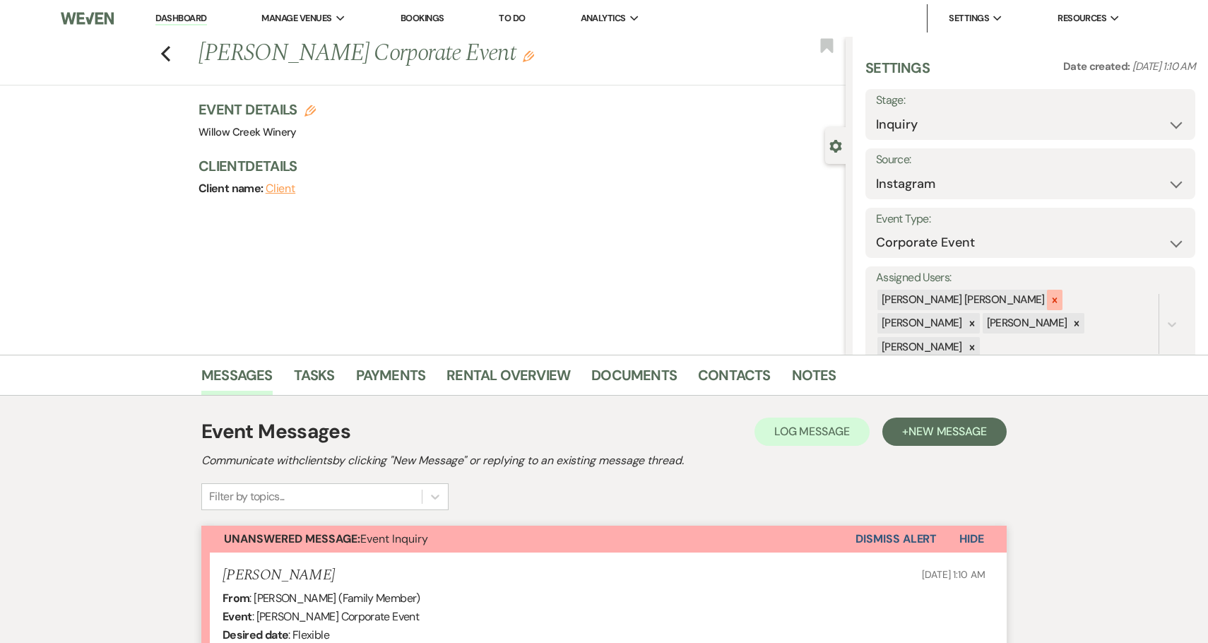
click at [1050, 296] on icon at bounding box center [1055, 300] width 10 height 10
click at [1148, 307] on button "Save" at bounding box center [1160, 313] width 69 height 28
click at [911, 542] on button "Dismiss Alert" at bounding box center [895, 538] width 81 height 27
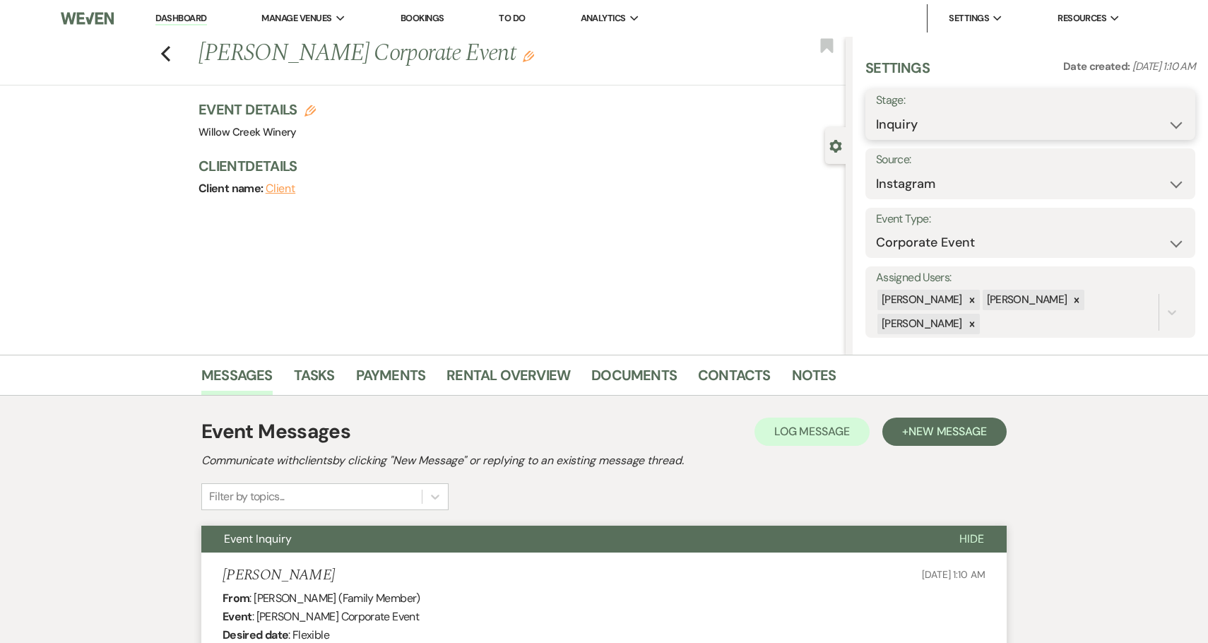
click at [924, 130] on select "Inquiry Follow Up Tour Requested Tour Confirmed Toured Proposal Sent Booked Lost" at bounding box center [1030, 125] width 309 height 28
select select "8"
click at [876, 111] on select "Inquiry Follow Up Tour Requested Tour Confirmed Toured Proposal Sent Booked Lost" at bounding box center [1030, 125] width 309 height 28
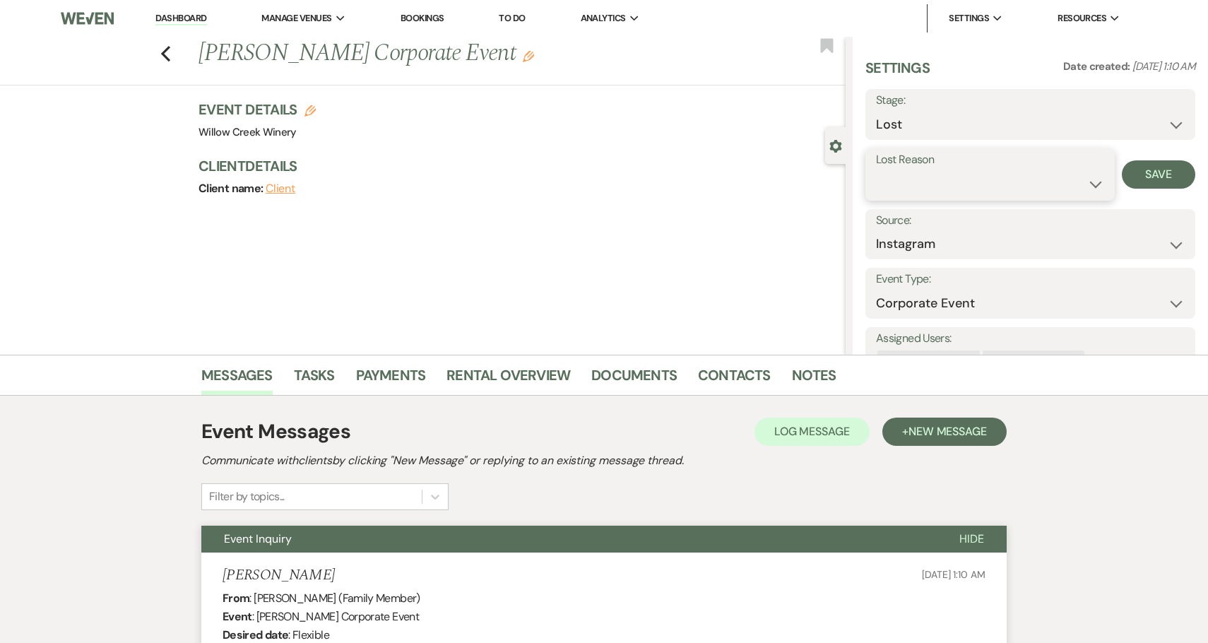
click at [908, 189] on select "Booked Elsewhere Budget Date Unavailable No Response Not a Good Match Capacity …" at bounding box center [990, 184] width 228 height 28
select select "3"
click at [876, 170] on select "Booked Elsewhere Budget Date Unavailable No Response Not a Good Match Capacity …" at bounding box center [990, 184] width 228 height 28
click at [1155, 170] on button "Save" at bounding box center [1158, 174] width 73 height 28
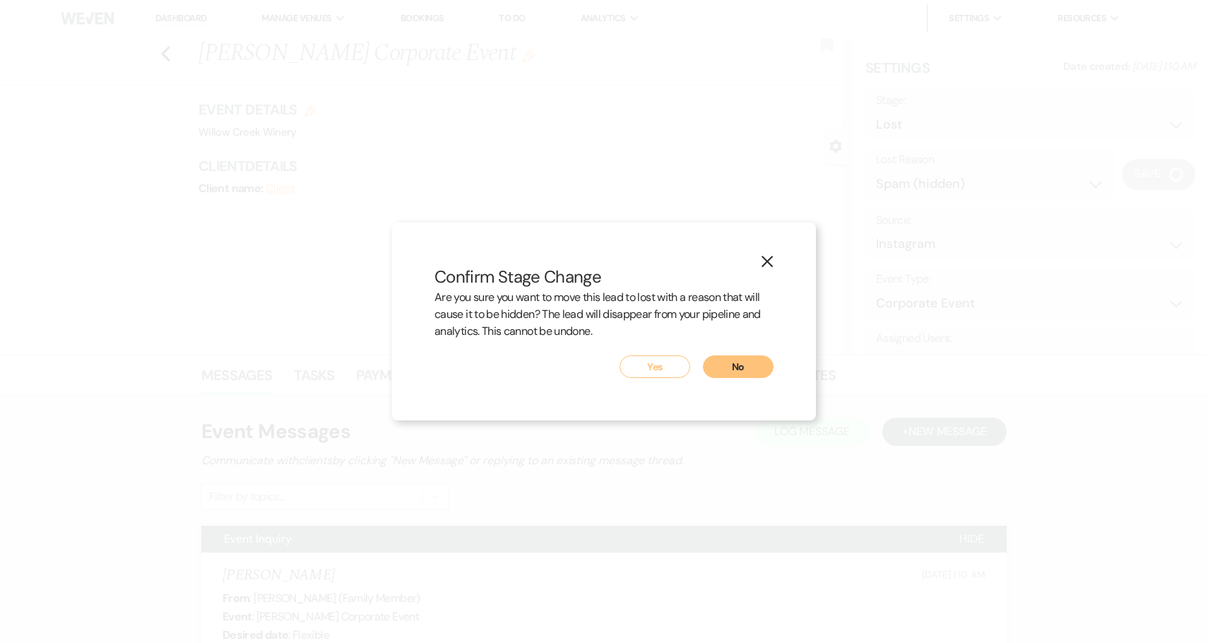
click at [659, 360] on button "Yes" at bounding box center [654, 366] width 71 height 23
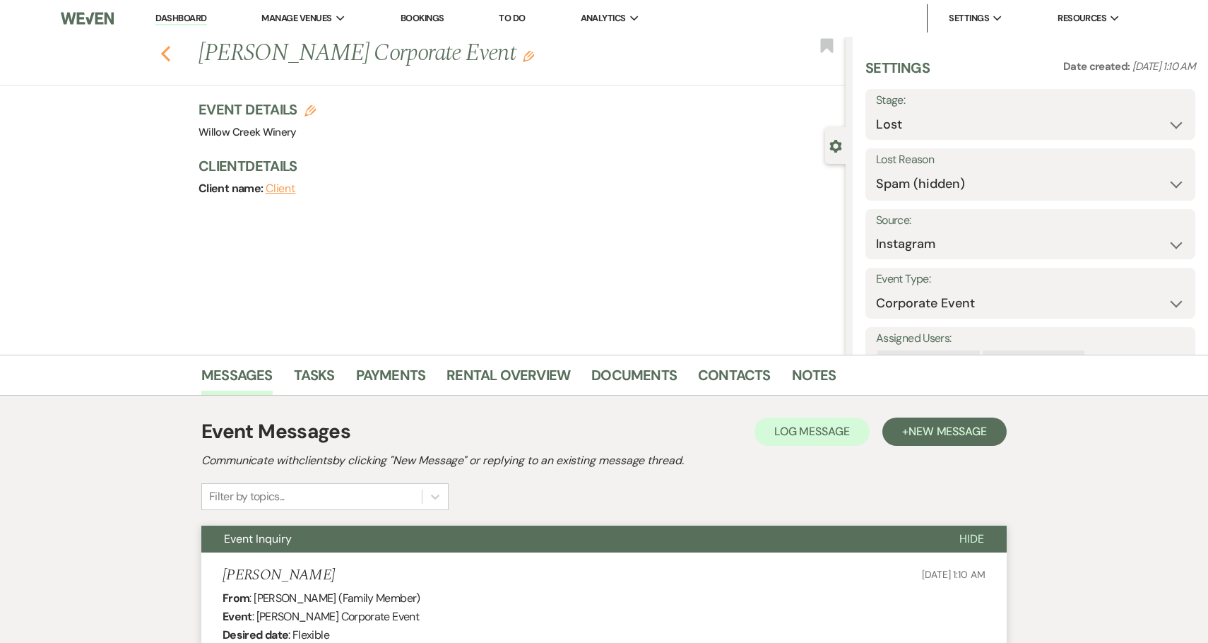
click at [165, 51] on use "button" at bounding box center [165, 54] width 9 height 16
select select "8"
select select "3"
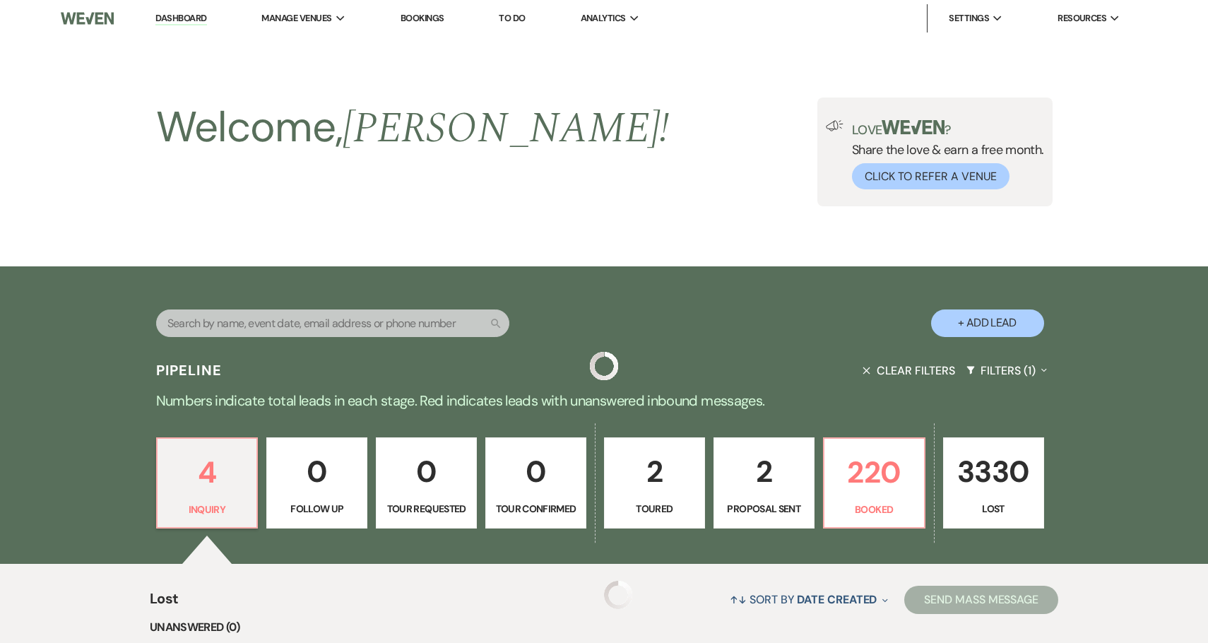
scroll to position [404, 0]
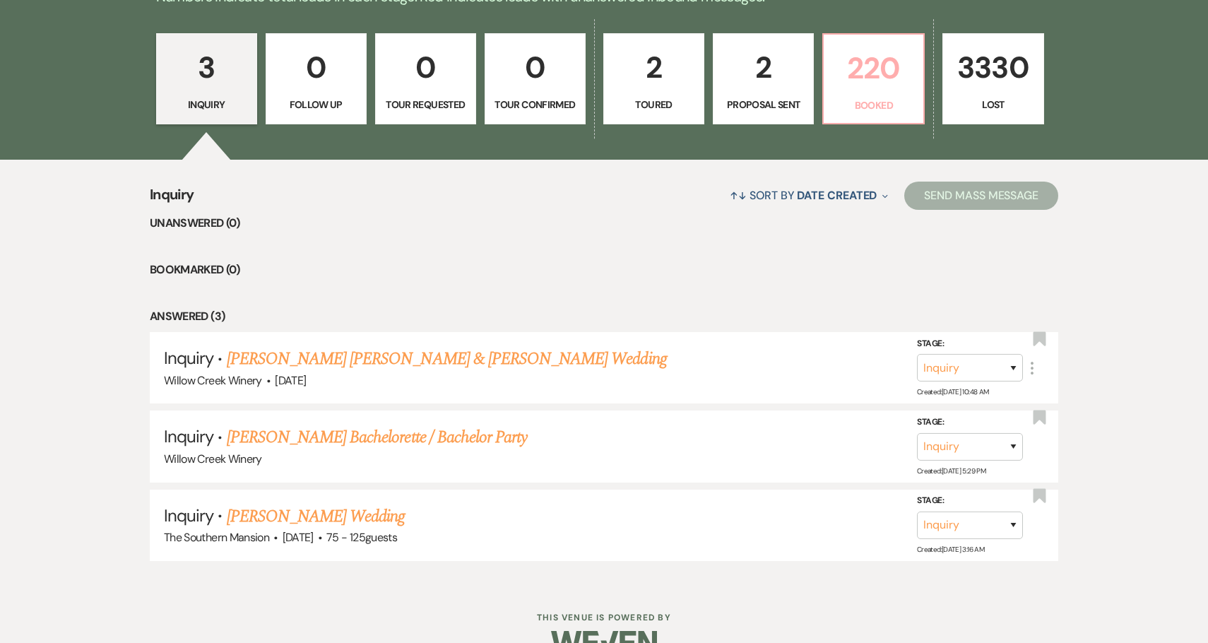
click at [880, 89] on p "220" at bounding box center [873, 67] width 83 height 47
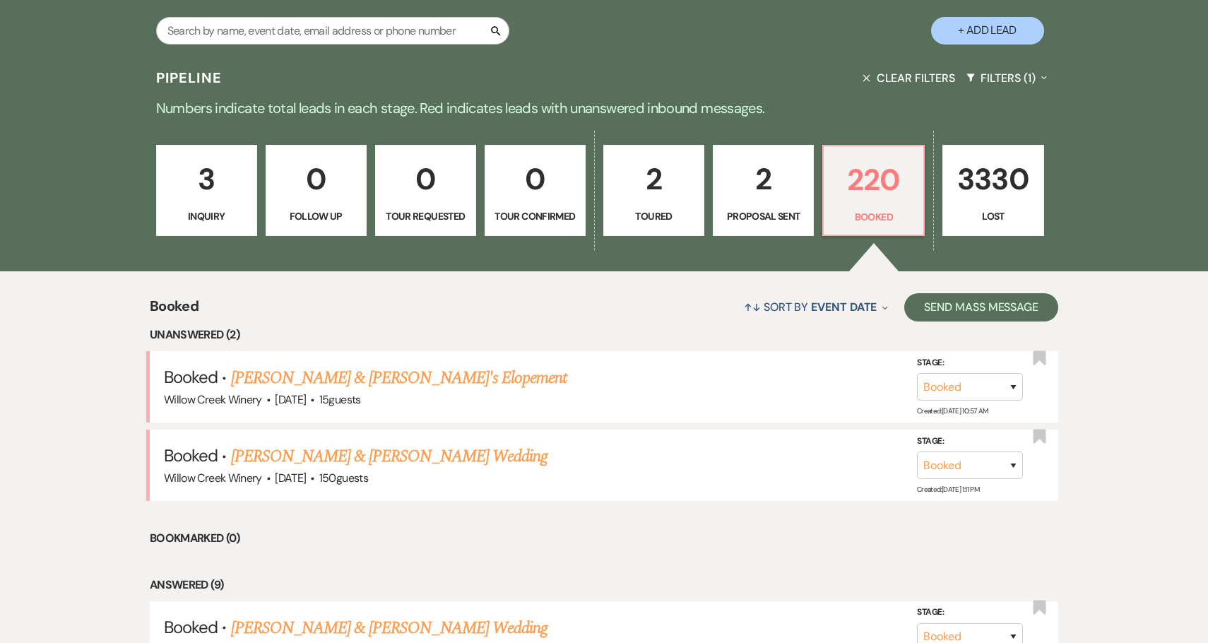
scroll to position [291, 0]
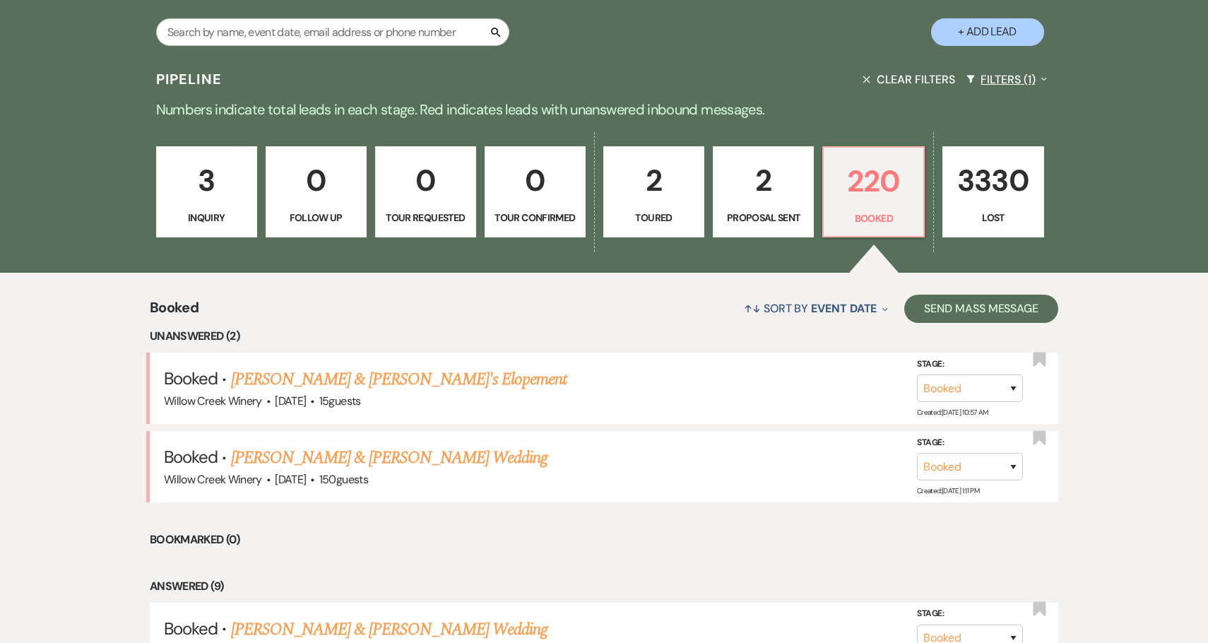
click at [999, 79] on button "Filters (1) Expand" at bounding box center [1007, 79] width 92 height 37
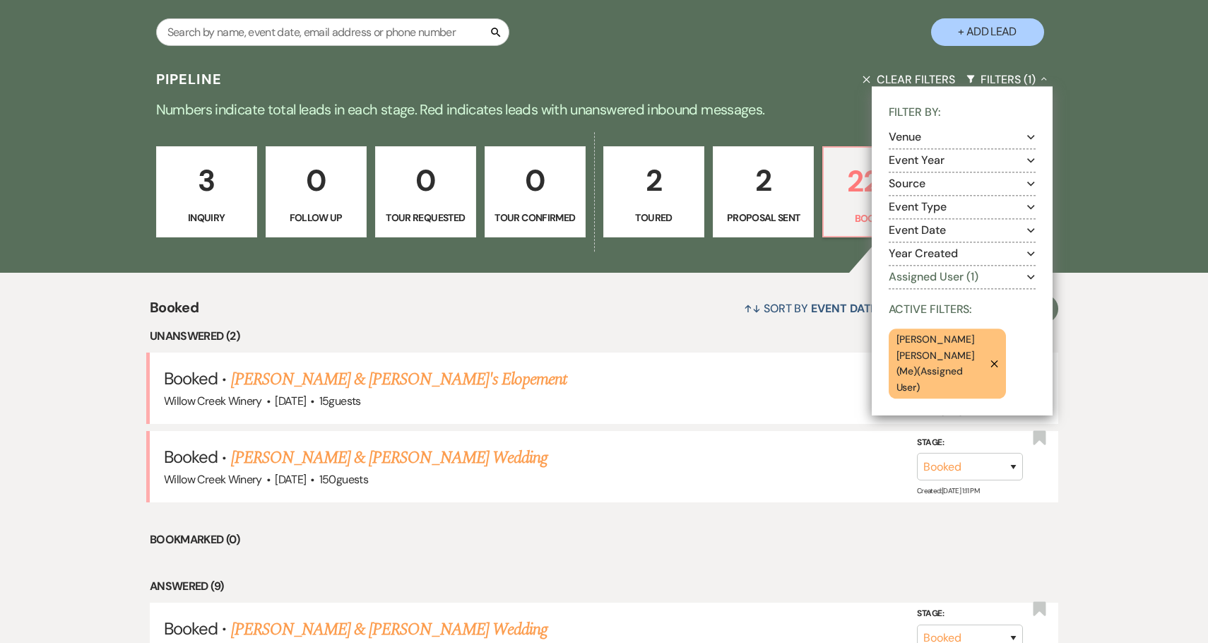
click at [932, 143] on section "Venue Expand" at bounding box center [962, 137] width 147 height 23
click at [931, 131] on button "Venue Expand" at bounding box center [962, 136] width 147 height 11
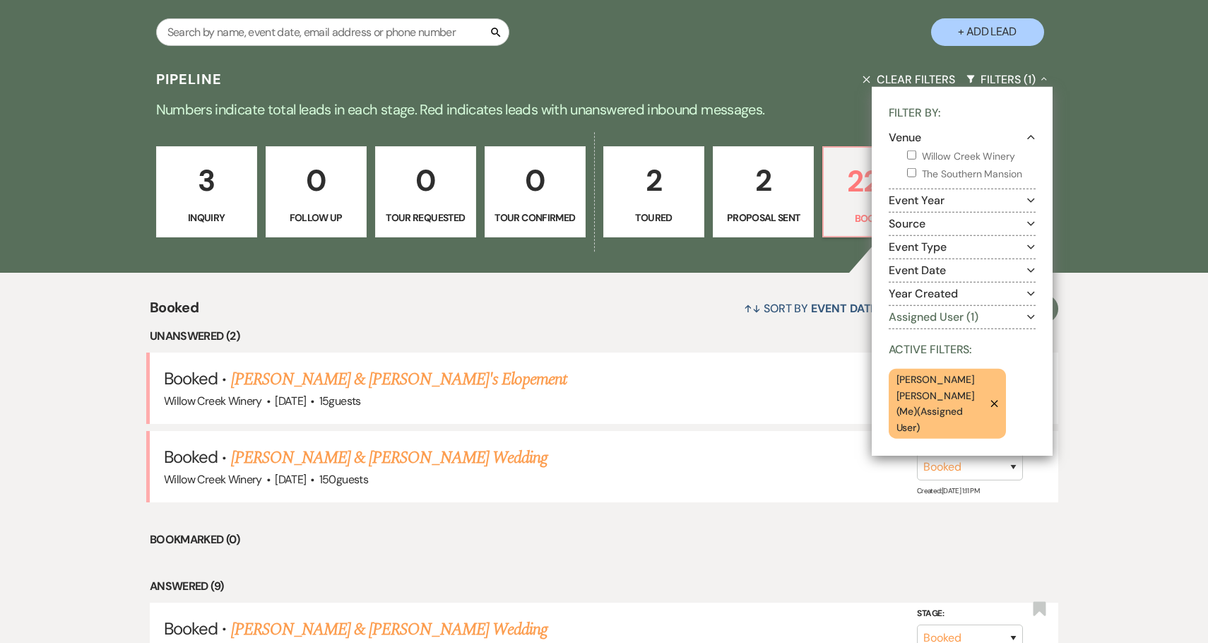
click at [931, 131] on button "Venue Collapse" at bounding box center [962, 136] width 147 height 11
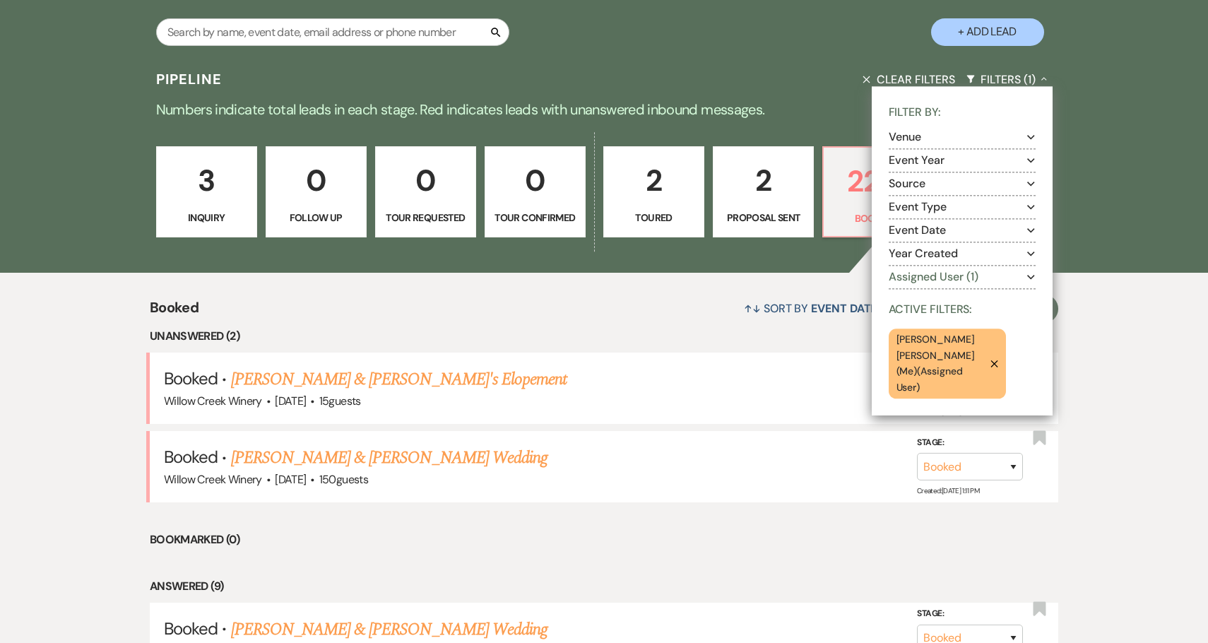
click at [937, 211] on button "Event Type Expand" at bounding box center [962, 206] width 147 height 11
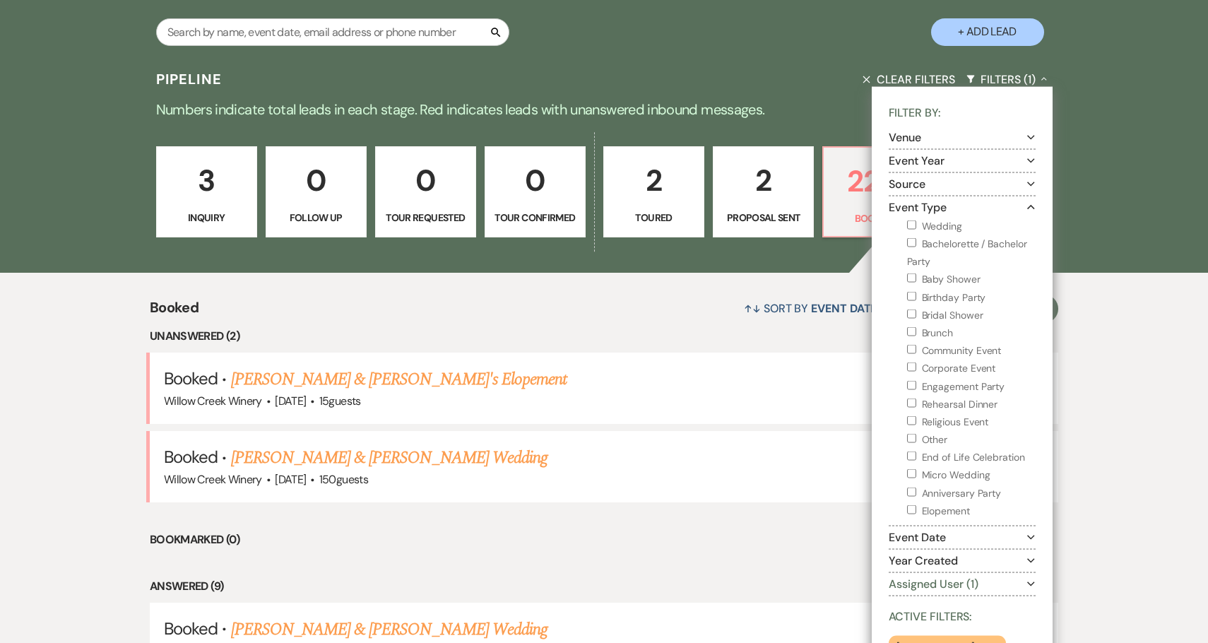
click at [911, 506] on input "Elopement" at bounding box center [911, 508] width 9 height 9
checkbox input "true"
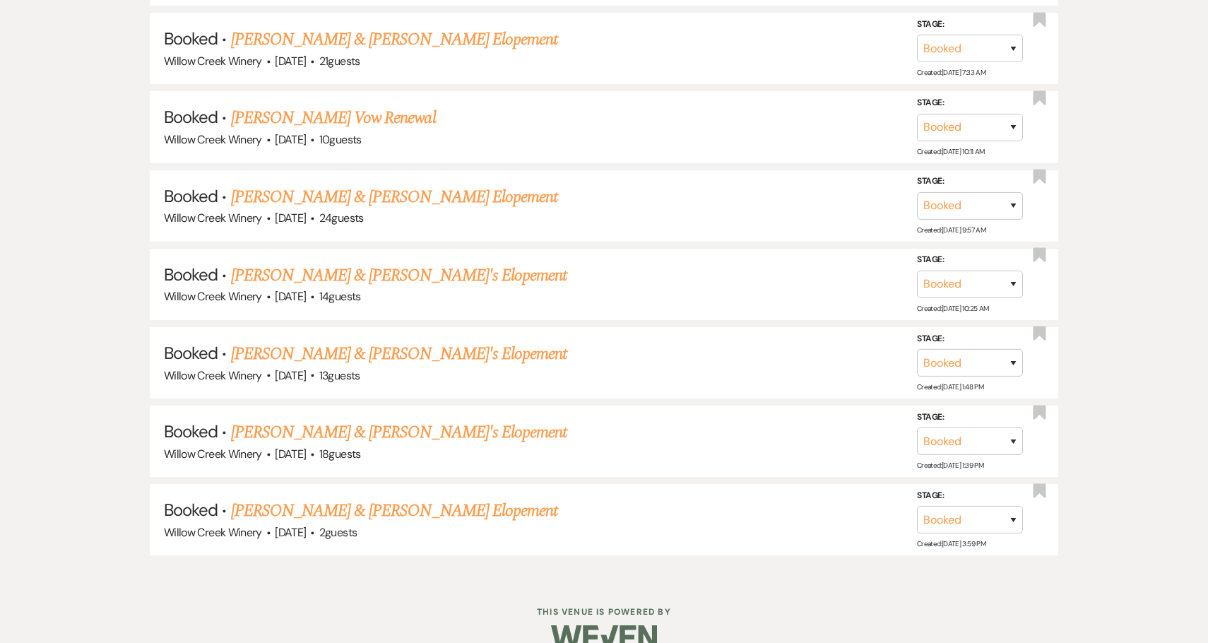
scroll to position [1805, 0]
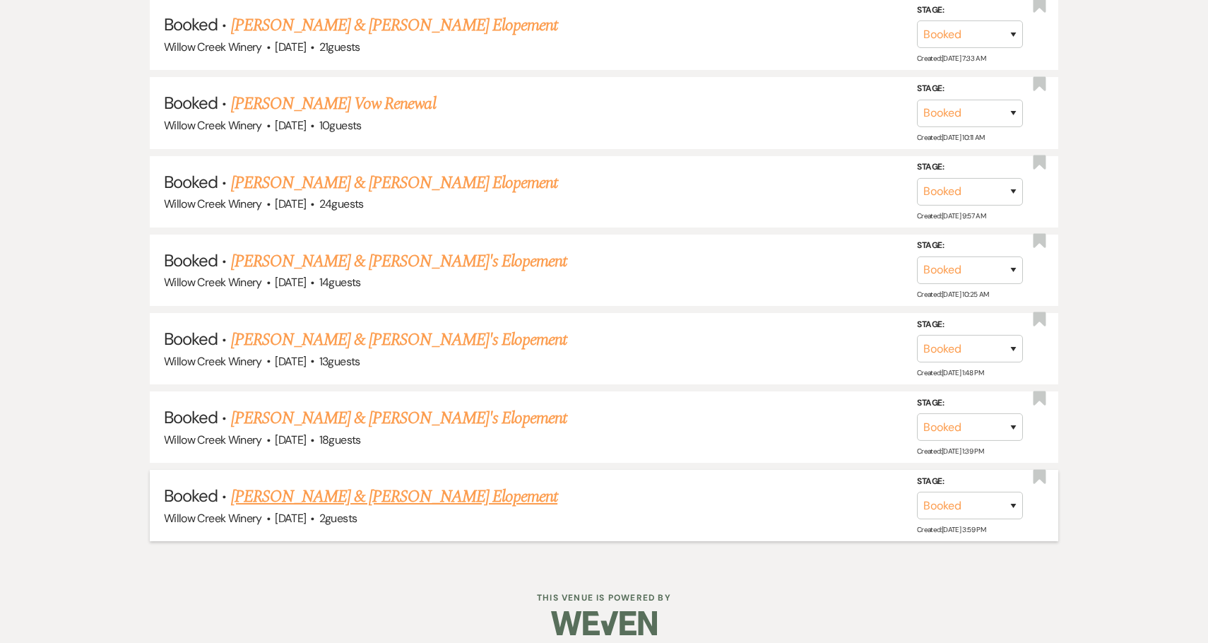
click at [345, 484] on link "Bo & Samantha Franco's Elopement" at bounding box center [394, 496] width 327 height 25
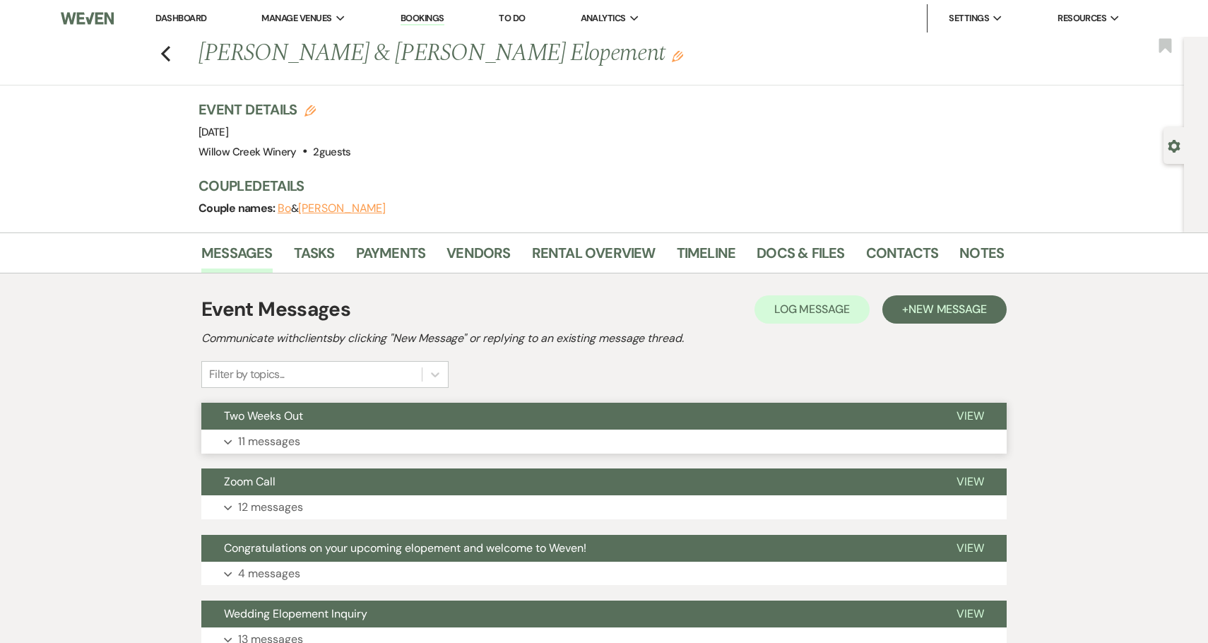
click at [377, 422] on button "Two Weeks Out" at bounding box center [567, 416] width 732 height 27
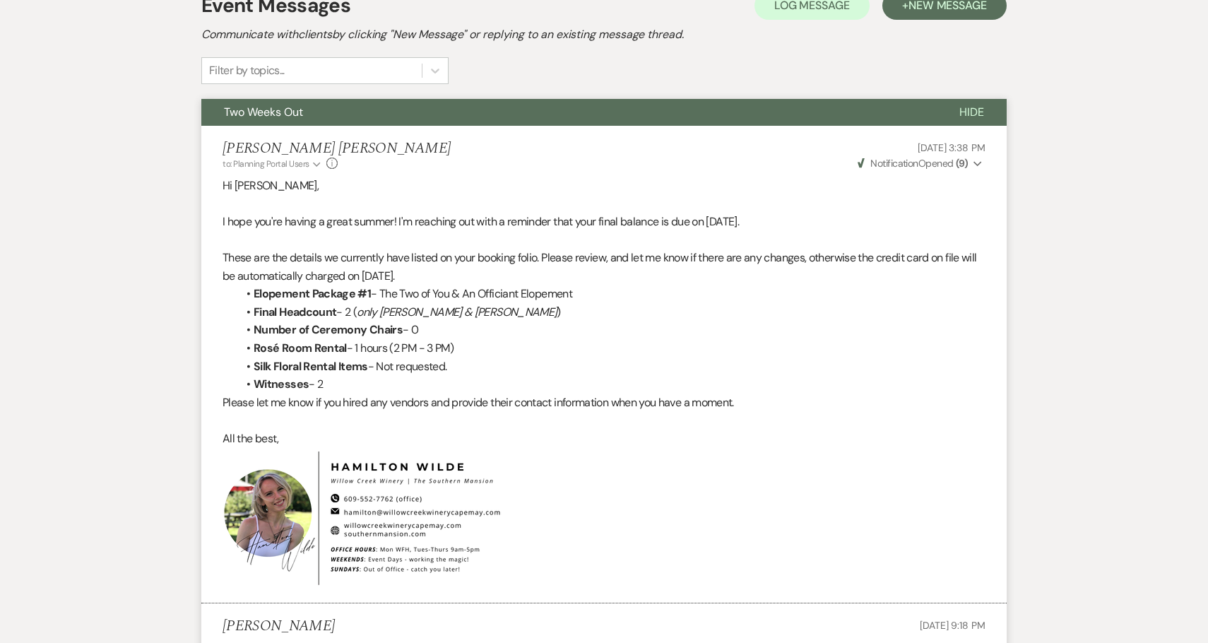
scroll to position [264, 0]
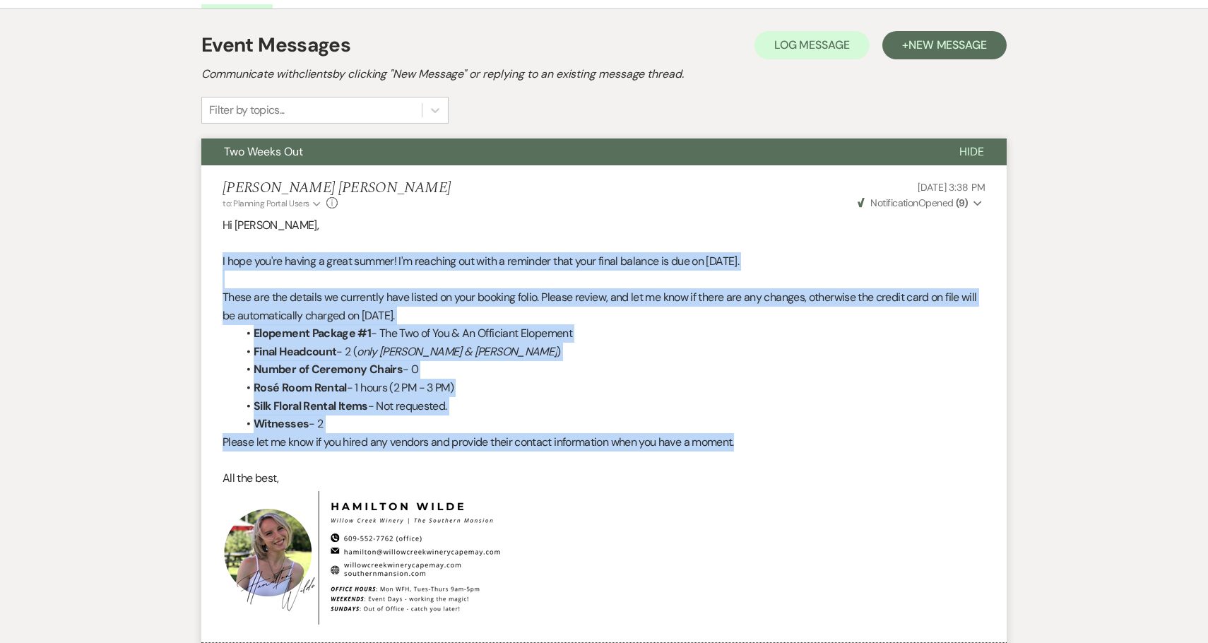
drag, startPoint x: 766, startPoint y: 441, endPoint x: 212, endPoint y: 263, distance: 581.4
click at [212, 263] on li "Hamilton Wilde to: Planning Portal Users Expand Info Aug 18, 2025, 3:38 PM Weve…" at bounding box center [603, 403] width 805 height 477
copy div "I hope you're having a great summer! I'm reaching out with a reminder that your…"
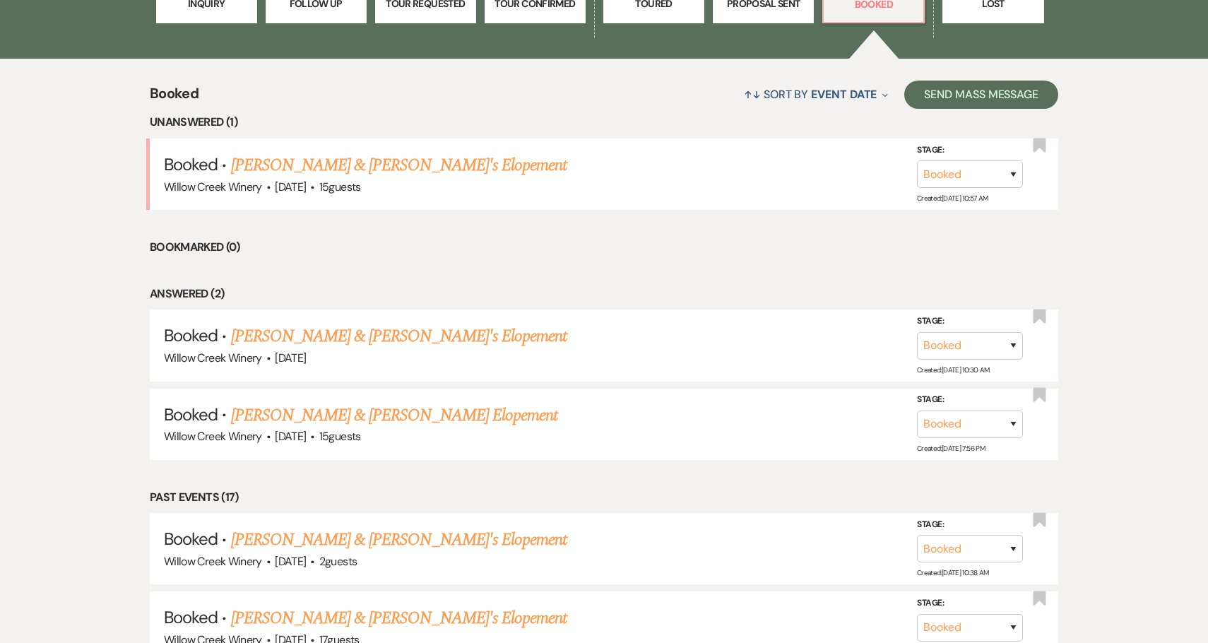
scroll to position [350, 0]
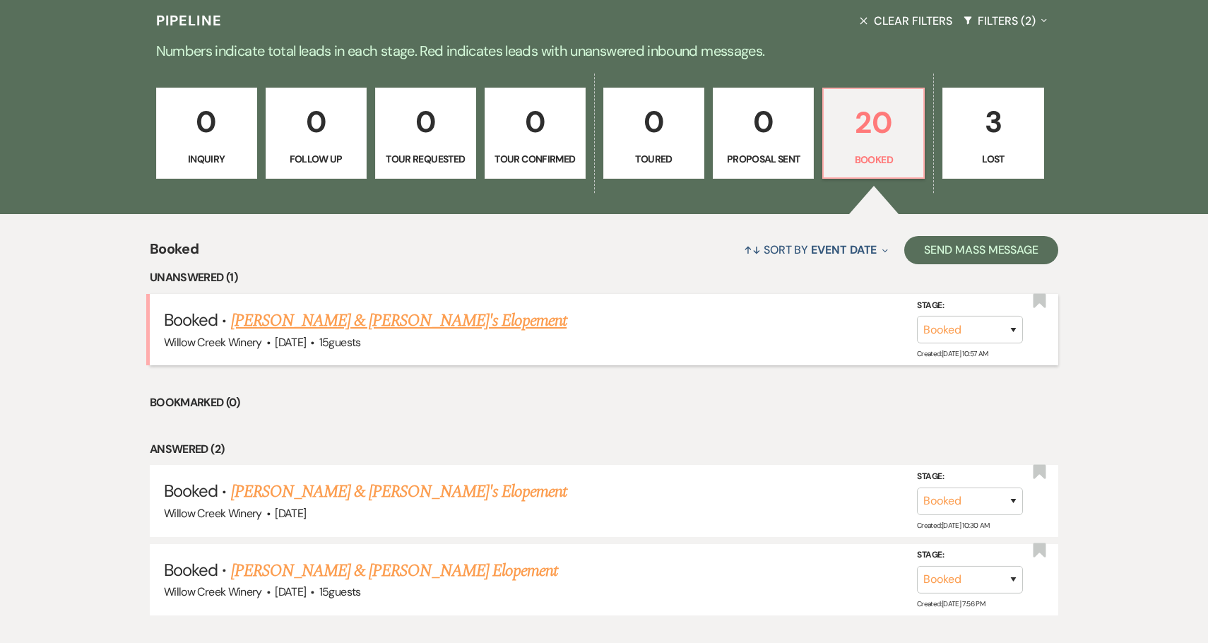
click at [296, 331] on link "Mary Ashley Paluge & Fiance's Elopement" at bounding box center [399, 320] width 336 height 25
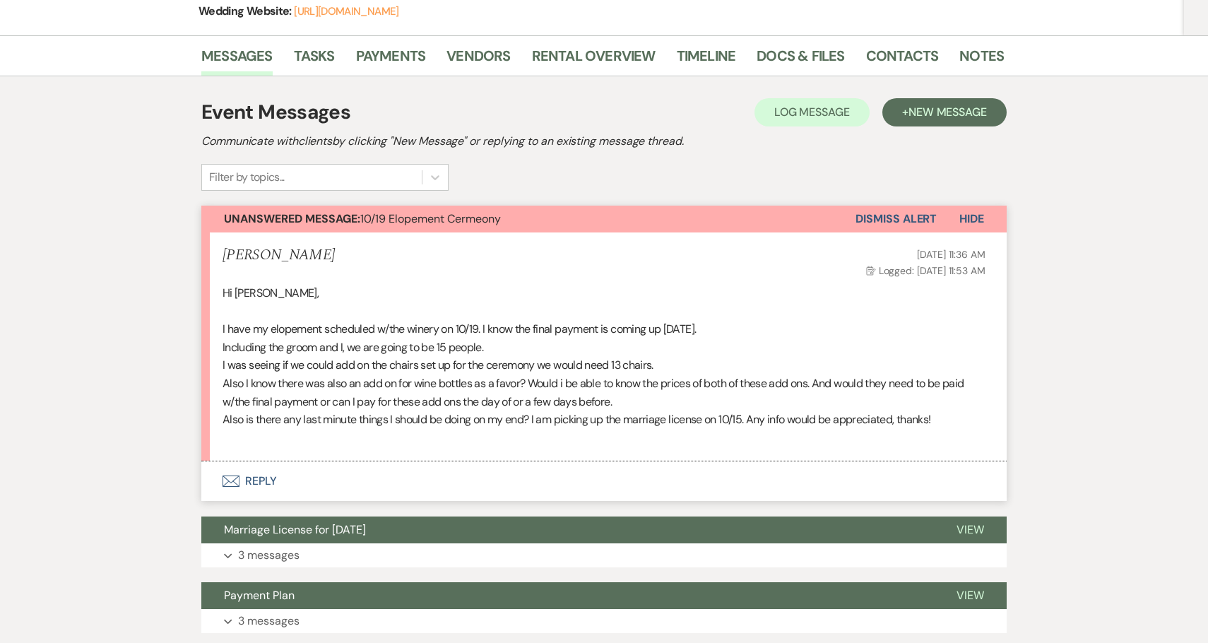
scroll to position [239, 0]
click at [968, 43] on li "Notes" at bounding box center [992, 59] width 66 height 34
click at [973, 56] on link "Notes" at bounding box center [981, 60] width 44 height 31
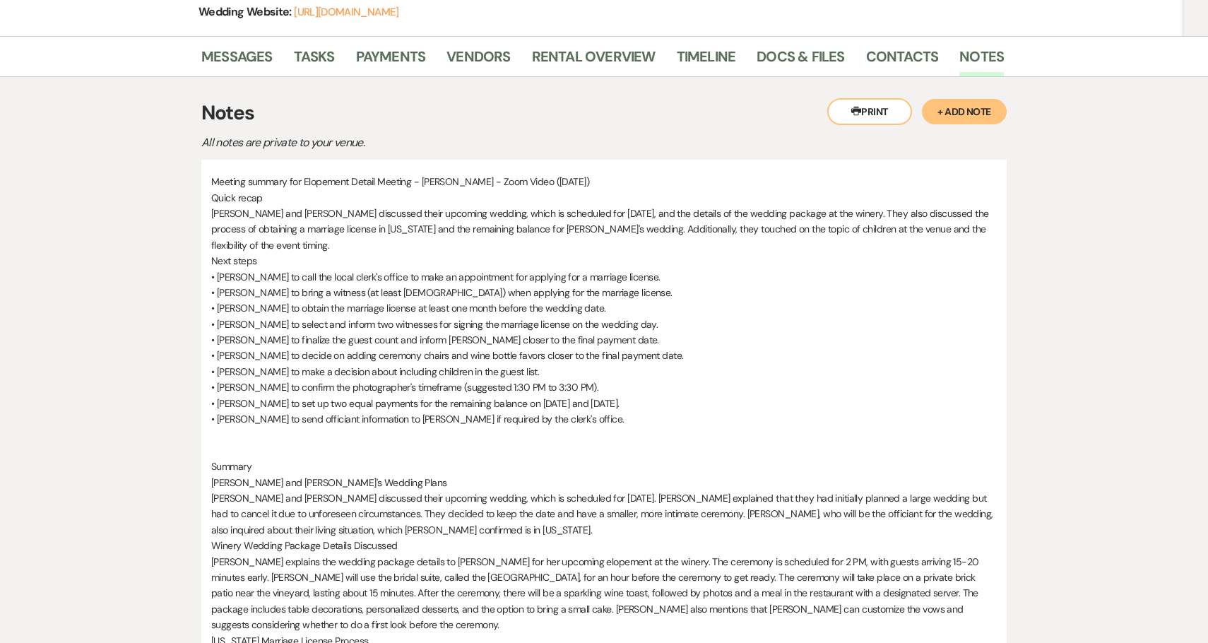
drag, startPoint x: 953, startPoint y: 115, endPoint x: 941, endPoint y: 133, distance: 21.8
click at [953, 115] on button "+ Add Note" at bounding box center [964, 111] width 85 height 25
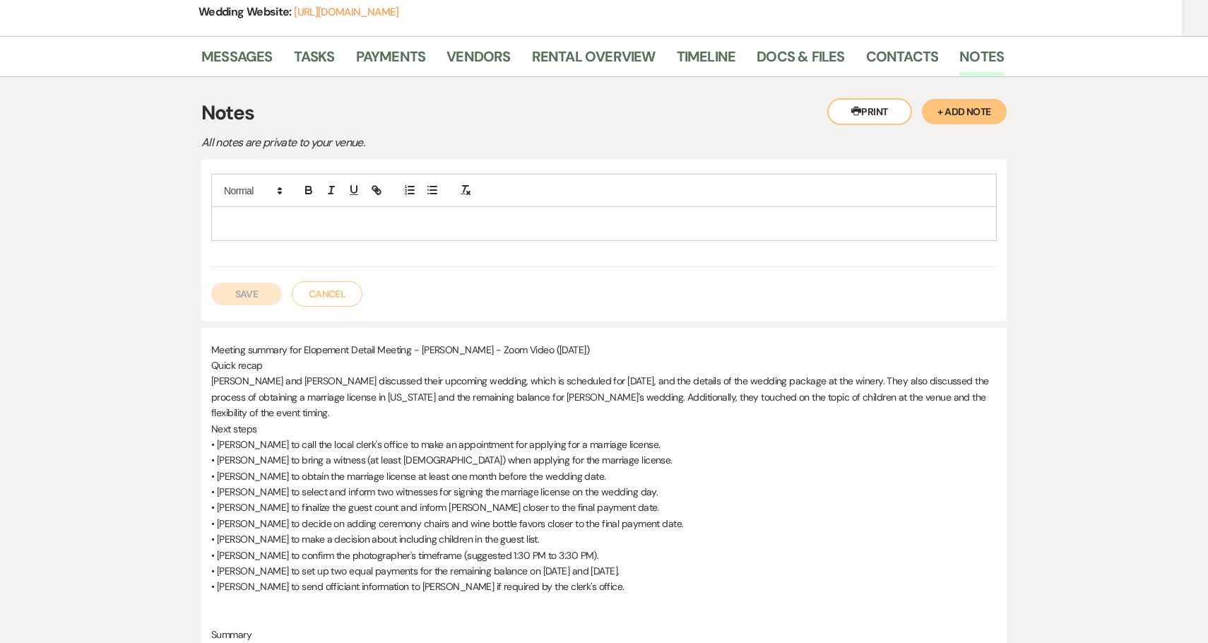
click at [691, 226] on p at bounding box center [603, 223] width 763 height 16
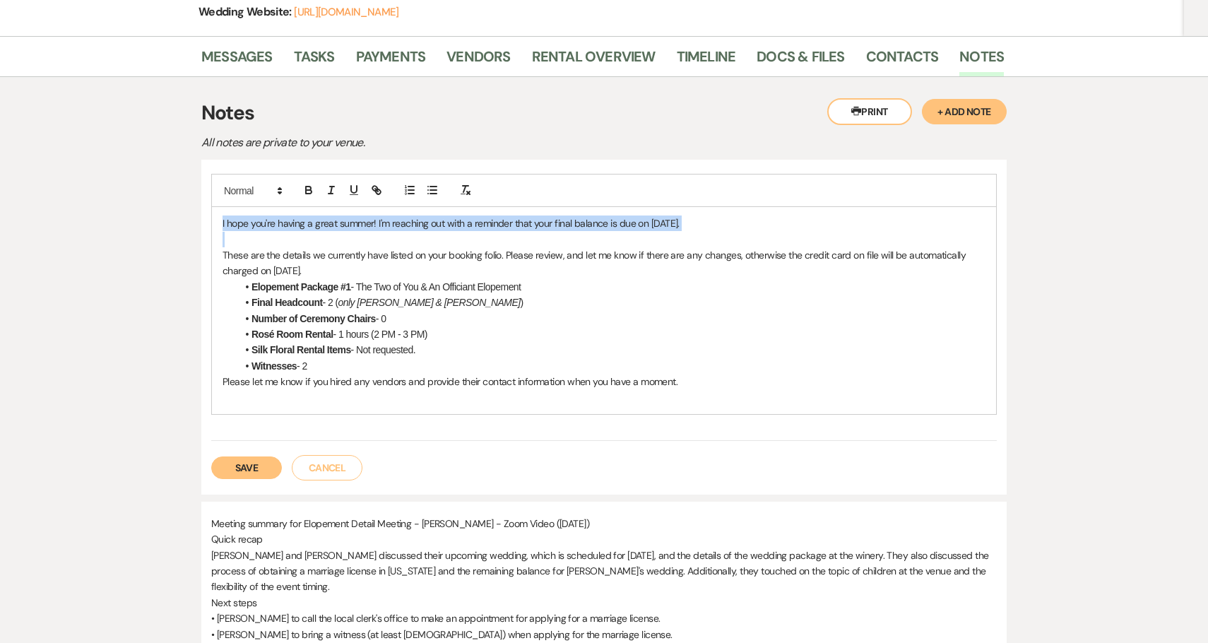
drag, startPoint x: 224, startPoint y: 255, endPoint x: 221, endPoint y: 225, distance: 30.5
click at [221, 225] on div "I hope you're having a great summer! I'm reaching out with a reminder that your…" at bounding box center [604, 310] width 784 height 207
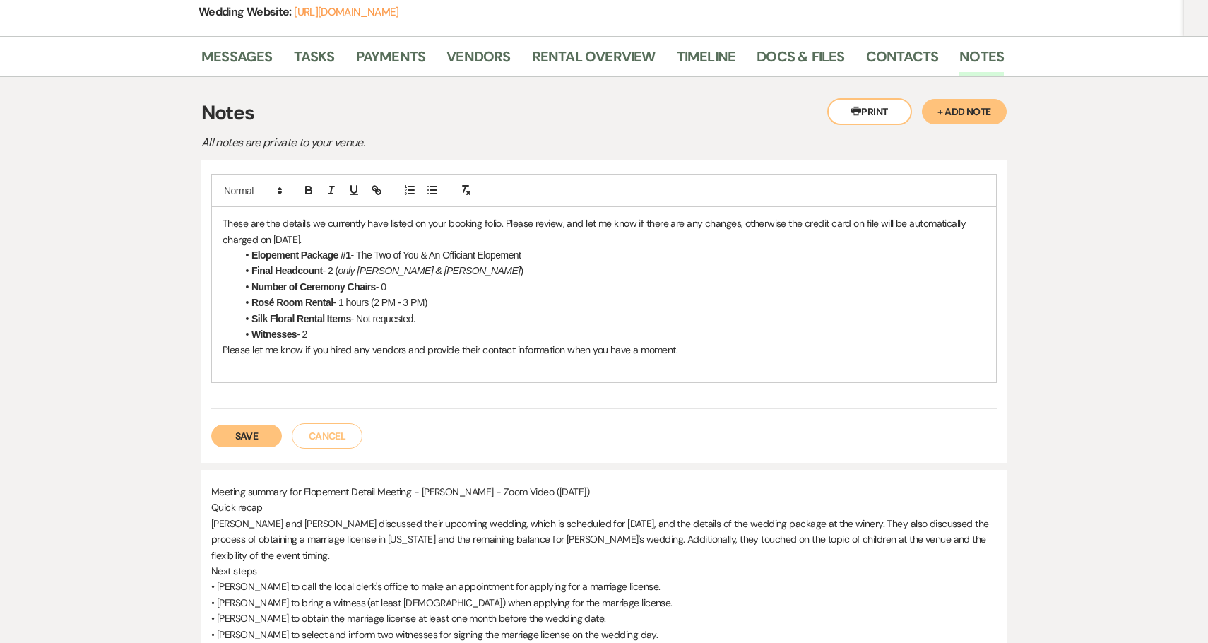
click at [310, 240] on span "These are the details we currently have listed on your booking folio. Please re…" at bounding box center [595, 231] width 746 height 28
drag, startPoint x: 310, startPoint y: 240, endPoint x: 287, endPoint y: 240, distance: 22.6
click at [287, 240] on span "These are the details we currently have listed on your booking folio. Please re…" at bounding box center [595, 231] width 746 height 28
click at [352, 256] on span "- The Two of You & An Officiant Elopement" at bounding box center [436, 254] width 170 height 11
click at [365, 257] on span "- The Two of You & An Officiant Elopement" at bounding box center [436, 254] width 170 height 11
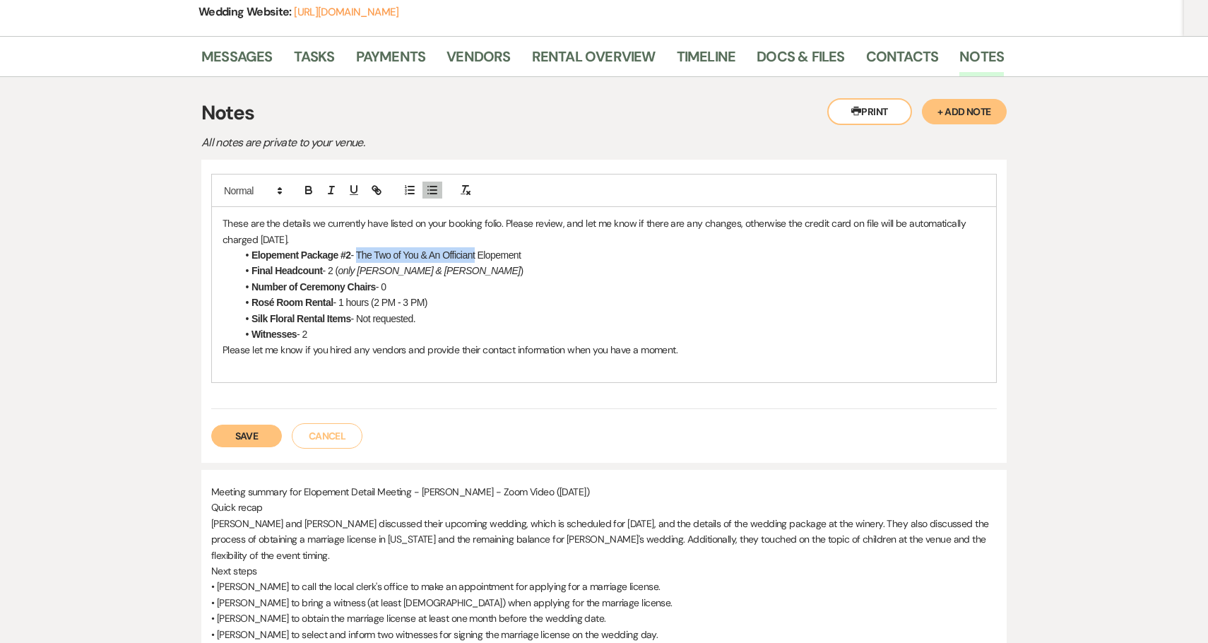
drag, startPoint x: 365, startPoint y: 257, endPoint x: 473, endPoint y: 255, distance: 107.4
click at [473, 255] on span "- The Two of You & An Officiant Elopement" at bounding box center [436, 254] width 170 height 11
click at [461, 252] on span "- The Two of You & An Officiant Elopement" at bounding box center [436, 254] width 170 height 11
drag, startPoint x: 461, startPoint y: 252, endPoint x: 385, endPoint y: 251, distance: 76.3
click at [384, 251] on span "- The Two of You & An Officiant Elopement" at bounding box center [436, 254] width 170 height 11
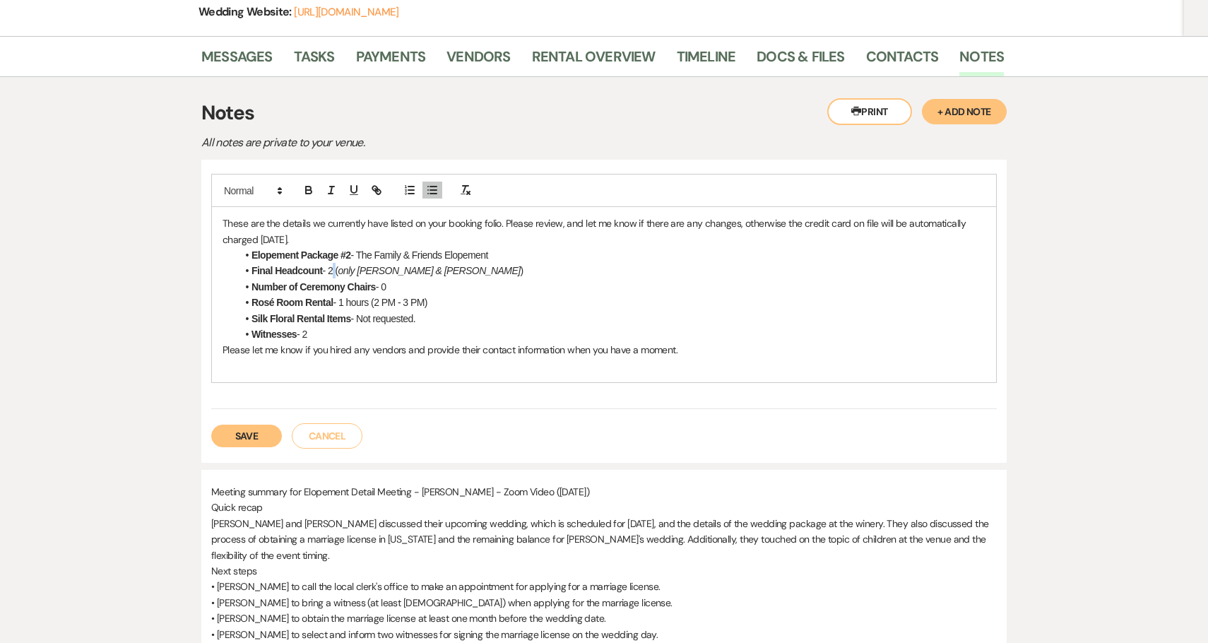
click at [336, 273] on span "- 2 (" at bounding box center [331, 270] width 16 height 11
click at [352, 273] on em "only Samantha & Bo" at bounding box center [434, 270] width 182 height 11
drag, startPoint x: 352, startPoint y: 273, endPoint x: 422, endPoint y: 273, distance: 69.2
click at [422, 273] on em "only Samantha & Bo" at bounding box center [434, 270] width 182 height 11
click at [373, 273] on em "includeing Bride & Groom" at bounding box center [394, 270] width 103 height 11
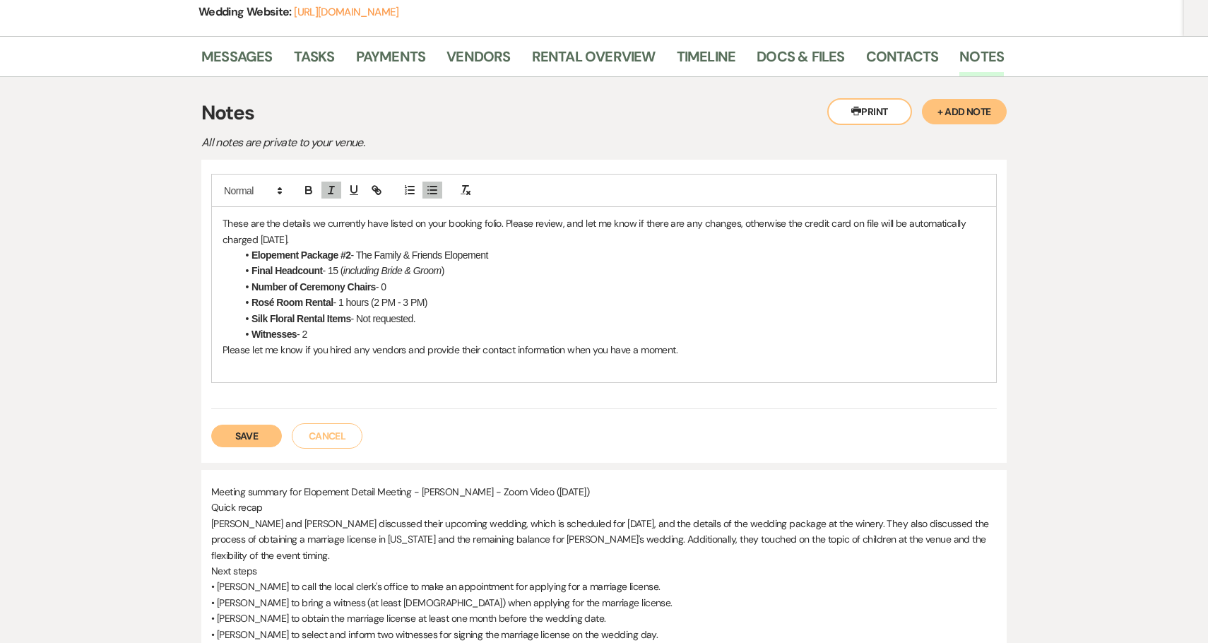
click at [403, 287] on li "Number of Ceremony Chairs - 0" at bounding box center [611, 287] width 749 height 16
click at [399, 331] on li "Witnesses - 2" at bounding box center [611, 334] width 749 height 16
click at [393, 271] on em "including Bride & Groom" at bounding box center [392, 270] width 98 height 11
drag, startPoint x: 393, startPoint y: 271, endPoint x: 443, endPoint y: 273, distance: 50.2
click at [441, 273] on em "including Bride & Groom" at bounding box center [392, 270] width 98 height 11
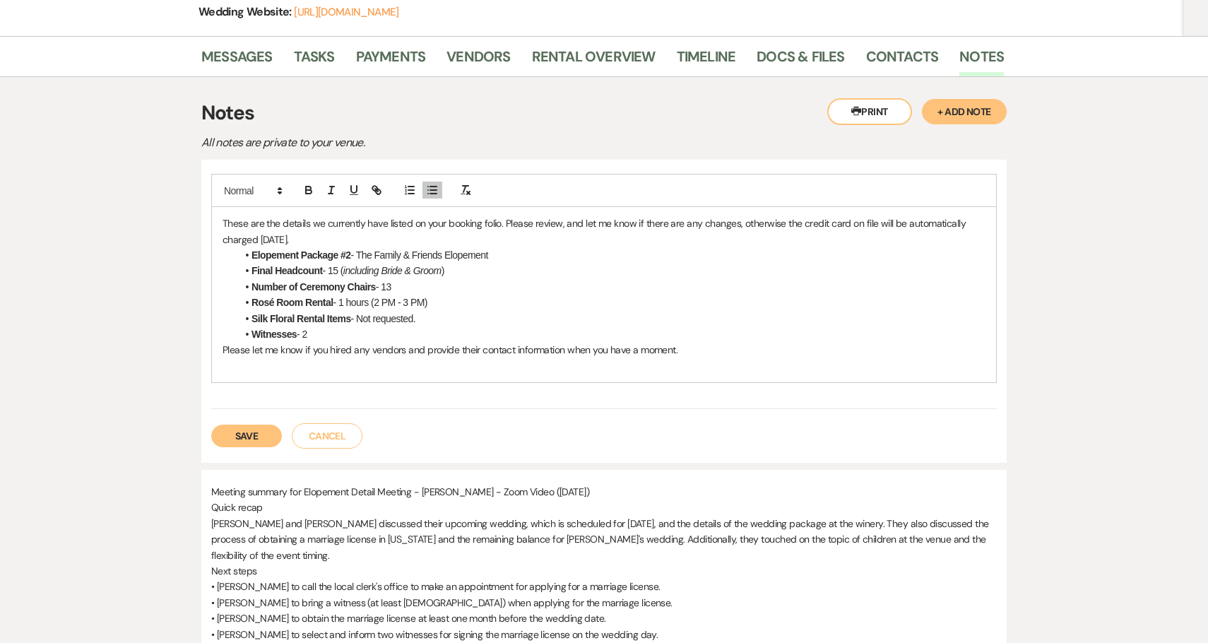
click at [439, 273] on em "including Bride & Groom" at bounding box center [392, 270] width 98 height 11
drag, startPoint x: 439, startPoint y: 273, endPoint x: 399, endPoint y: 273, distance: 39.6
click at [398, 273] on em "including Bride & Groom" at bounding box center [392, 270] width 98 height 11
click at [306, 335] on li "Witnesses - 2" at bounding box center [611, 334] width 749 height 16
click at [310, 336] on span "- N/A" at bounding box center [307, 333] width 20 height 11
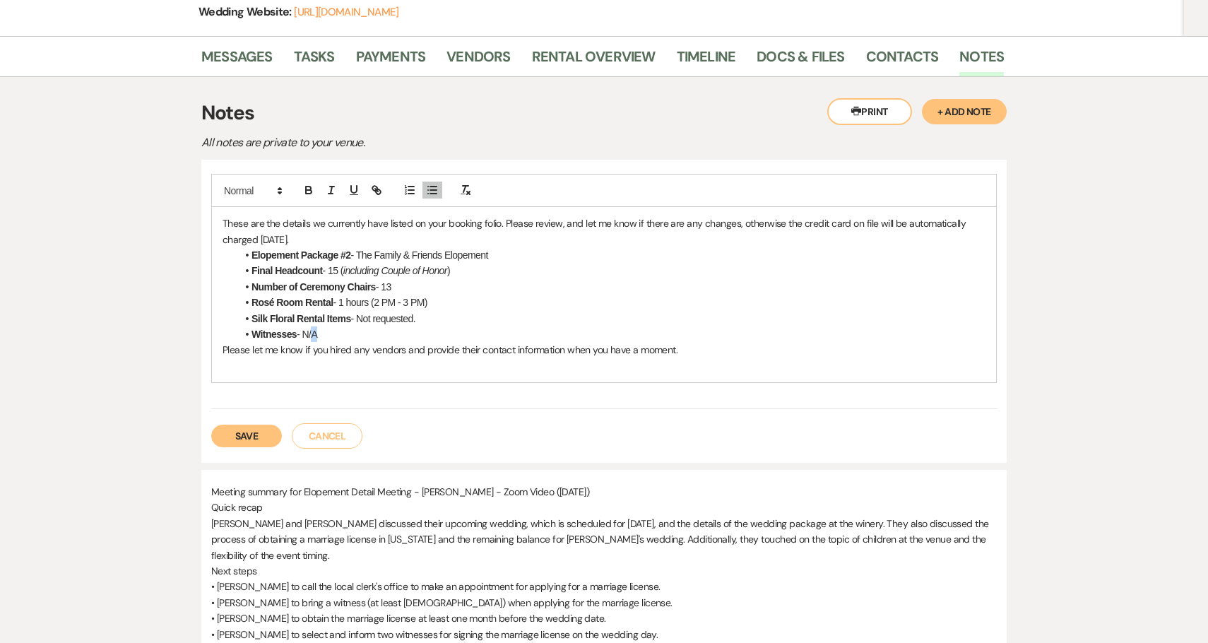
click at [310, 336] on span "- N/A" at bounding box center [307, 333] width 20 height 11
drag, startPoint x: 331, startPoint y: 333, endPoint x: 239, endPoint y: 335, distance: 91.8
click at [239, 335] on li "Witnesses - N/A" at bounding box center [611, 334] width 749 height 16
click at [244, 436] on button "Save" at bounding box center [246, 435] width 71 height 23
